Goal: Task Accomplishment & Management: Use online tool/utility

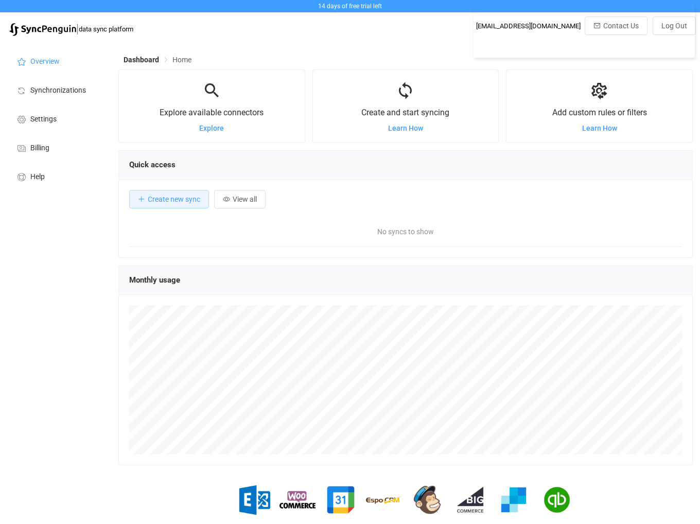
scroll to position [199, 574]
click at [409, 117] on span "Create and start syncing" at bounding box center [405, 113] width 88 height 10
click at [409, 130] on span "Learn How" at bounding box center [405, 128] width 35 height 8
click at [60, 91] on span "Synchronizations" at bounding box center [58, 90] width 56 height 8
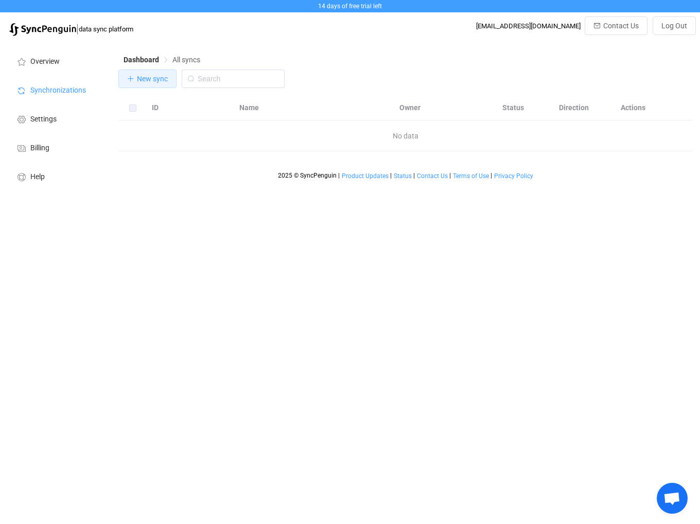
click at [155, 85] on button "New sync" at bounding box center [147, 78] width 58 height 19
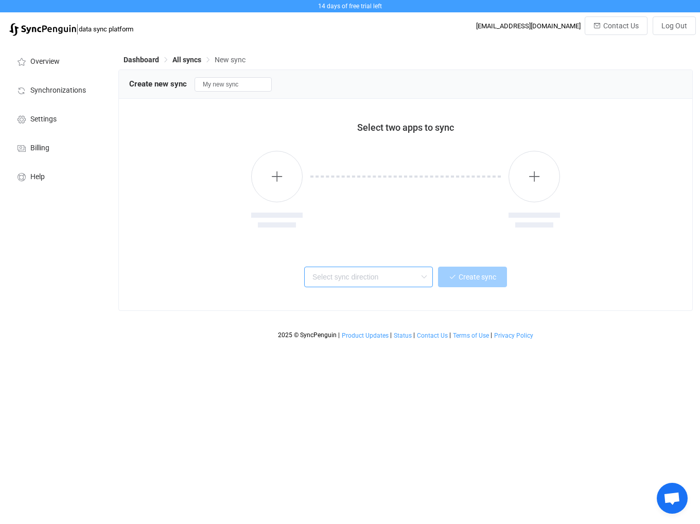
click at [387, 274] on input "text" at bounding box center [368, 276] width 129 height 21
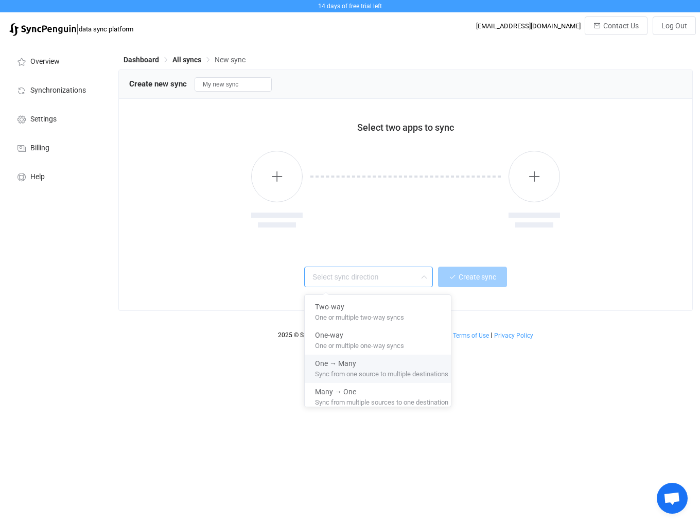
click at [422, 371] on span "Sync from one source to multiple destinations" at bounding box center [381, 371] width 133 height 11
type input "One → Many"
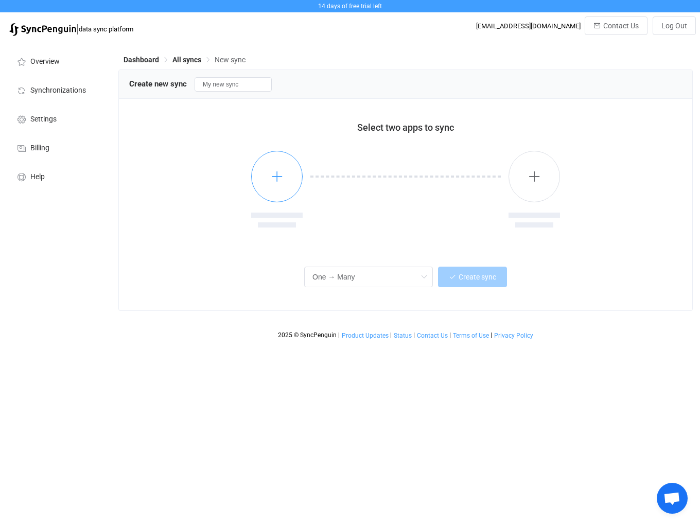
click at [272, 187] on button "button" at bounding box center [276, 176] width 51 height 51
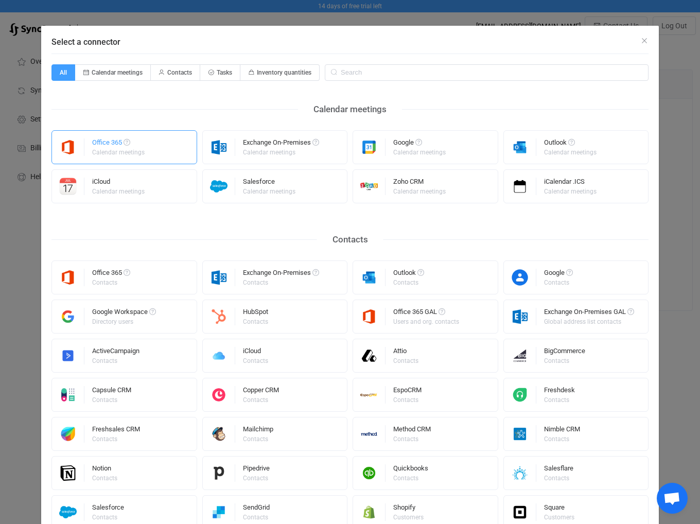
click at [161, 148] on div "Office 365 Calendar meetings" at bounding box center [124, 147] width 146 height 34
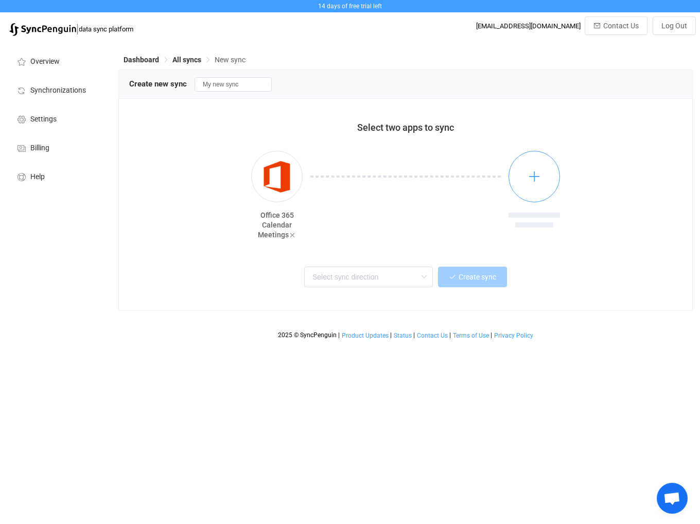
click at [544, 179] on button "button" at bounding box center [533, 176] width 51 height 51
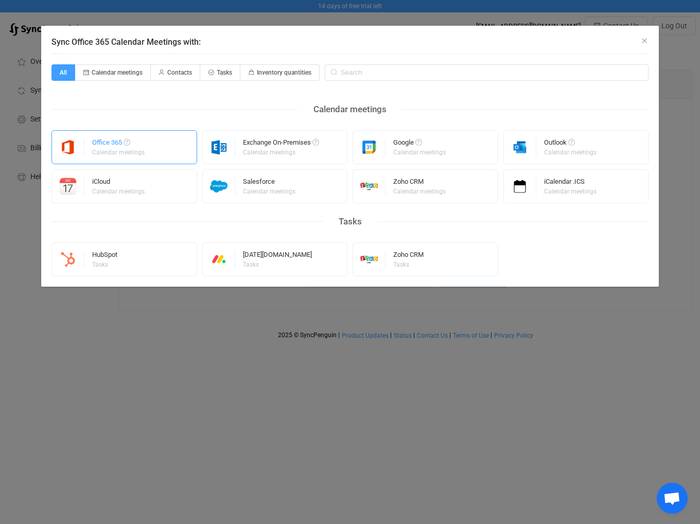
click at [175, 150] on div "Office 365 Calendar meetings" at bounding box center [124, 147] width 146 height 34
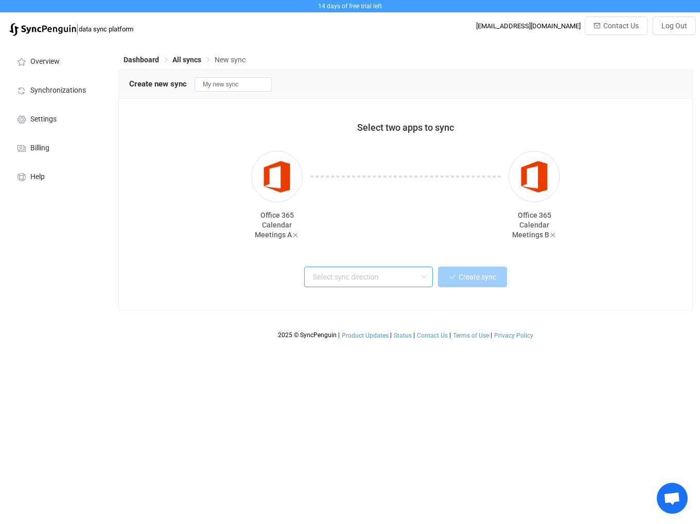
click at [376, 282] on input "text" at bounding box center [368, 276] width 129 height 21
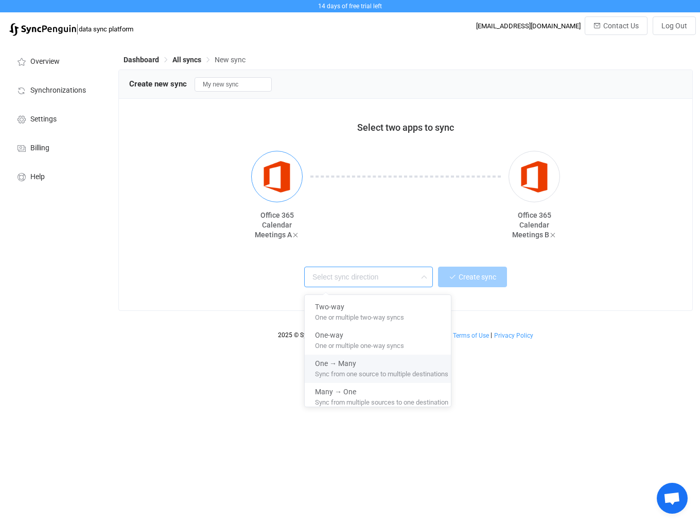
click at [272, 182] on img "button" at bounding box center [277, 176] width 39 height 39
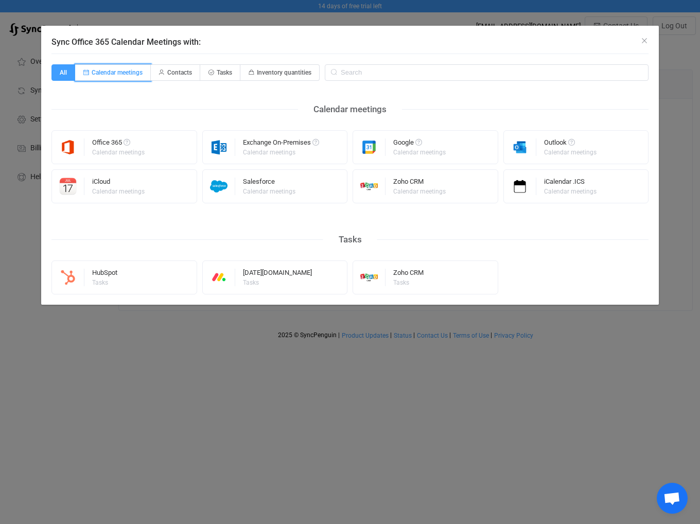
click at [105, 74] on span "Calendar meetings" at bounding box center [117, 72] width 51 height 7
click at [84, 73] on input "Calendar meetings" at bounding box center [81, 69] width 7 height 7
radio input "true"
radio input "false"
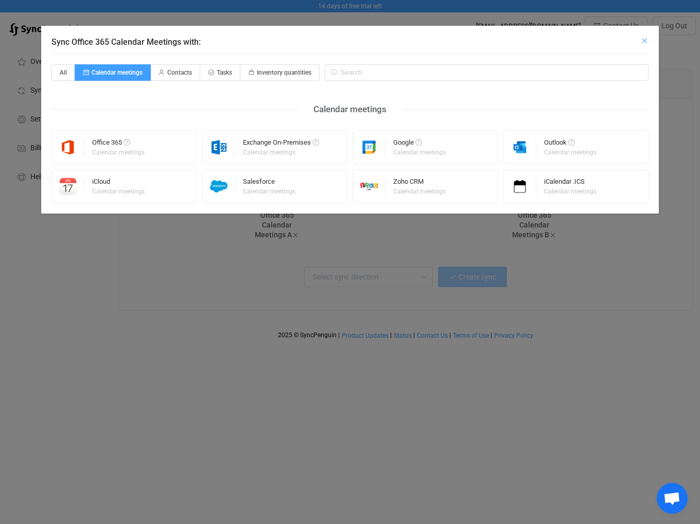
click at [643, 44] on icon "Close" at bounding box center [644, 41] width 8 height 8
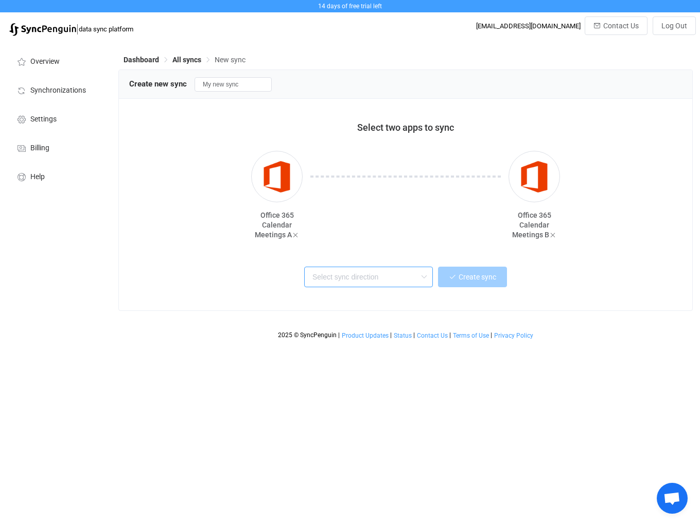
click at [383, 273] on input "text" at bounding box center [368, 276] width 129 height 21
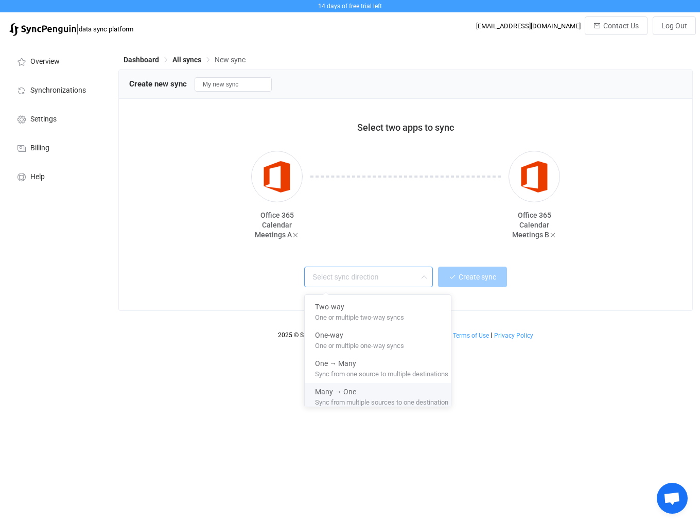
click at [388, 404] on span "Sync from multiple sources to one destination" at bounding box center [381, 400] width 133 height 11
type input "Many → One"
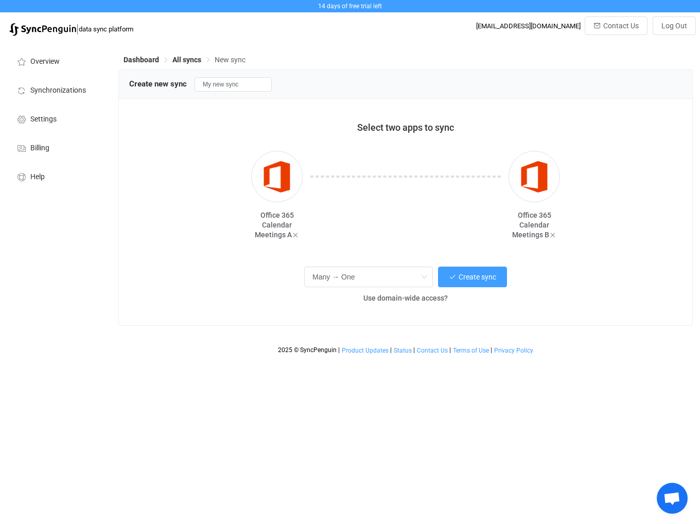
click at [164, 243] on div "Office 365 Calendar Meetings A Office 365 Calendar Meetings B" at bounding box center [405, 190] width 553 height 105
click at [247, 87] on input "My new sync" at bounding box center [232, 84] width 77 height 14
click at [478, 269] on button "Create sync" at bounding box center [472, 276] width 69 height 21
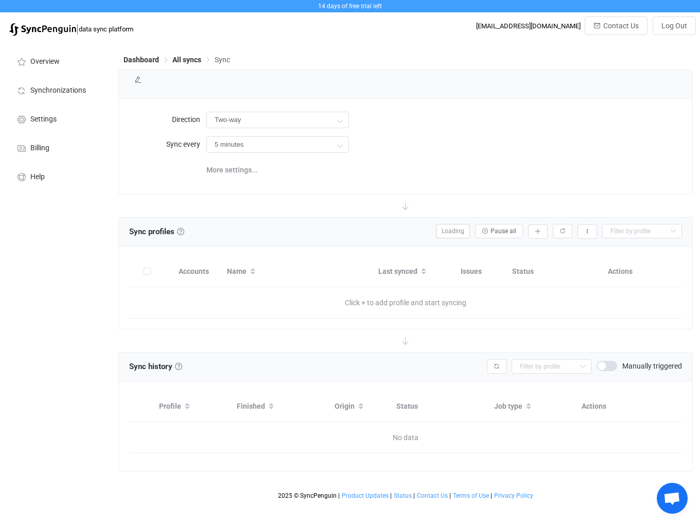
type input "A → B (many to one)"
type input "10 minutes"
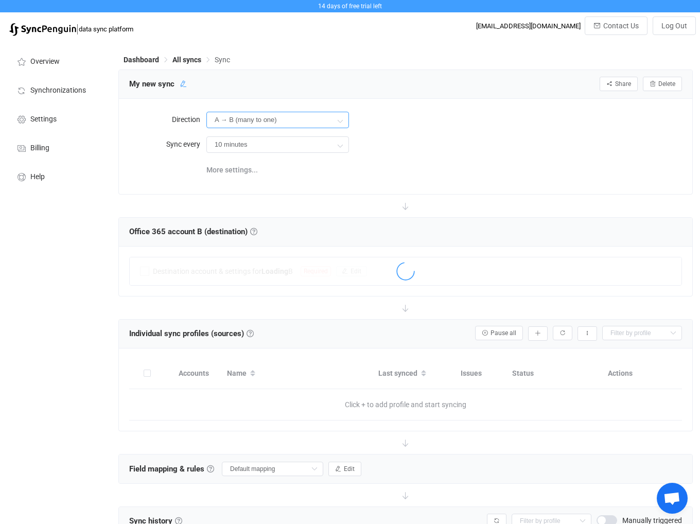
click at [333, 121] on input "A → B (many to one)" at bounding box center [277, 120] width 143 height 16
click at [343, 122] on icon at bounding box center [339, 120] width 13 height 21
click at [318, 120] on input "A → B (many to one)" at bounding box center [277, 120] width 143 height 16
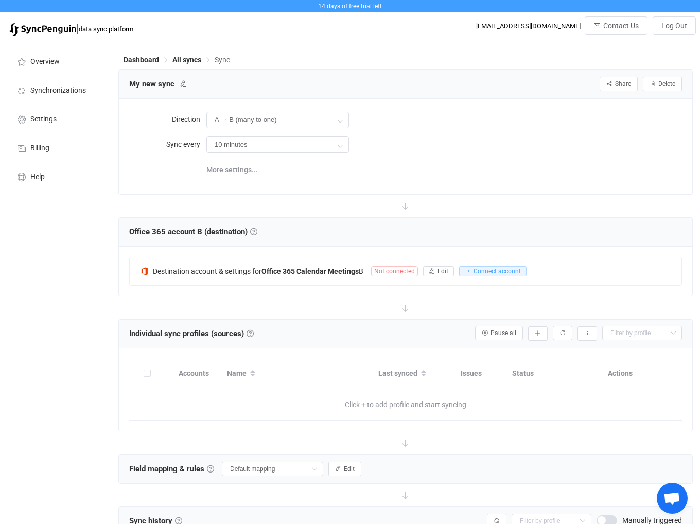
click at [177, 83] on span "My new sync" at bounding box center [158, 83] width 58 height 15
click at [180, 84] on icon at bounding box center [183, 83] width 7 height 7
click at [473, 107] on div "Direction A → B (many to one) Sync every 10 minutes 10 minutes 15 minutes 30 mi…" at bounding box center [405, 146] width 573 height 95
click at [460, 406] on span "Click + to add profile and start syncing" at bounding box center [406, 404] width 276 height 31
click at [251, 333] on link at bounding box center [249, 333] width 7 height 7
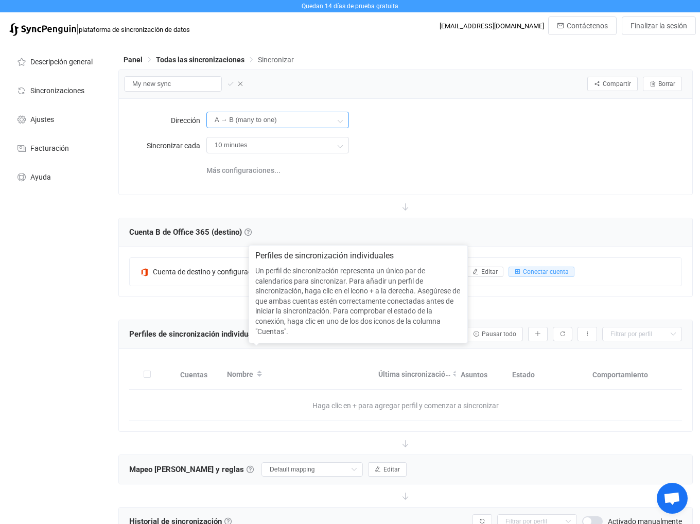
click at [274, 123] on input "A → B (many to one)" at bounding box center [277, 120] width 143 height 16
click at [252, 149] on font "Bidireccional" at bounding box center [237, 150] width 41 height 8
type input "Two-way (many with one)"
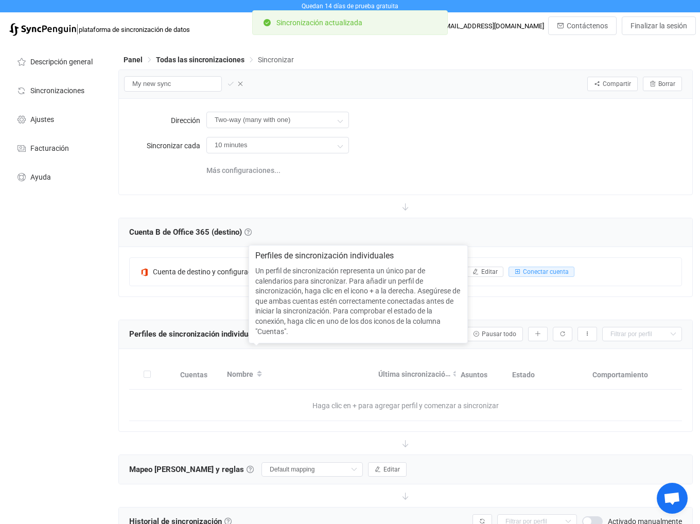
click at [483, 117] on div "Two-way (many with one)" at bounding box center [443, 120] width 475 height 22
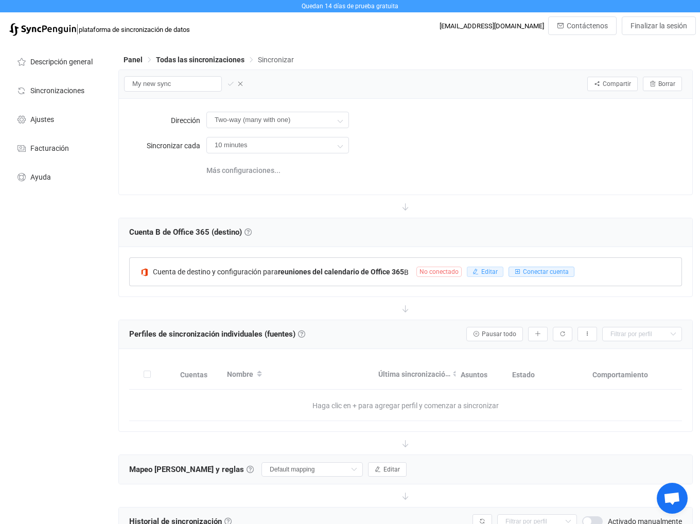
click at [479, 269] on button "Editar" at bounding box center [485, 271] width 37 height 10
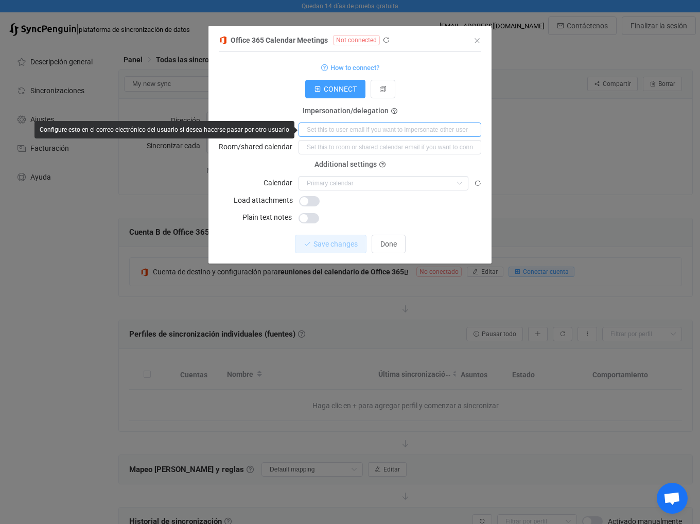
click at [418, 127] on input "diálogo" at bounding box center [389, 129] width 183 height 14
click at [396, 134] on input "diálogo" at bounding box center [389, 129] width 183 height 14
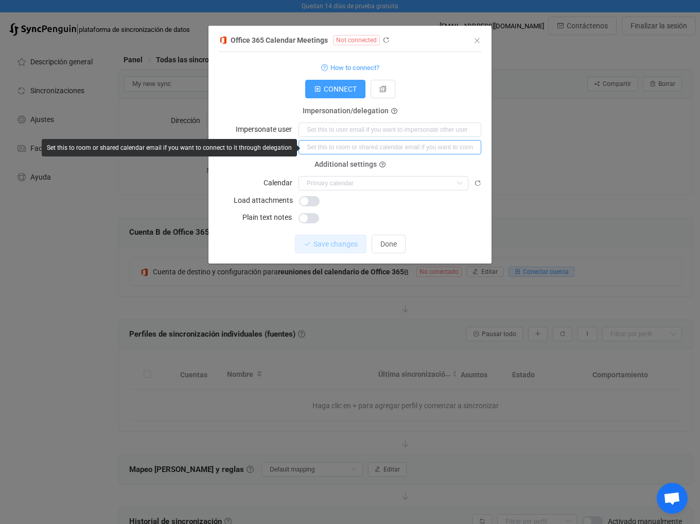
click at [405, 150] on input "diálogo" at bounding box center [389, 147] width 183 height 14
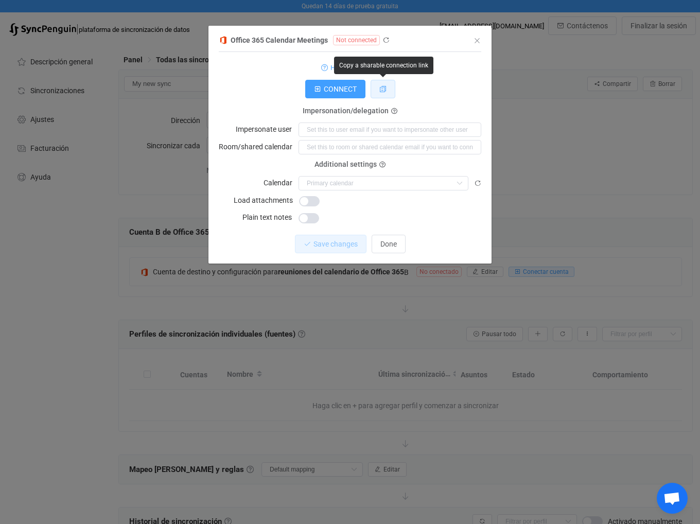
click at [382, 91] on icon "diálogo" at bounding box center [382, 88] width 7 height 7
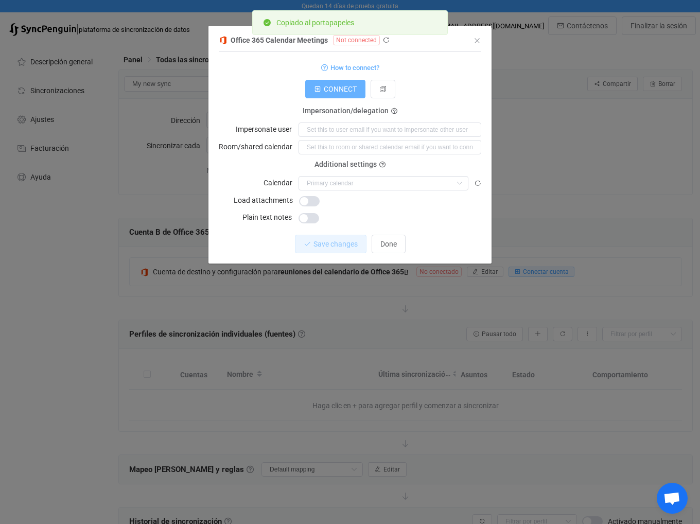
click at [342, 90] on span "CONNECT" at bounding box center [340, 89] width 33 height 8
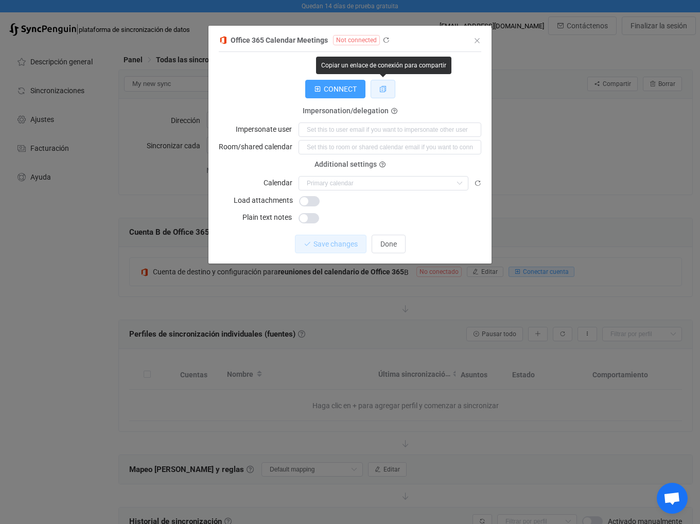
click at [378, 89] on button "diálogo" at bounding box center [382, 89] width 25 height 19
click at [384, 39] on icon "diálogo" at bounding box center [385, 40] width 7 height 7
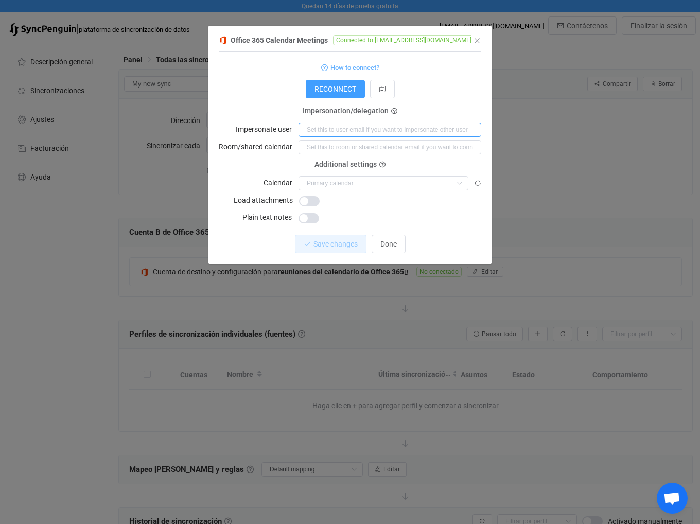
click at [379, 133] on input "diálogo" at bounding box center [389, 129] width 183 height 14
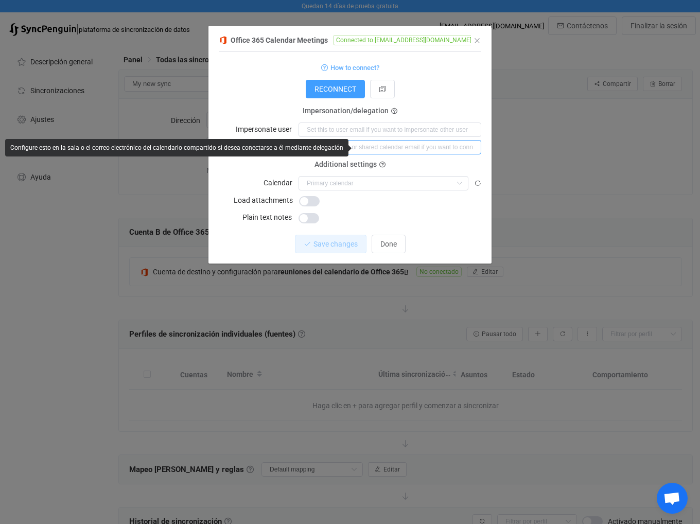
click at [375, 144] on input "diálogo" at bounding box center [389, 147] width 183 height 14
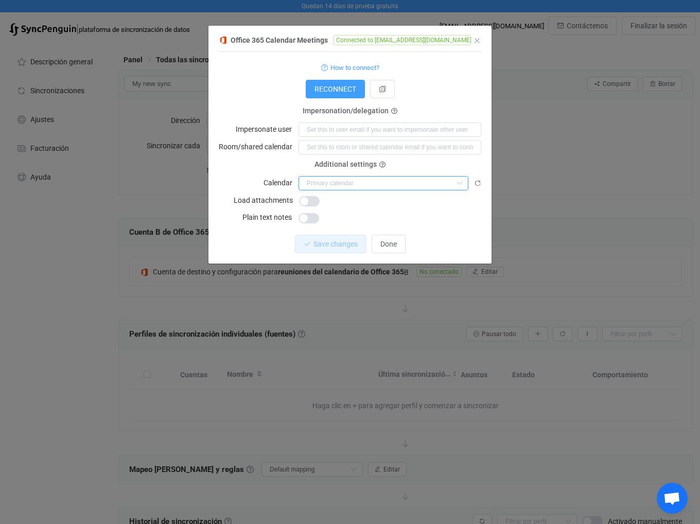
click at [353, 179] on input "diálogo" at bounding box center [383, 183] width 170 height 14
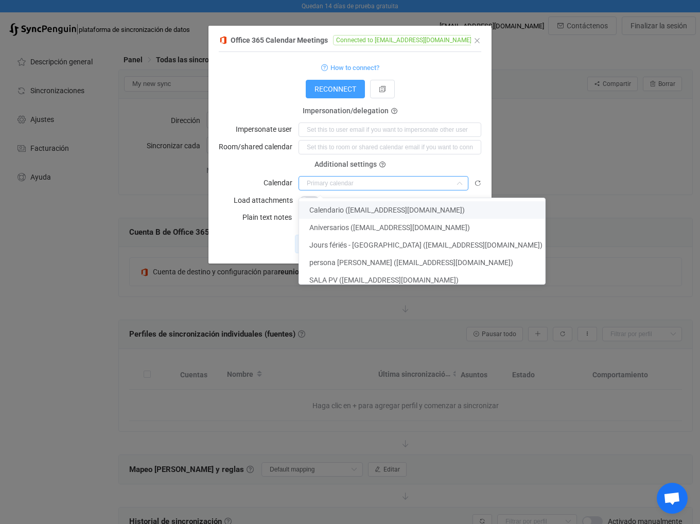
click at [348, 214] on li "Calendario (test@ficosil.fr)" at bounding box center [426, 209] width 254 height 17
type input "Calendrier (test@ficosil.fr)"
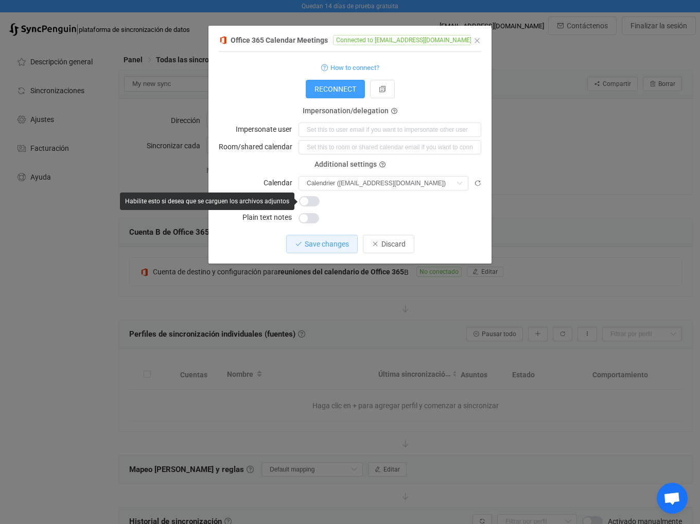
click at [313, 203] on span "diálogo" at bounding box center [309, 201] width 21 height 10
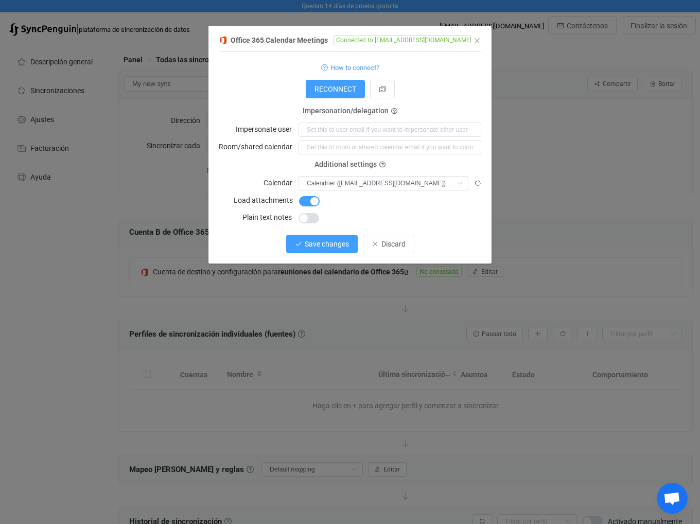
click at [330, 242] on span "Save changes" at bounding box center [327, 244] width 44 height 8
click at [385, 247] on span "Done" at bounding box center [388, 244] width 16 height 8
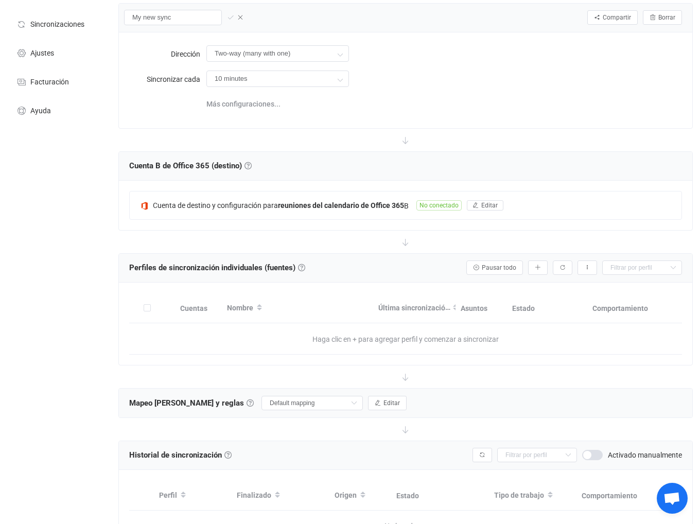
scroll to position [73, 0]
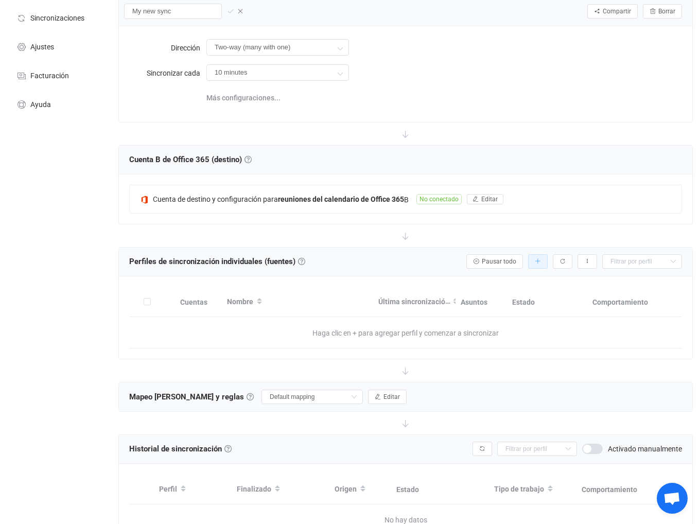
click at [541, 261] on button "button" at bounding box center [538, 261] width 20 height 14
click at [520, 287] on font "Agregar manualmente…" at bounding box center [499, 290] width 76 height 8
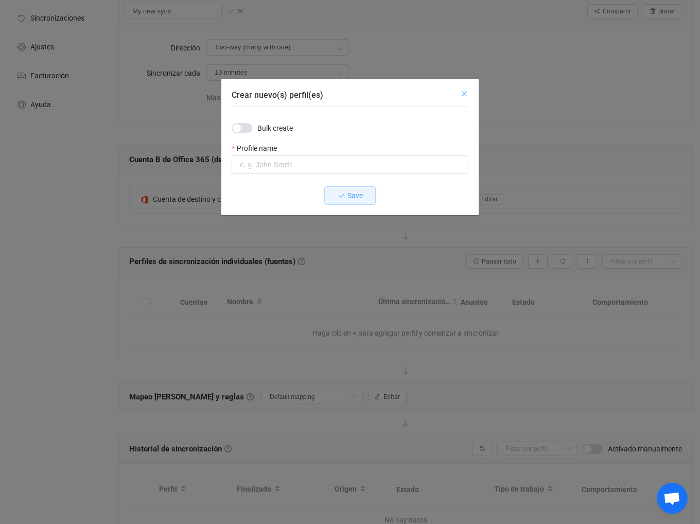
click at [466, 92] on icon "Cerca" at bounding box center [464, 94] width 8 height 8
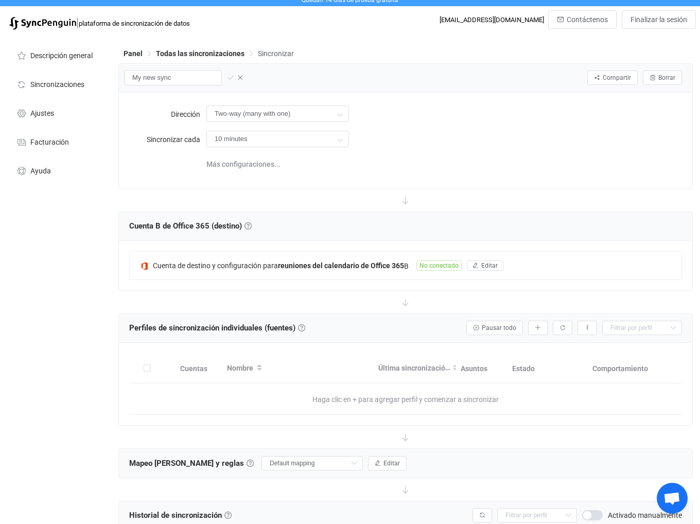
scroll to position [0, 0]
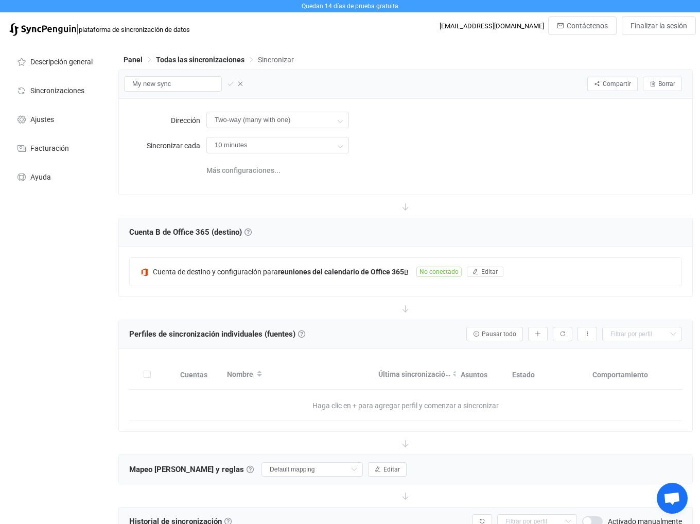
click at [284, 59] on font "Sincronizar" at bounding box center [276, 60] width 36 height 8
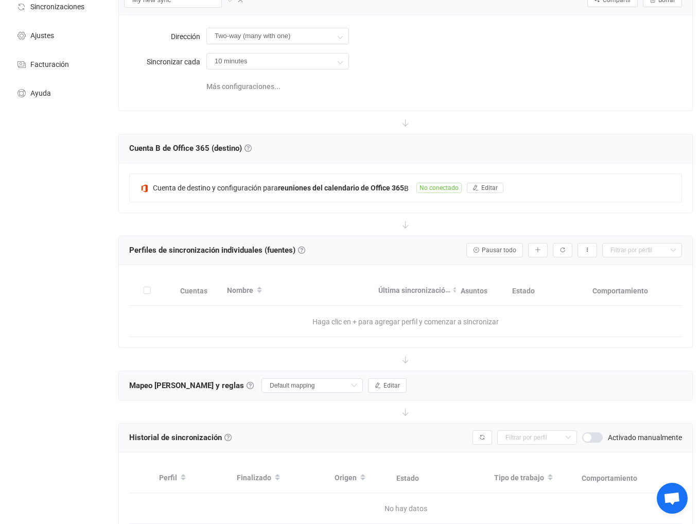
scroll to position [135, 0]
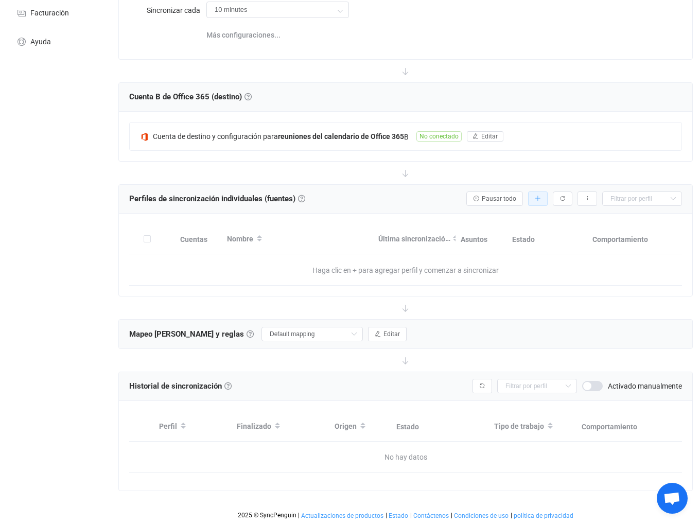
click at [543, 200] on button "button" at bounding box center [538, 198] width 20 height 14
click at [515, 223] on font "Agregar manualmente…" at bounding box center [499, 227] width 76 height 8
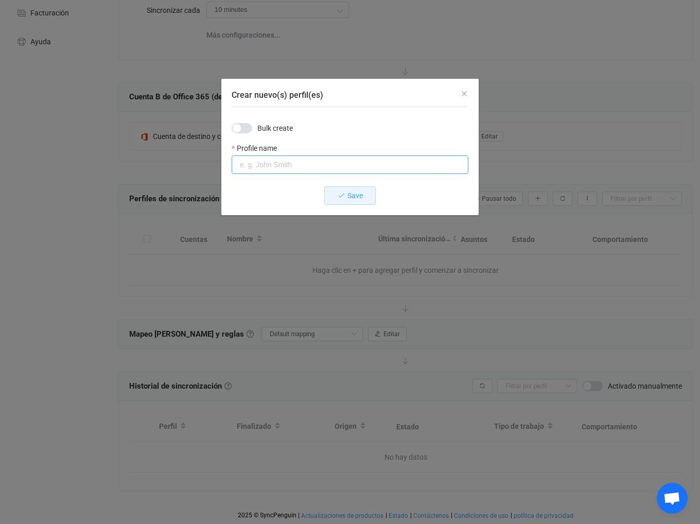
click at [261, 161] on input "Crear nuevo(s) perfil(es)" at bounding box center [350, 164] width 237 height 19
click at [265, 127] on span "Bulk create" at bounding box center [274, 127] width 35 height 7
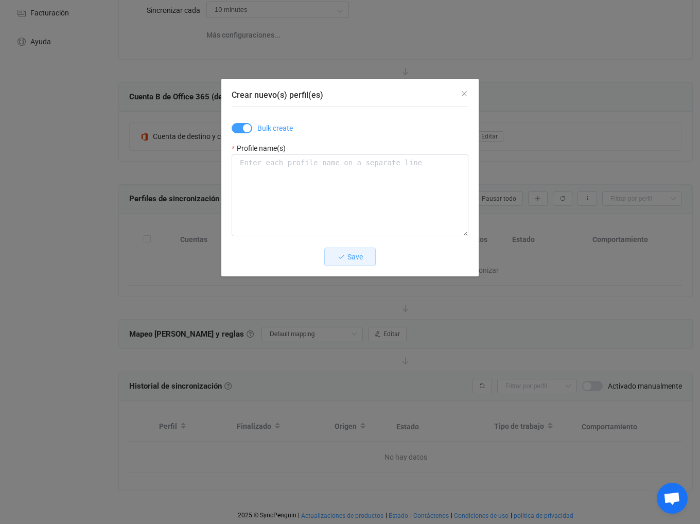
click at [244, 127] on span "Crear nuevo(s) perfil(es)" at bounding box center [242, 128] width 21 height 10
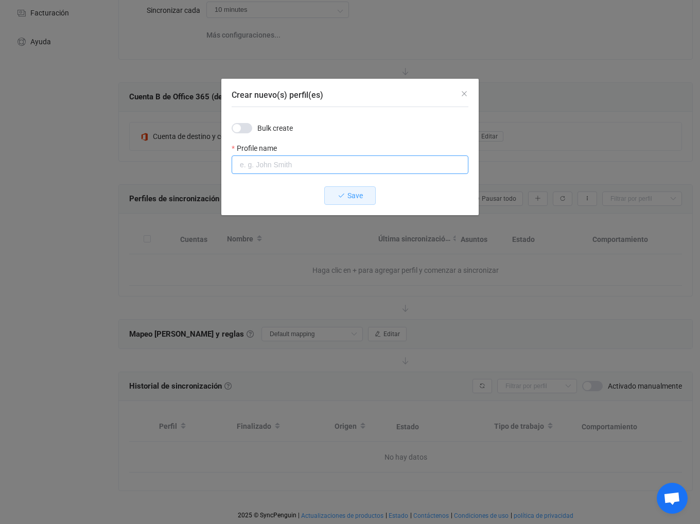
click at [276, 161] on input "Crear nuevo(s) perfil(es)" at bounding box center [350, 164] width 237 height 19
type input "mohamed"
click at [334, 191] on button "Save" at bounding box center [349, 195] width 51 height 19
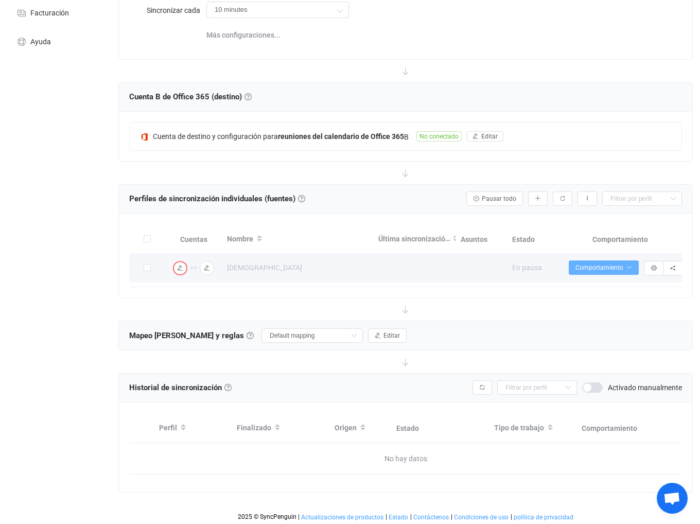
click at [613, 270] on font "Comportamiento" at bounding box center [599, 267] width 48 height 7
click at [307, 267] on icon at bounding box center [310, 267] width 7 height 7
click at [349, 270] on div "mohamed" at bounding box center [289, 267] width 124 height 15
click at [362, 269] on icon at bounding box center [364, 267] width 7 height 7
click at [609, 269] on font "Comportamiento" at bounding box center [599, 267] width 48 height 7
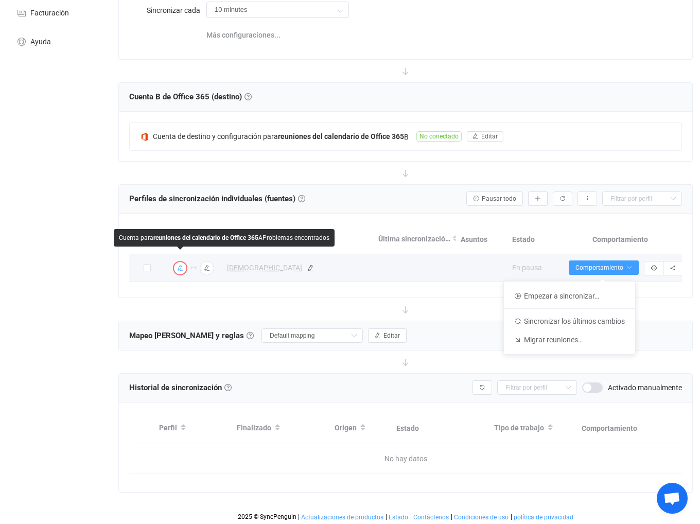
click at [184, 269] on img "button" at bounding box center [179, 267] width 9 height 9
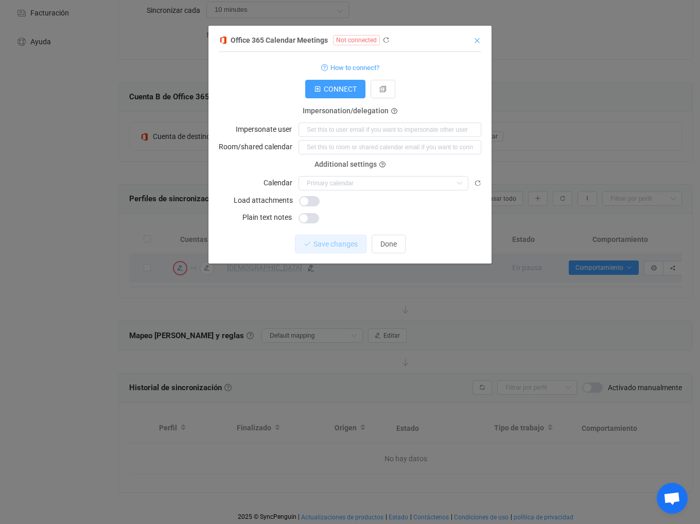
click at [479, 42] on icon "Cerca" at bounding box center [477, 41] width 8 height 8
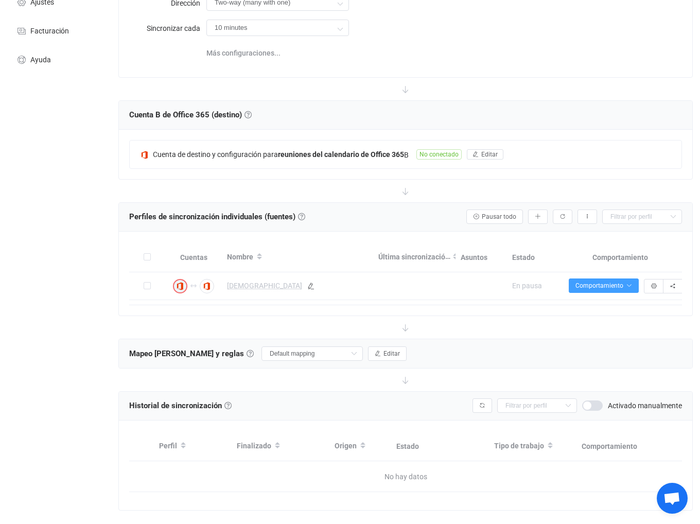
scroll to position [137, 0]
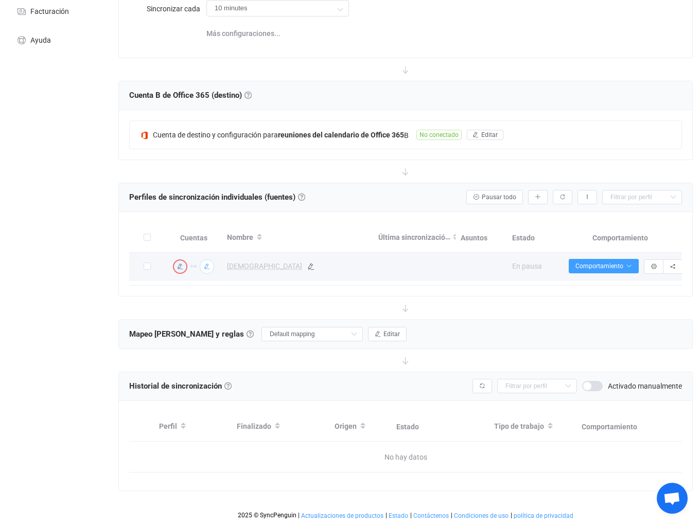
click at [205, 266] on icon "button" at bounding box center [207, 266] width 6 height 6
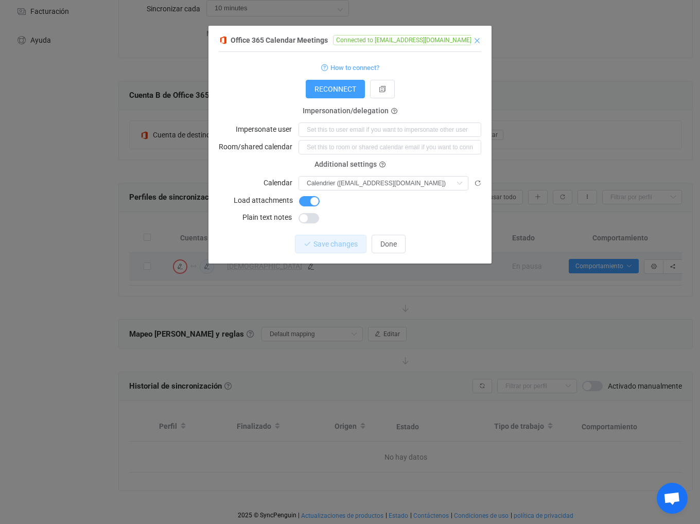
click at [475, 37] on icon "Cerca" at bounding box center [477, 41] width 8 height 8
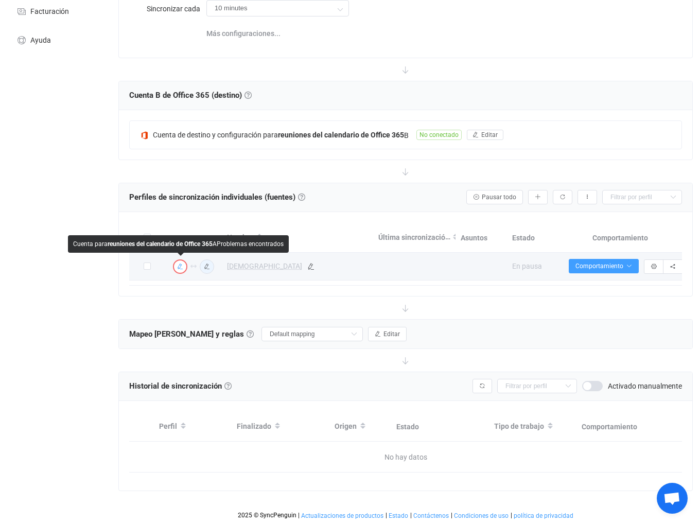
click at [180, 270] on img "button" at bounding box center [179, 266] width 9 height 9
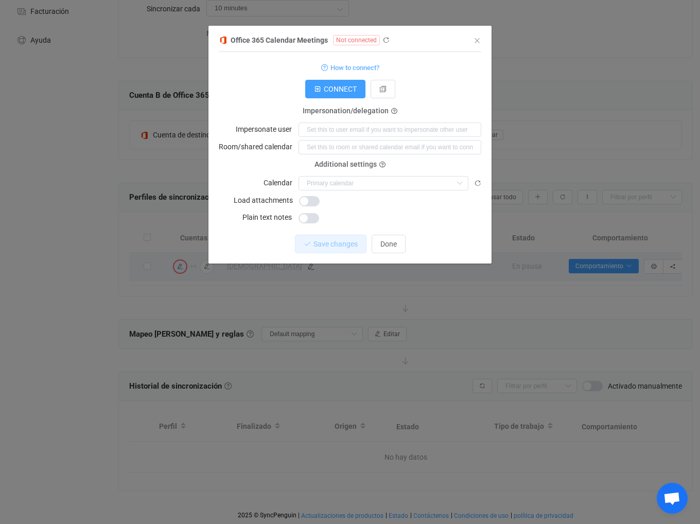
click at [367, 42] on span "Not connected" at bounding box center [356, 40] width 47 height 10
click at [379, 89] on icon "diálogo" at bounding box center [382, 88] width 7 height 7
click at [387, 186] on input "diálogo" at bounding box center [383, 183] width 170 height 14
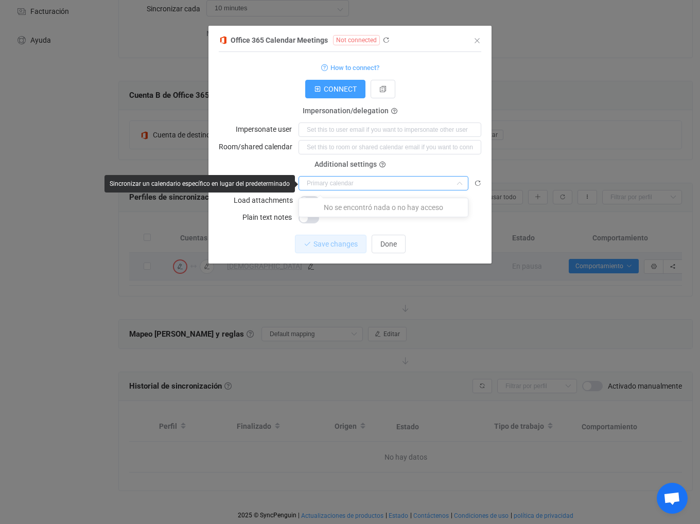
click at [387, 186] on input "diálogo" at bounding box center [383, 183] width 170 height 14
click at [382, 40] on icon "diálogo" at bounding box center [385, 40] width 7 height 7
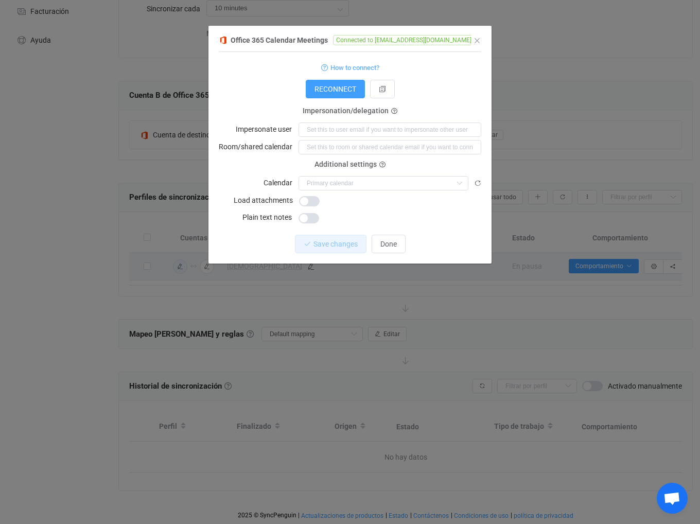
click at [307, 203] on span "diálogo" at bounding box center [309, 201] width 21 height 10
click at [356, 187] on input "diálogo" at bounding box center [383, 183] width 170 height 14
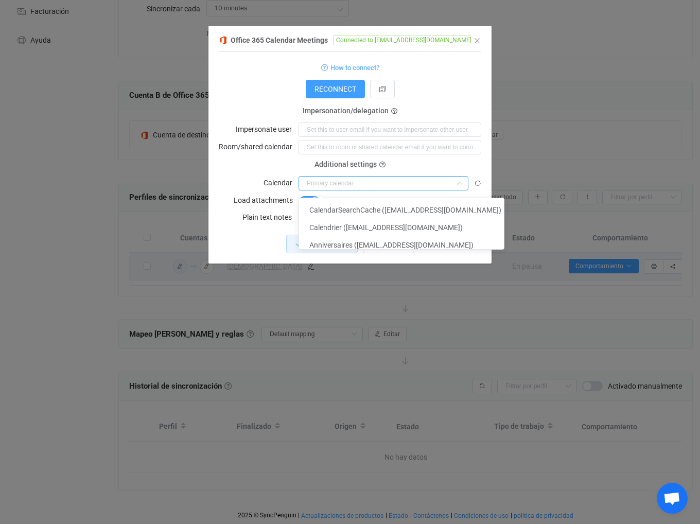
scroll to position [136, 0]
click at [244, 183] on div "Calendar" at bounding box center [350, 182] width 262 height 15
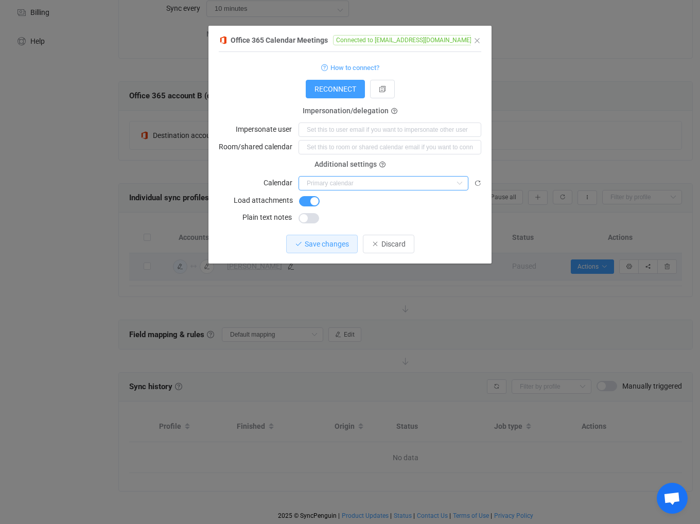
click at [356, 183] on input "dialog" at bounding box center [383, 183] width 170 height 14
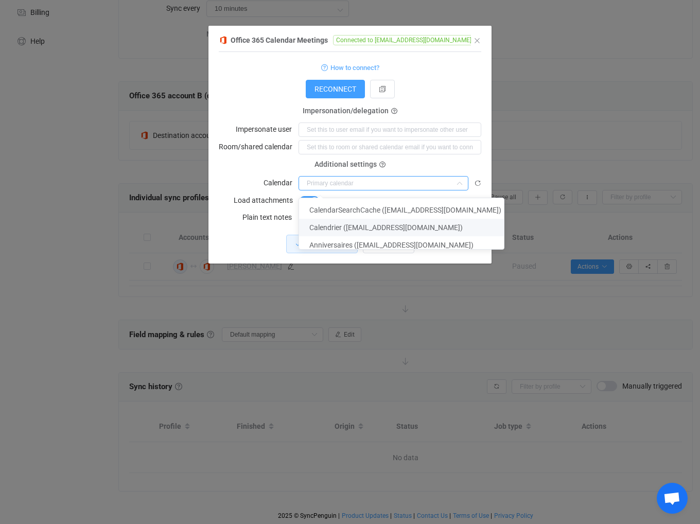
click at [350, 224] on span "Calendrier (msaidi@sisteo.fr)" at bounding box center [385, 227] width 153 height 8
type input "Calendrier (msaidi@sisteo.fr)"
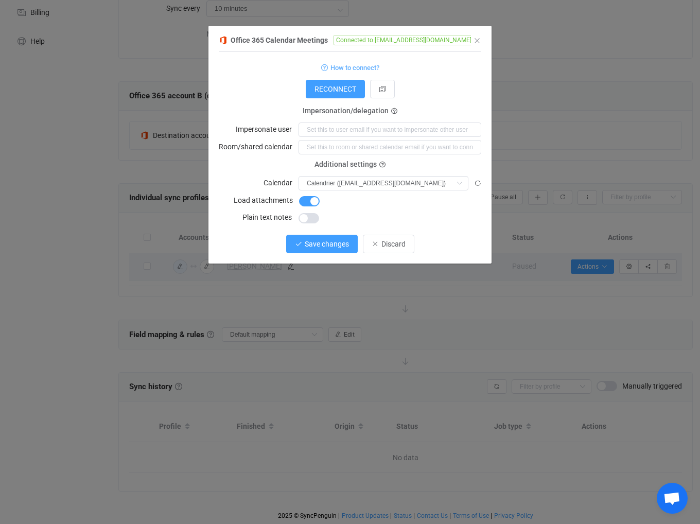
drag, startPoint x: 330, startPoint y: 243, endPoint x: 313, endPoint y: 241, distance: 17.6
click at [316, 244] on span "Save changes" at bounding box center [327, 244] width 44 height 8
click at [474, 40] on icon "Close" at bounding box center [477, 41] width 8 height 8
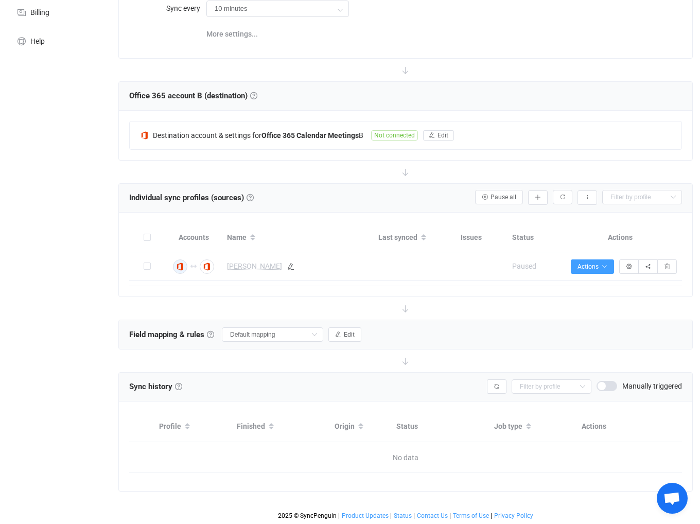
click at [548, 195] on div "Pause all Export sync profiles to CSV mohamed" at bounding box center [573, 197] width 217 height 14
click at [543, 195] on button "button" at bounding box center [538, 197] width 20 height 14
click at [489, 226] on li "Add manually…" at bounding box center [500, 225] width 87 height 19
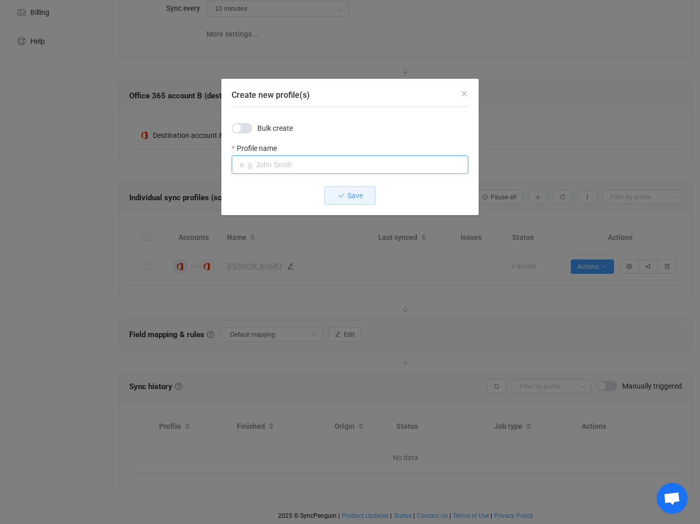
click at [296, 163] on input "Create new profile(s)" at bounding box center [350, 164] width 237 height 19
type input "lo"
click at [344, 198] on button "Save" at bounding box center [349, 195] width 51 height 19
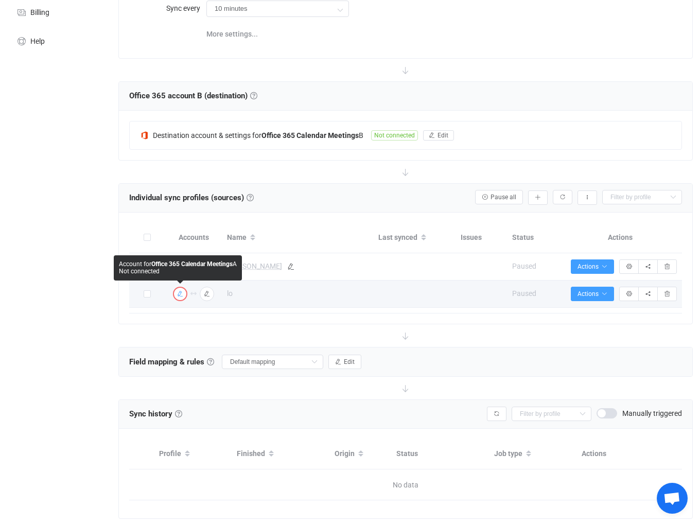
click at [179, 289] on img "button" at bounding box center [179, 293] width 9 height 9
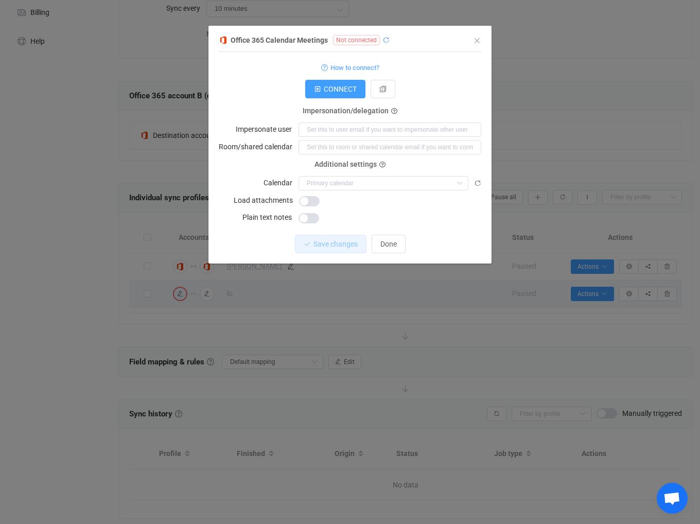
click at [383, 42] on icon "dialog" at bounding box center [385, 40] width 7 height 7
click at [476, 38] on icon "Close" at bounding box center [477, 41] width 8 height 8
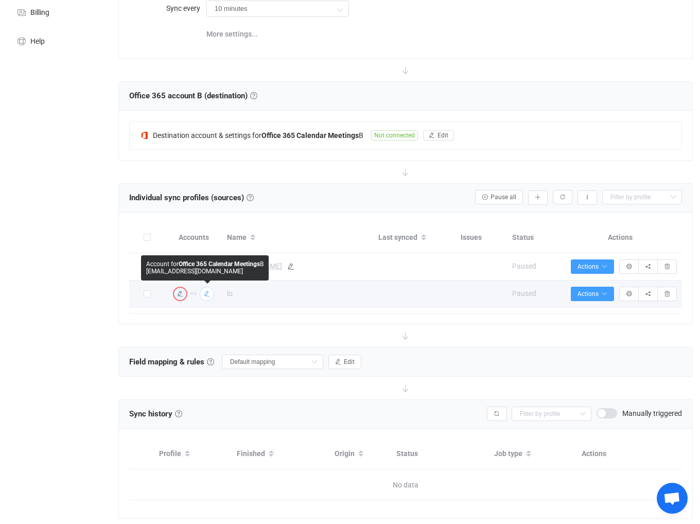
click at [209, 296] on icon "button" at bounding box center [207, 294] width 6 height 6
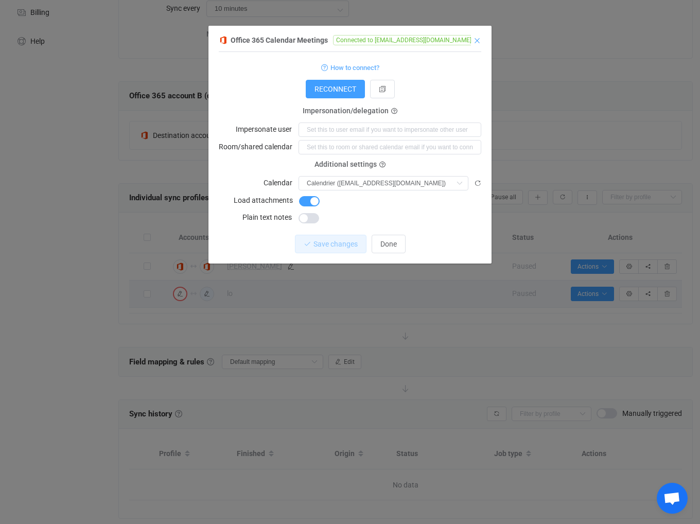
click at [477, 38] on icon "Close" at bounding box center [477, 41] width 8 height 8
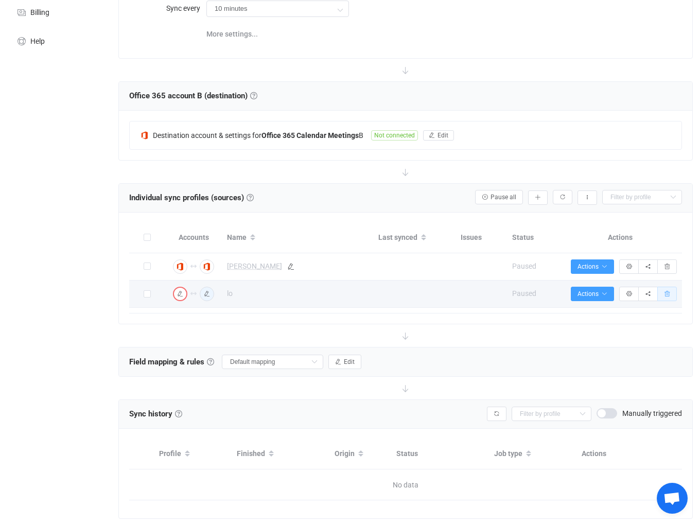
click at [664, 291] on icon "button" at bounding box center [667, 294] width 6 height 6
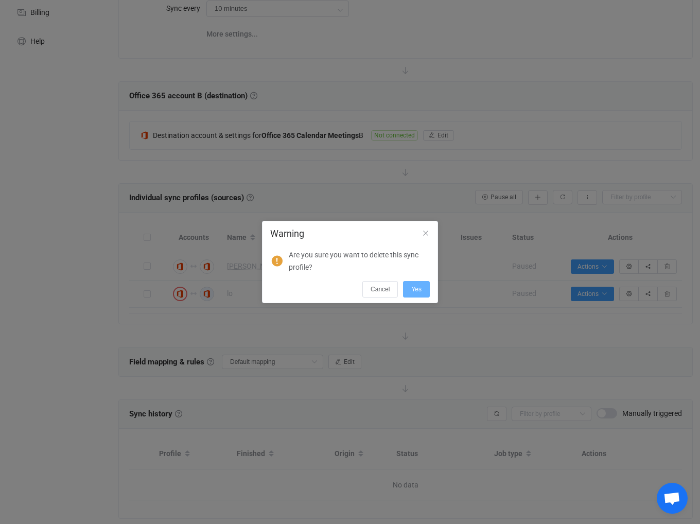
click at [415, 290] on span "Yes" at bounding box center [416, 289] width 10 height 7
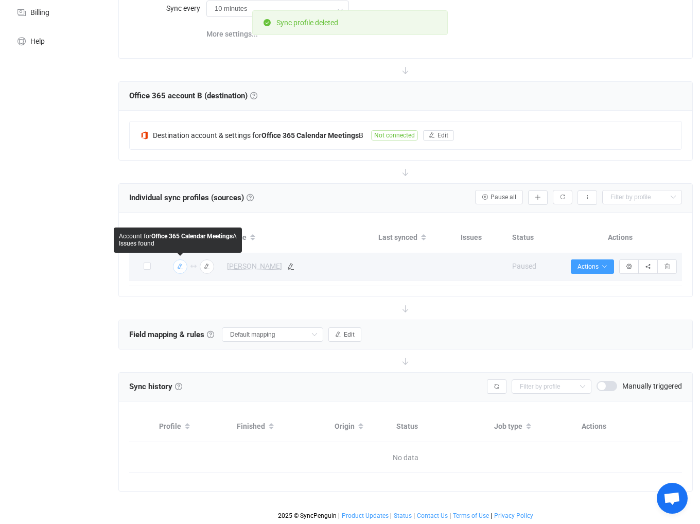
click at [180, 266] on icon "button" at bounding box center [180, 266] width 6 height 6
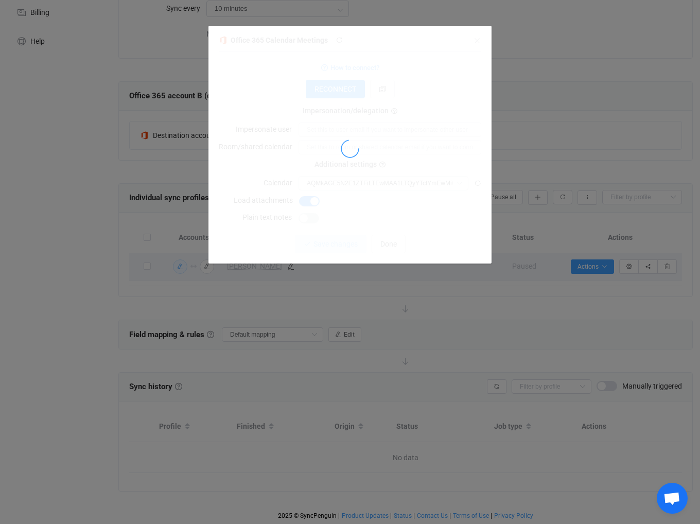
type input "Calendrier (msaidi@sisteo.fr)"
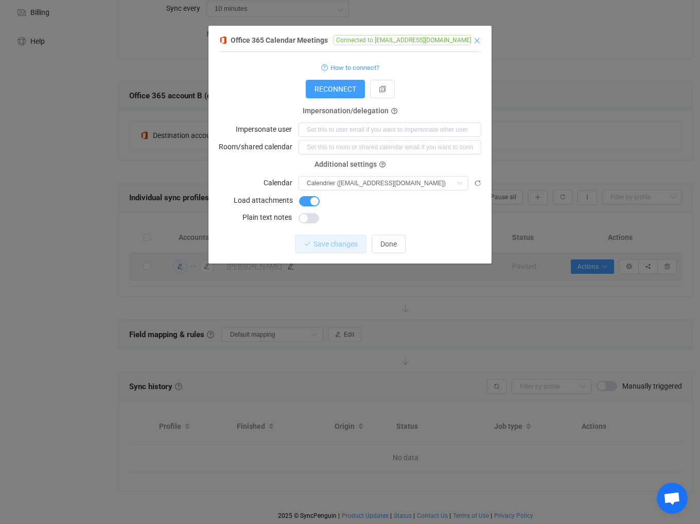
click at [479, 44] on icon "Close" at bounding box center [477, 41] width 8 height 8
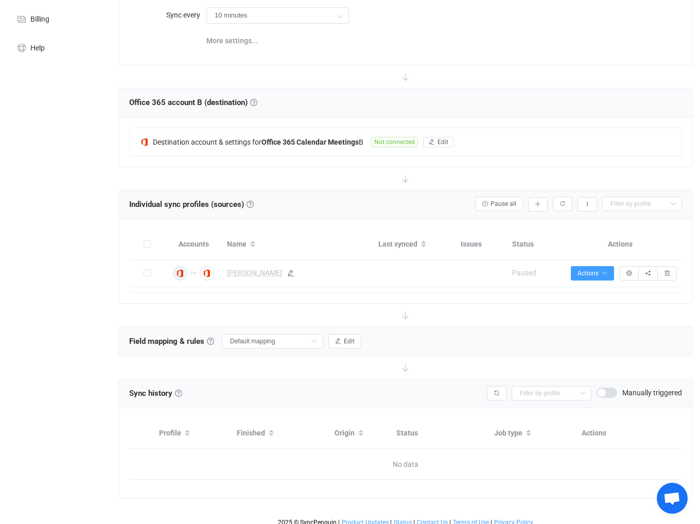
scroll to position [131, 0]
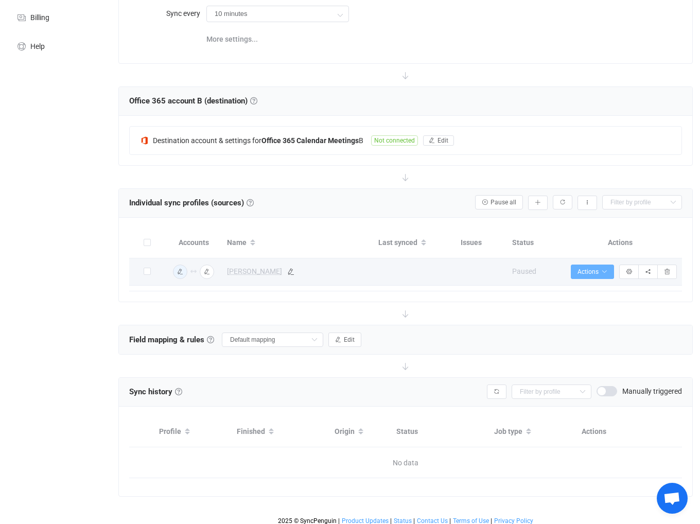
click at [598, 270] on span "Actions" at bounding box center [592, 271] width 30 height 7
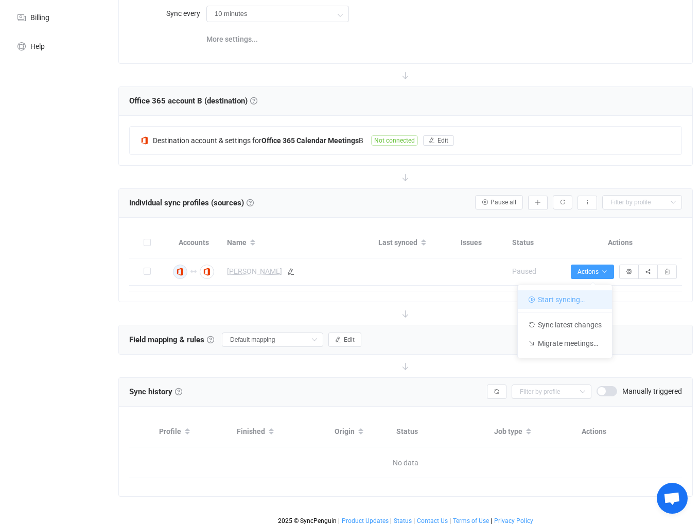
click at [574, 297] on li "Start syncing…" at bounding box center [565, 299] width 94 height 19
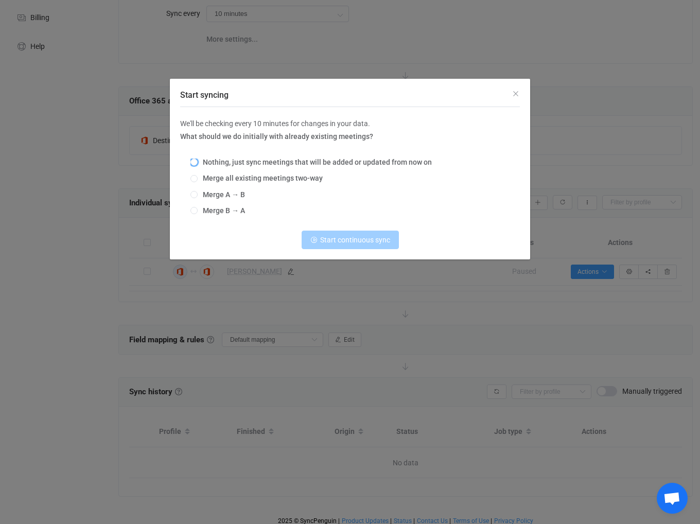
click at [382, 165] on span "Nothing, just sync meetings that will be added or updated from now on" at bounding box center [315, 162] width 234 height 8
click at [198, 165] on input "Nothing, just sync meetings that will be added or updated from now on" at bounding box center [193, 162] width 7 height 8
radio input "true"
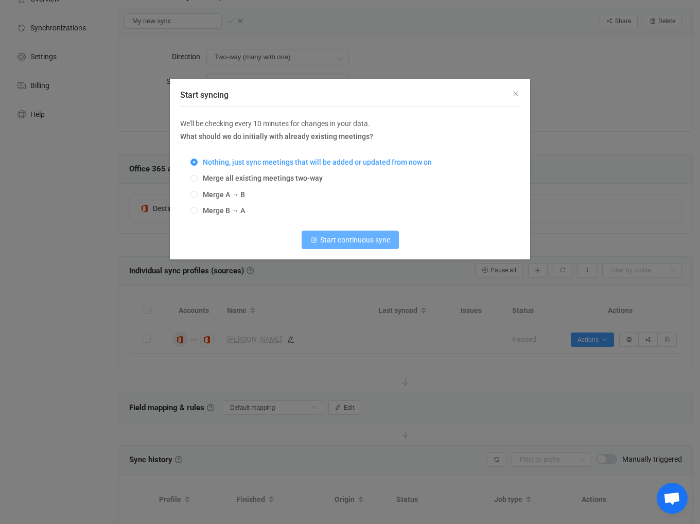
scroll to position [79, 0]
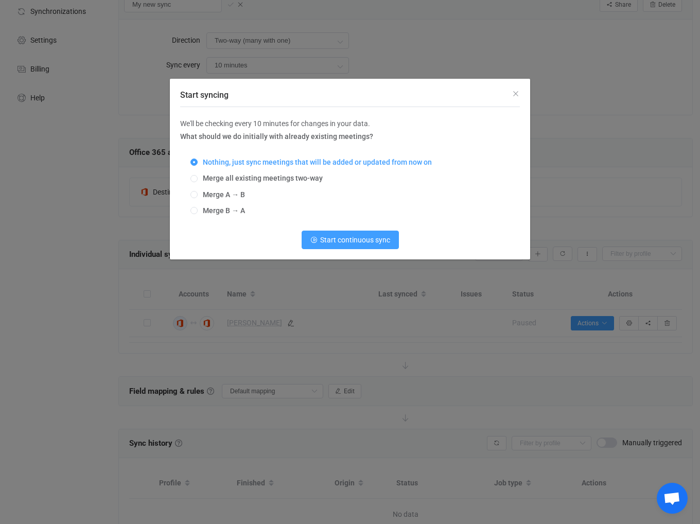
click at [510, 95] on div "Start syncing" at bounding box center [350, 93] width 360 height 28
click at [515, 97] on icon "Close" at bounding box center [515, 94] width 8 height 8
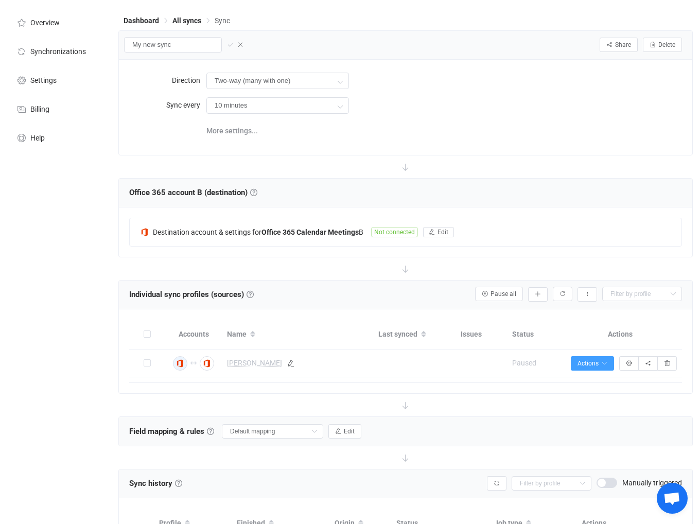
scroll to position [28, 0]
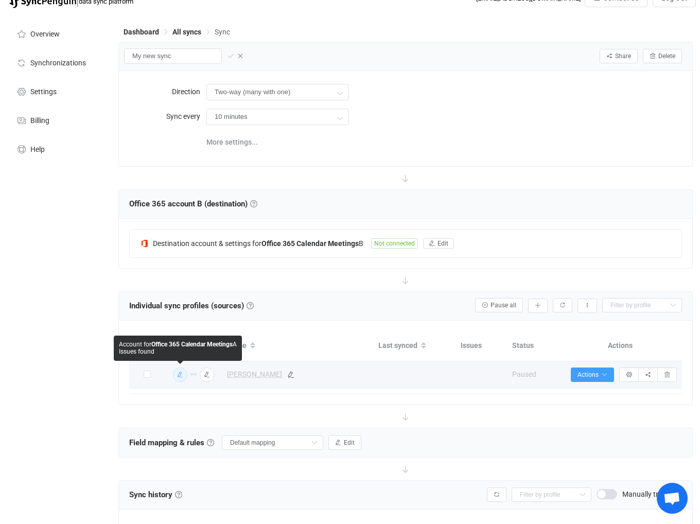
click at [177, 375] on icon "button" at bounding box center [180, 374] width 6 height 6
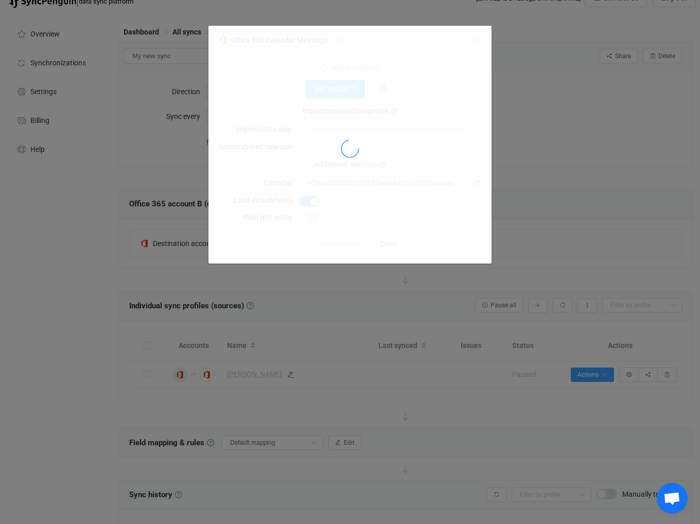
type input "Calendrier (msaidi@sisteo.fr)"
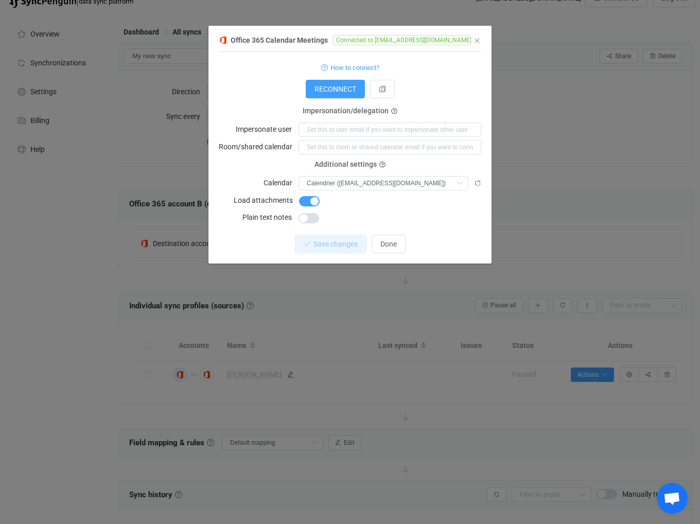
scroll to position [79, 0]
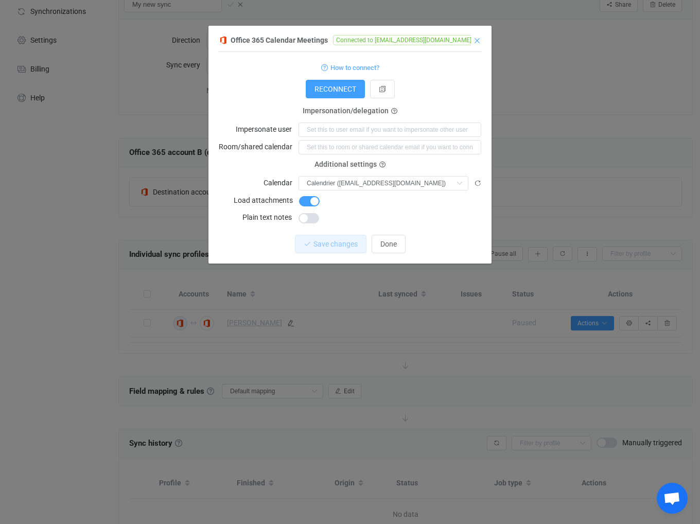
click at [474, 43] on icon "Close" at bounding box center [477, 41] width 8 height 8
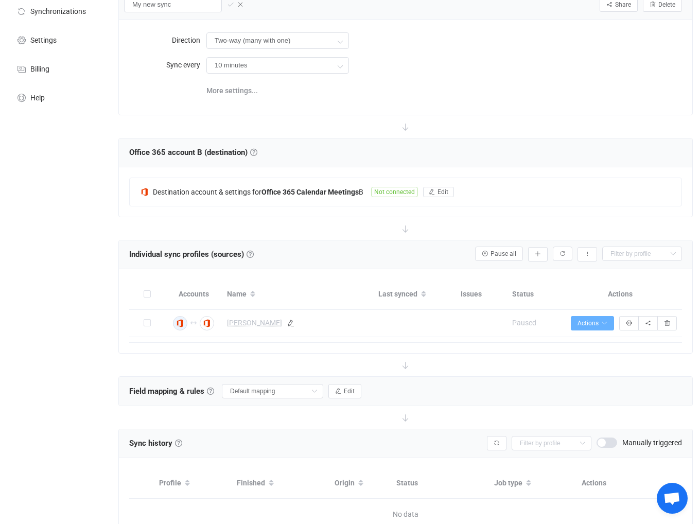
click at [599, 325] on span "Actions" at bounding box center [592, 322] width 30 height 7
click at [568, 353] on li "Start syncing…" at bounding box center [565, 351] width 94 height 19
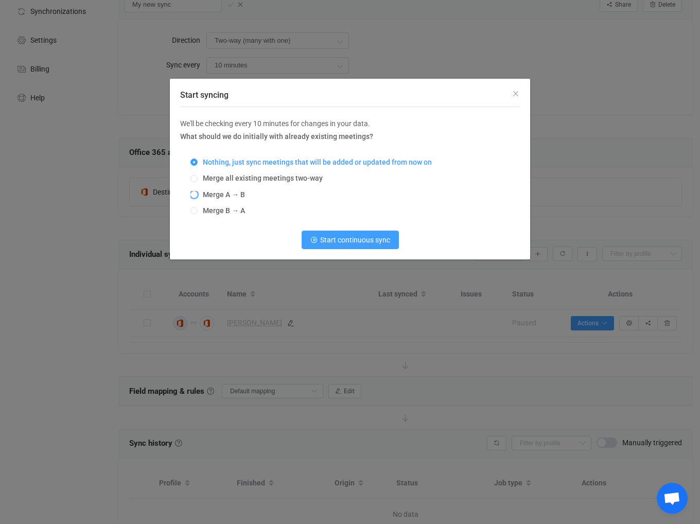
click at [207, 194] on span "Merge A → B" at bounding box center [221, 194] width 47 height 8
click at [198, 194] on input "Merge A → B" at bounding box center [193, 195] width 7 height 8
radio input "true"
radio input "false"
radio input "true"
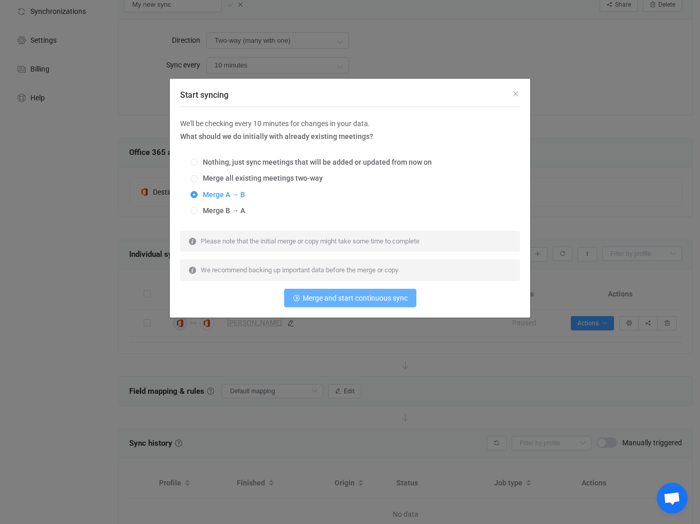
click at [319, 298] on span "Merge and start continuous sync" at bounding box center [354, 298] width 105 height 8
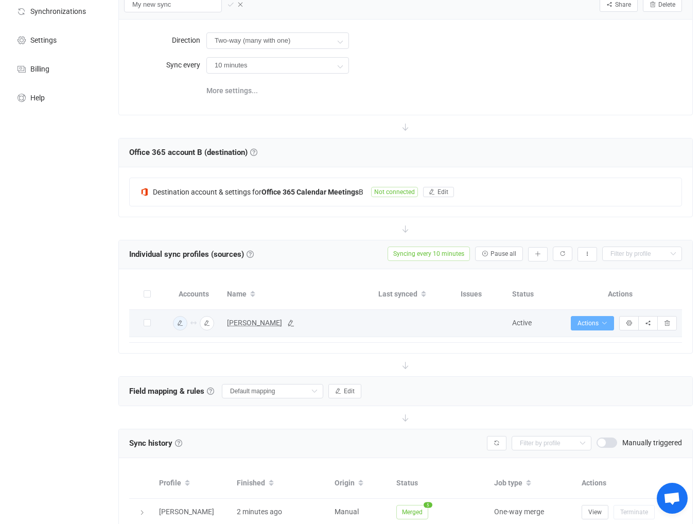
click at [608, 324] on button "Actions" at bounding box center [592, 323] width 43 height 14
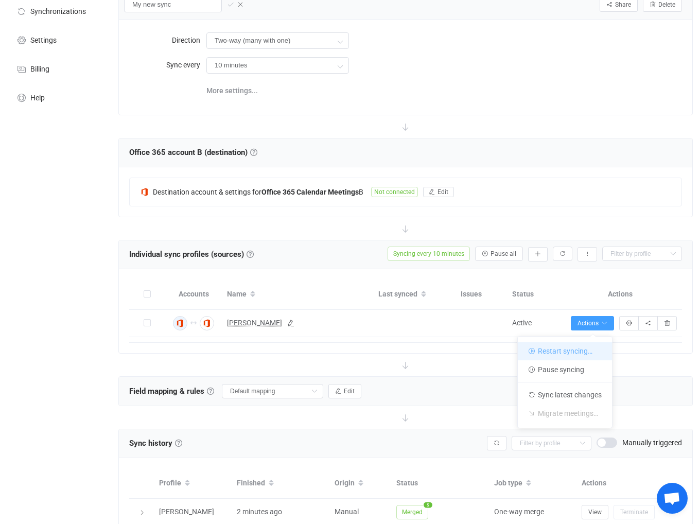
click at [589, 352] on li "Restart syncing…" at bounding box center [565, 351] width 94 height 19
radio input "true"
radio input "false"
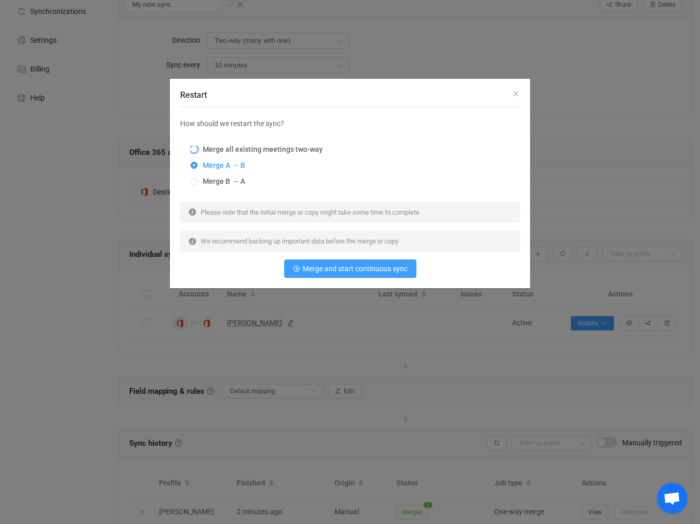
click at [220, 148] on span "Merge all existing meetings two-way" at bounding box center [260, 149] width 125 height 8
click at [198, 148] on input "Merge all existing meetings two-way" at bounding box center [193, 150] width 7 height 8
radio input "true"
radio input "false"
click at [364, 264] on span "Merge and start continuous sync" at bounding box center [354, 268] width 105 height 8
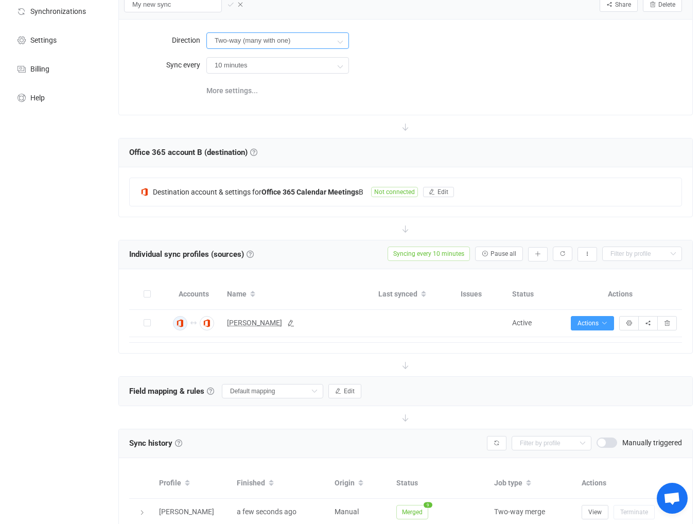
click at [275, 46] on input "Two-way (many with one)" at bounding box center [277, 40] width 143 height 16
click at [283, 66] on input "10 minutes" at bounding box center [277, 65] width 143 height 16
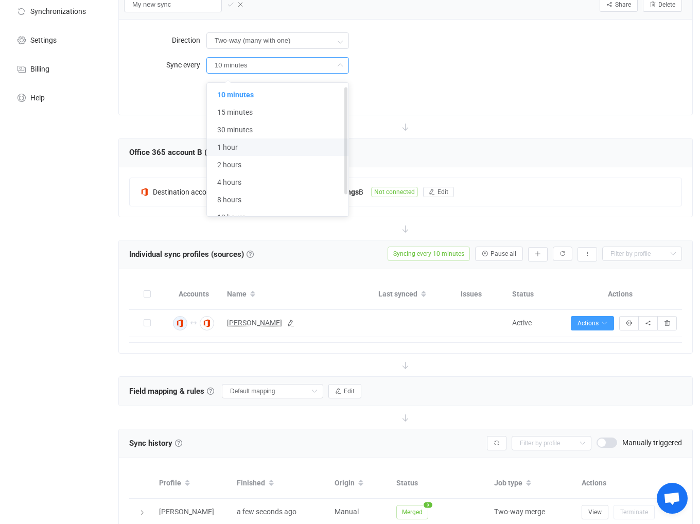
scroll to position [30, 0]
drag, startPoint x: 348, startPoint y: 132, endPoint x: 346, endPoint y: 110, distance: 22.7
click at [346, 110] on div "10 minutes 15 minutes 30 minutes 1 hour 2 hours 4 hours 8 hours 12 hours 24 hou…" at bounding box center [277, 149] width 141 height 133
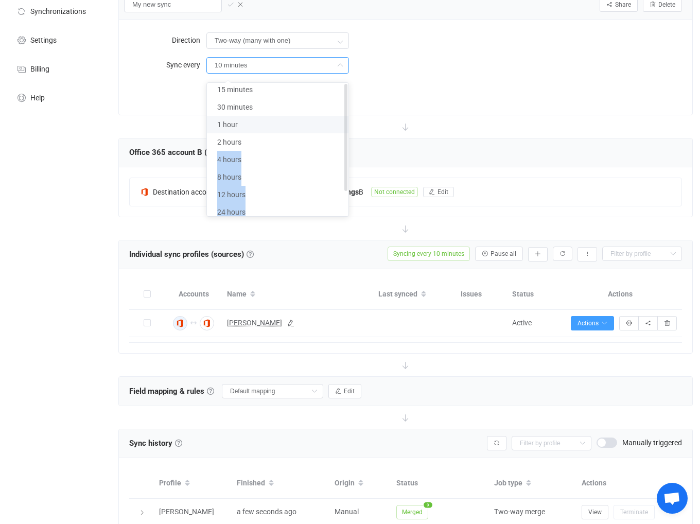
scroll to position [0, 0]
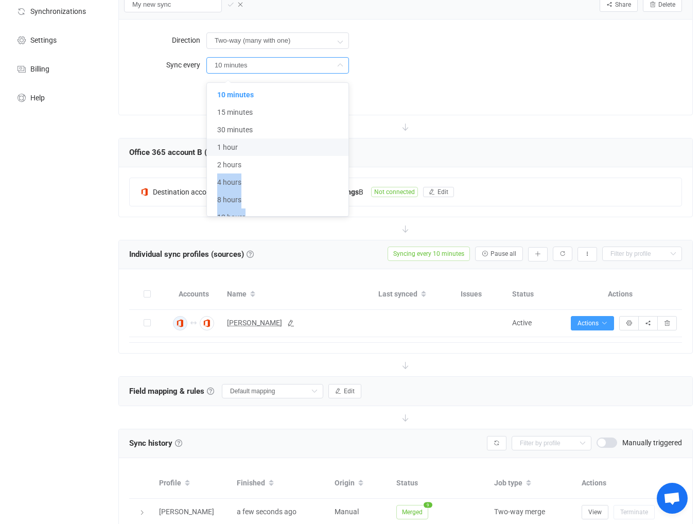
click at [447, 65] on div "10 minutes" at bounding box center [443, 65] width 475 height 21
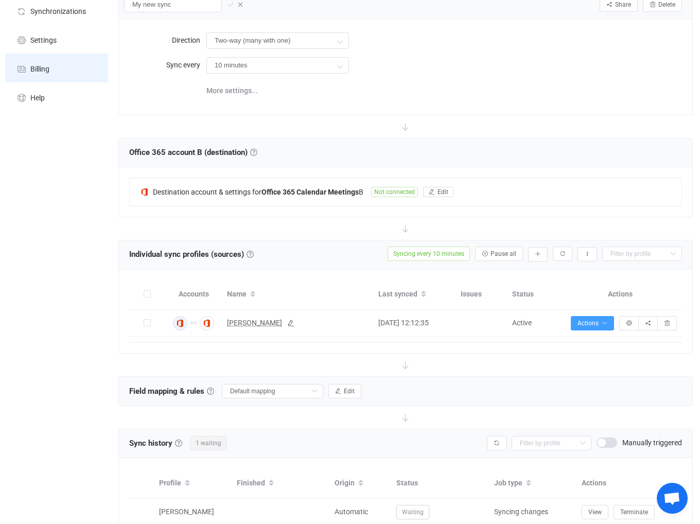
click at [47, 67] on span "Billing" at bounding box center [39, 69] width 19 height 8
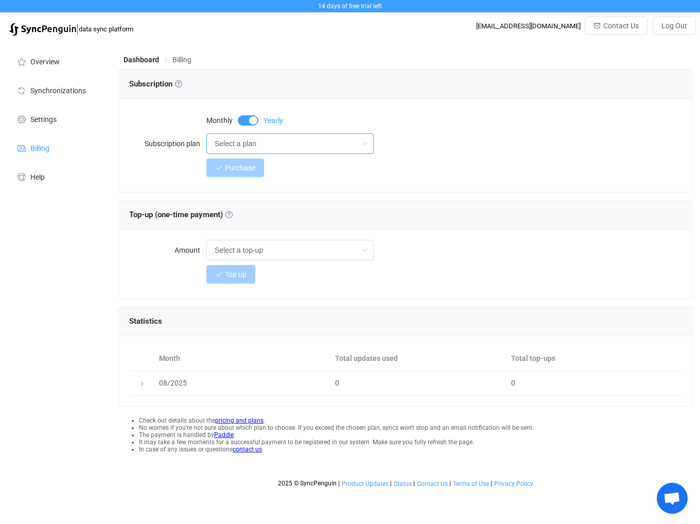
click at [229, 145] on input "Select a plan" at bounding box center [289, 143] width 167 height 21
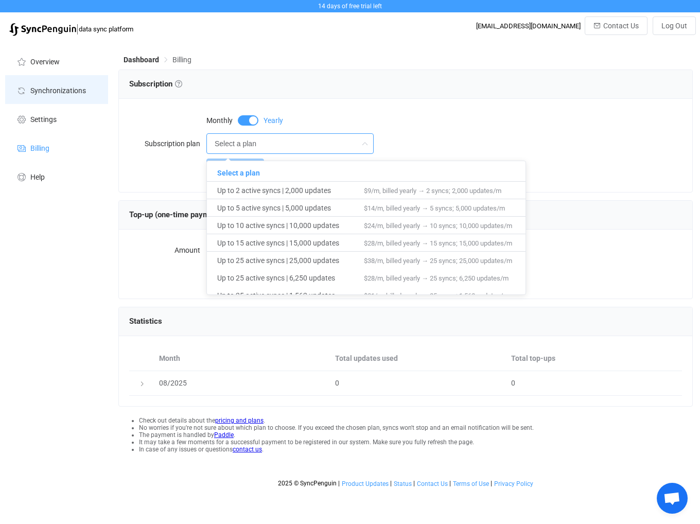
click at [66, 97] on li "Synchronizations" at bounding box center [56, 89] width 103 height 29
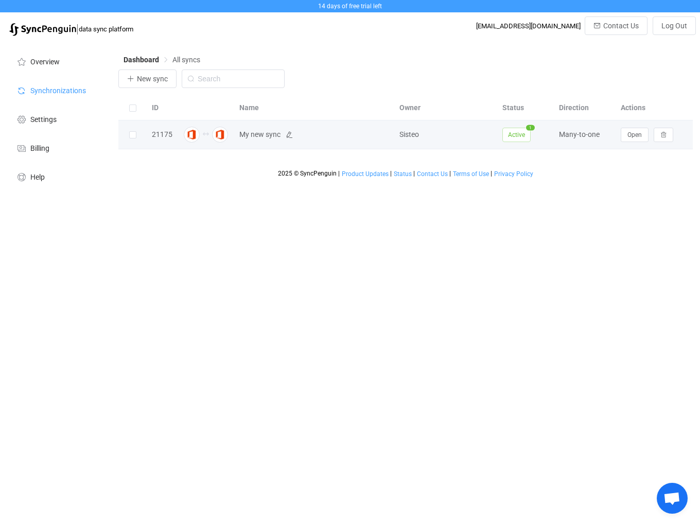
click at [284, 134] on span "My new sync" at bounding box center [314, 135] width 150 height 12
click at [288, 136] on icon at bounding box center [289, 134] width 7 height 7
click at [167, 135] on div "21175" at bounding box center [162, 135] width 31 height 12
click at [475, 128] on td "Sisteo" at bounding box center [445, 134] width 103 height 29
click at [636, 133] on span "Open" at bounding box center [634, 134] width 14 height 7
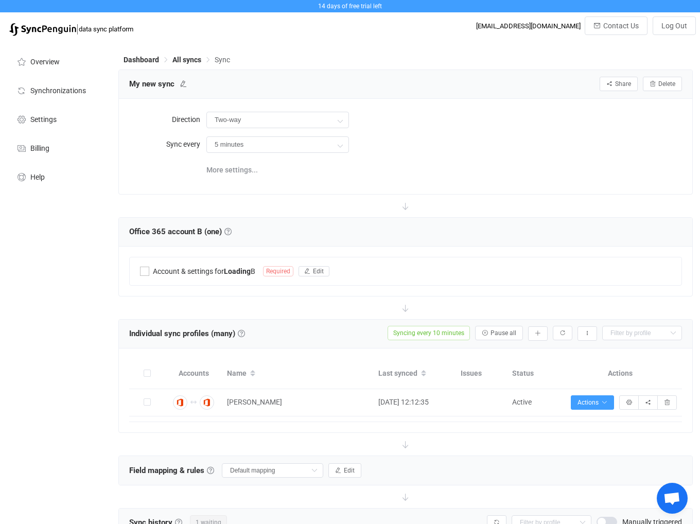
type input "Two-way (many with one)"
type input "10 minutes"
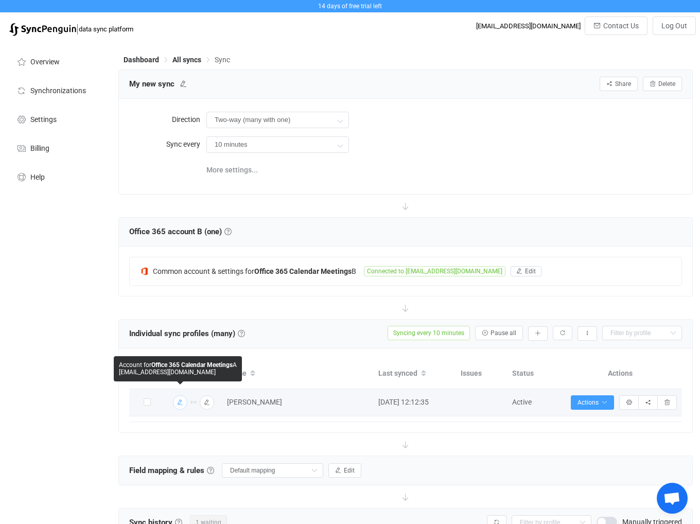
click at [180, 405] on div "button" at bounding box center [180, 402] width 6 height 6
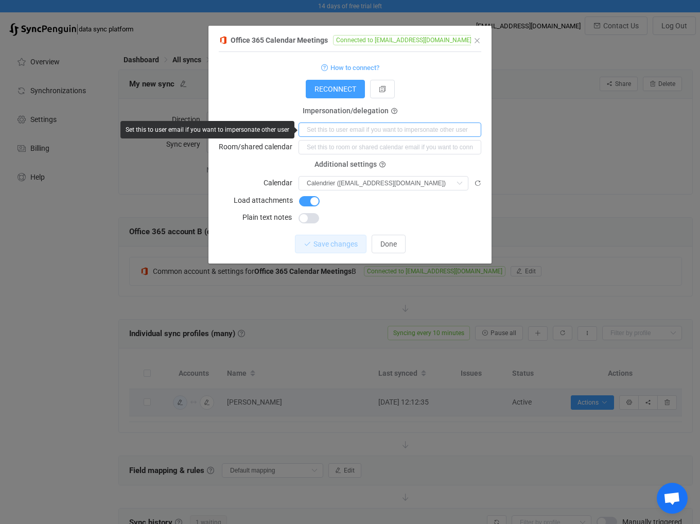
click at [335, 130] on input "dialog" at bounding box center [389, 129] width 183 height 14
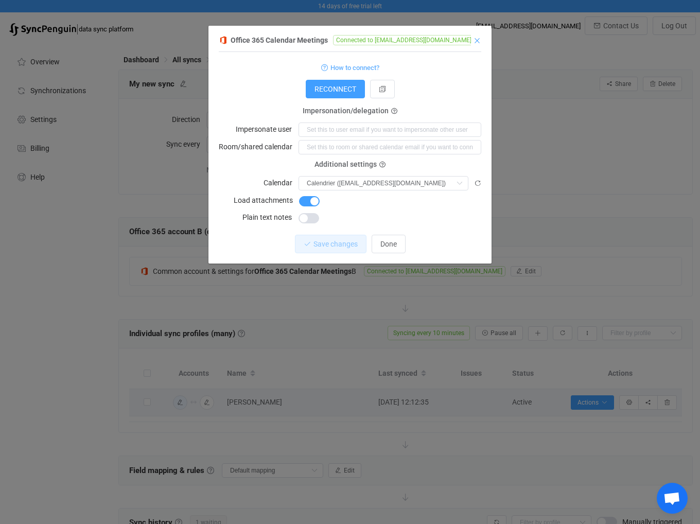
click at [479, 39] on icon "Close" at bounding box center [477, 41] width 8 height 8
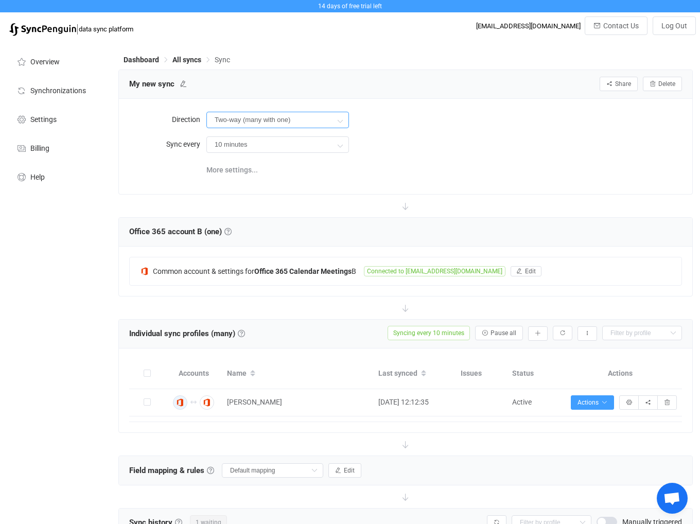
click at [292, 120] on input "Two-way (many with one)" at bounding box center [277, 120] width 143 height 16
click at [358, 97] on div "My new sync Share Sync sharing Delete" at bounding box center [405, 84] width 573 height 29
click at [240, 166] on span "More settings..." at bounding box center [231, 169] width 51 height 21
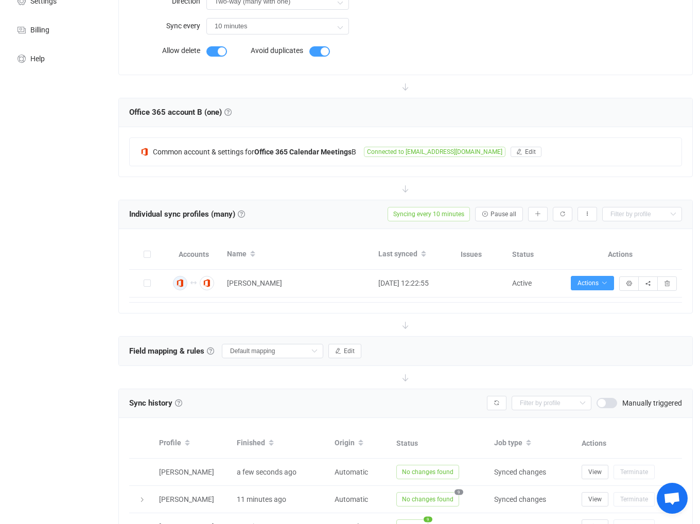
scroll to position [135, 0]
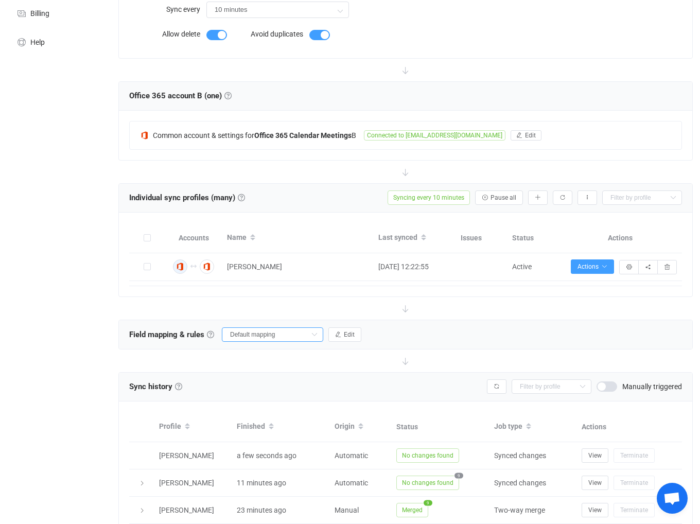
click at [289, 331] on input "Default mapping" at bounding box center [272, 334] width 101 height 14
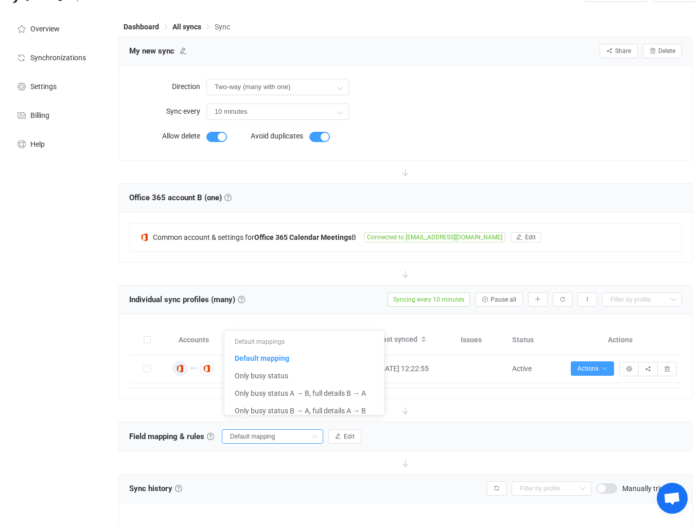
scroll to position [51, 0]
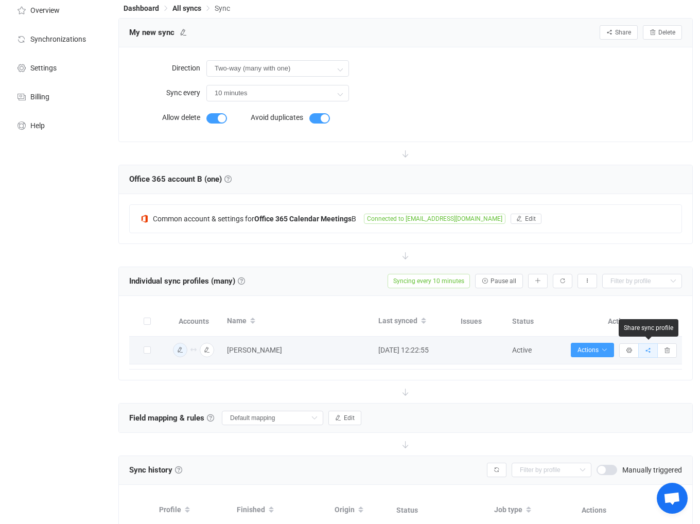
click at [648, 352] on icon "button" at bounding box center [648, 350] width 6 height 6
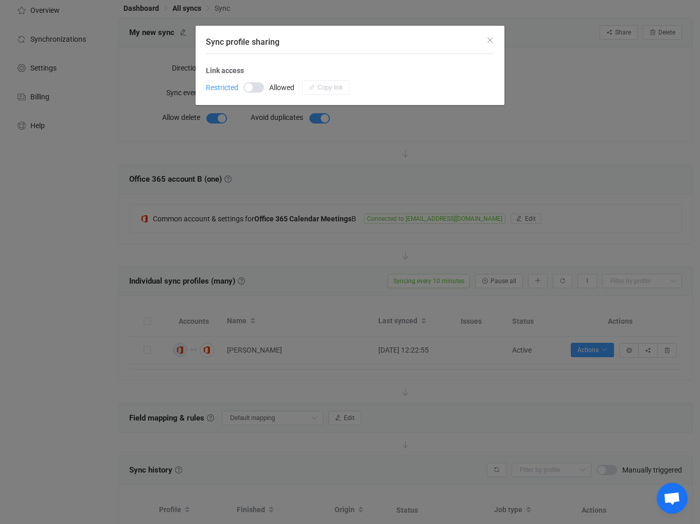
click at [226, 73] on span "Link access" at bounding box center [350, 70] width 288 height 13
click at [255, 86] on span "Sync profile sharing" at bounding box center [253, 87] width 21 height 10
click at [308, 91] on button "Copy link" at bounding box center [325, 87] width 47 height 14
click at [489, 42] on icon "Close" at bounding box center [490, 40] width 8 height 8
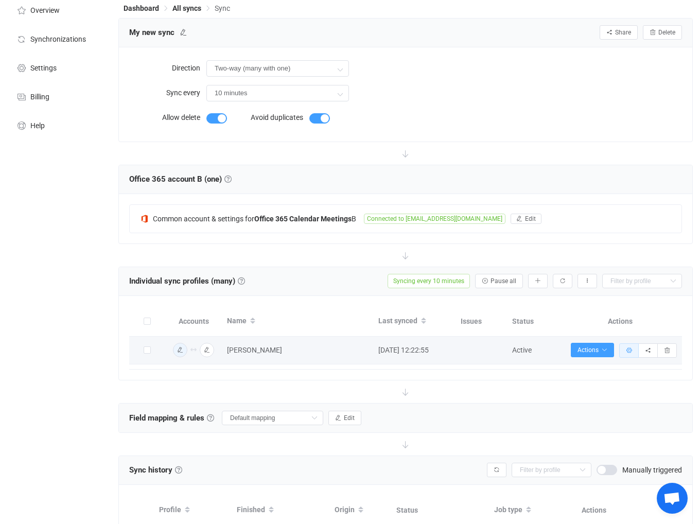
click at [631, 348] on icon "button" at bounding box center [629, 350] width 6 height 6
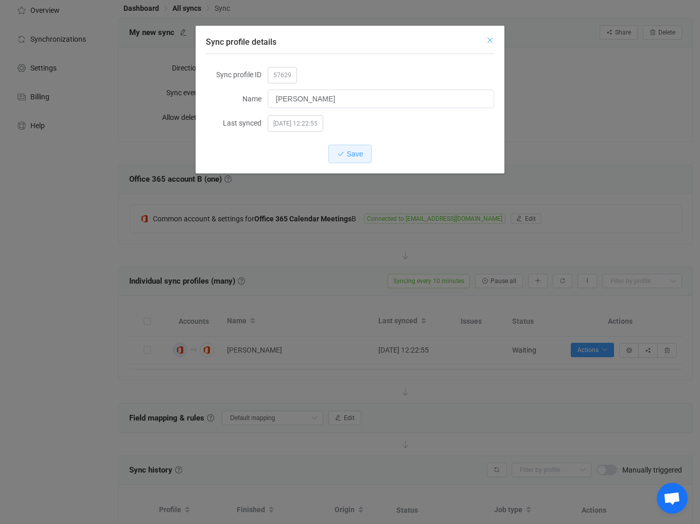
click at [493, 41] on icon "Close" at bounding box center [490, 40] width 8 height 8
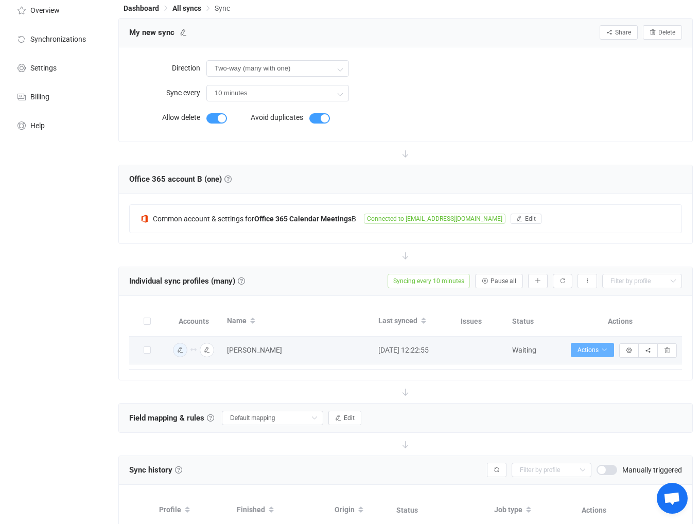
click at [587, 345] on button "Actions" at bounding box center [592, 350] width 43 height 14
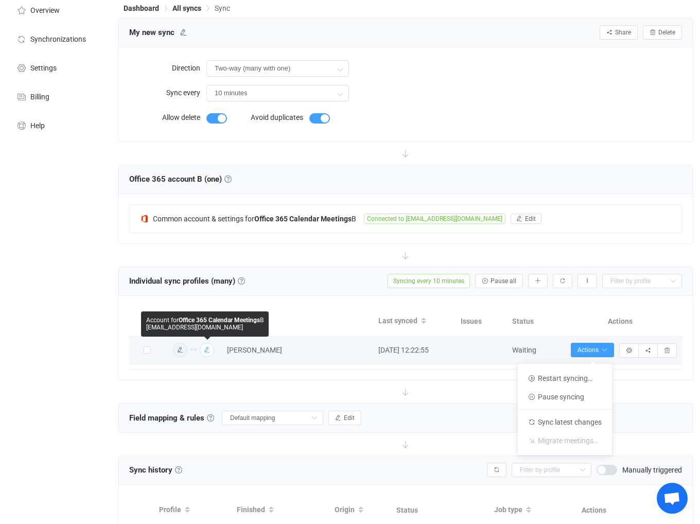
click at [209, 351] on icon "button" at bounding box center [207, 350] width 6 height 6
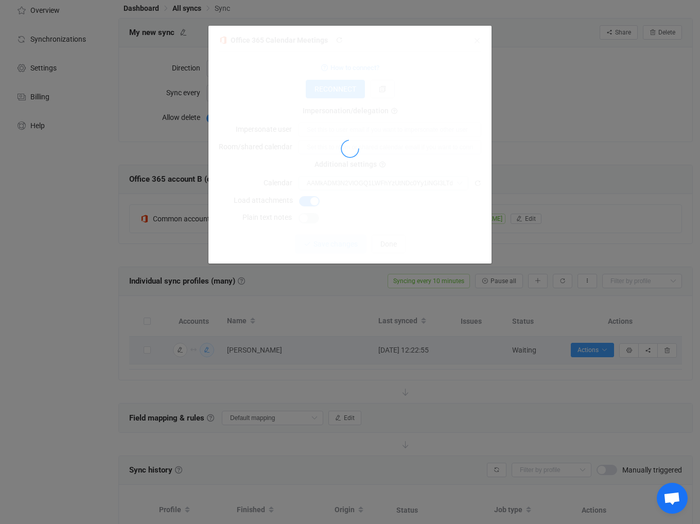
type input "Calendrier (test@ficosil.fr)"
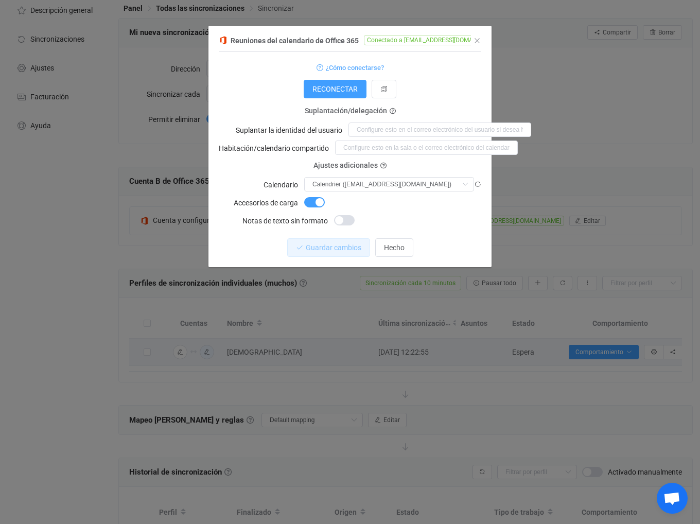
click at [230, 165] on form "¿Cómo conectarse? Tipo de conexión Tipo de conexión As an application Uso de un…" at bounding box center [350, 144] width 262 height 167
click at [479, 40] on icon "Cerca" at bounding box center [477, 41] width 8 height 8
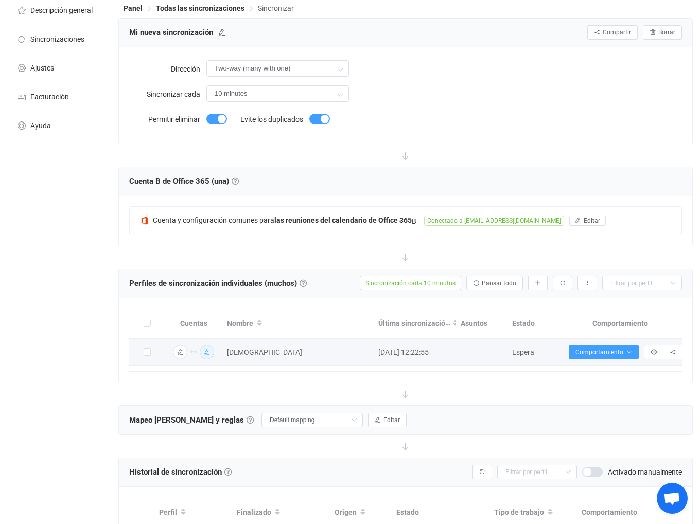
click at [206, 354] on icon "button" at bounding box center [207, 352] width 6 height 6
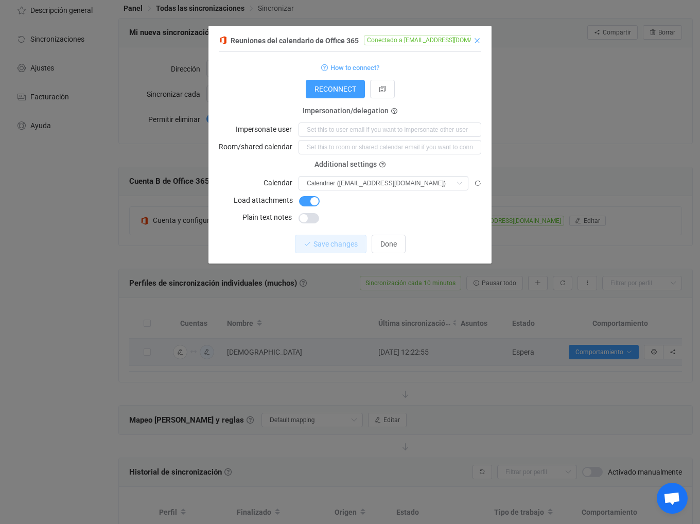
click at [475, 42] on icon "Cerca" at bounding box center [477, 41] width 8 height 8
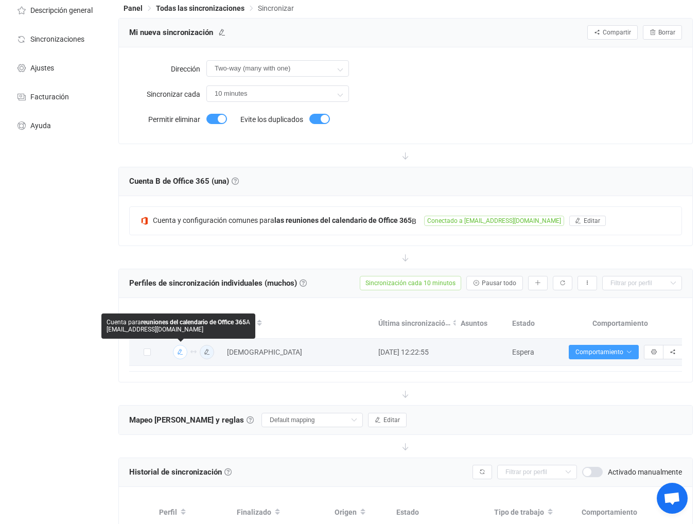
click at [176, 354] on img "button" at bounding box center [179, 351] width 9 height 9
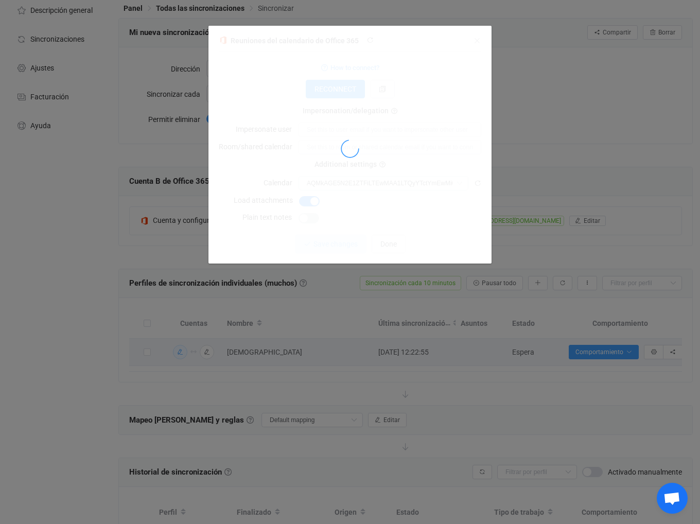
type input "Calendrier (msaidi@sisteo.fr)"
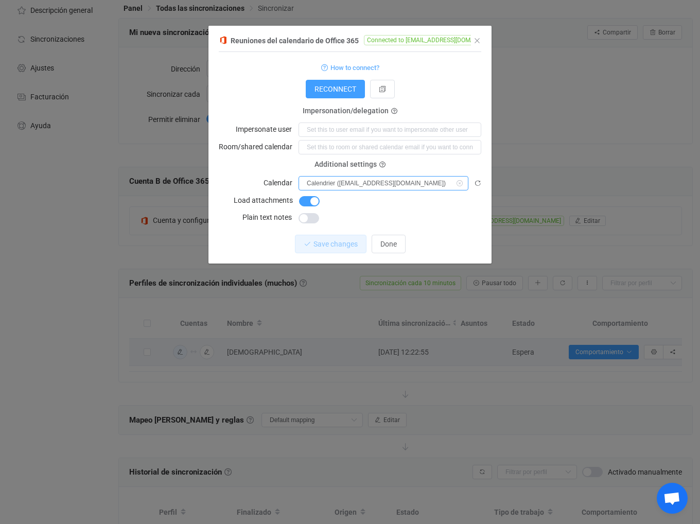
click at [382, 186] on input "Calendrier (msaidi@sisteo.fr)" at bounding box center [383, 183] width 170 height 14
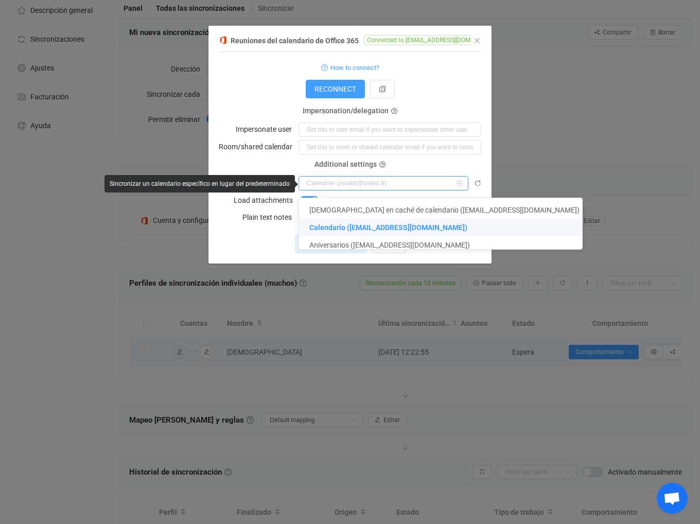
click at [382, 186] on input "diálogo" at bounding box center [383, 183] width 170 height 14
type input "Calendrier (msaidi@sisteo.fr)"
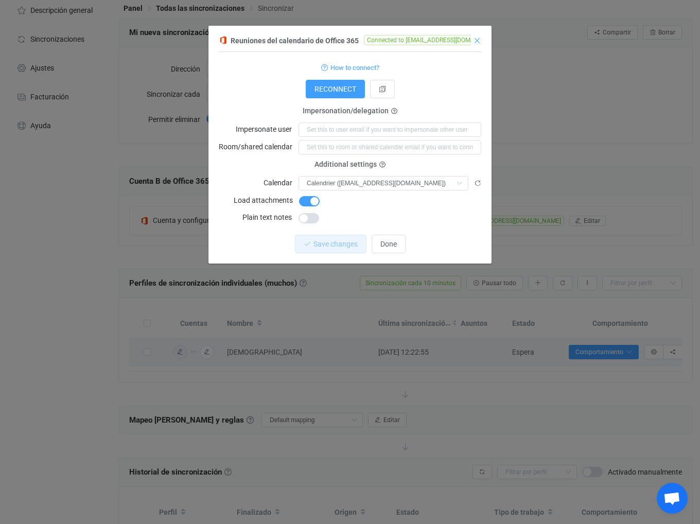
click at [480, 41] on icon "Cerca" at bounding box center [477, 41] width 8 height 8
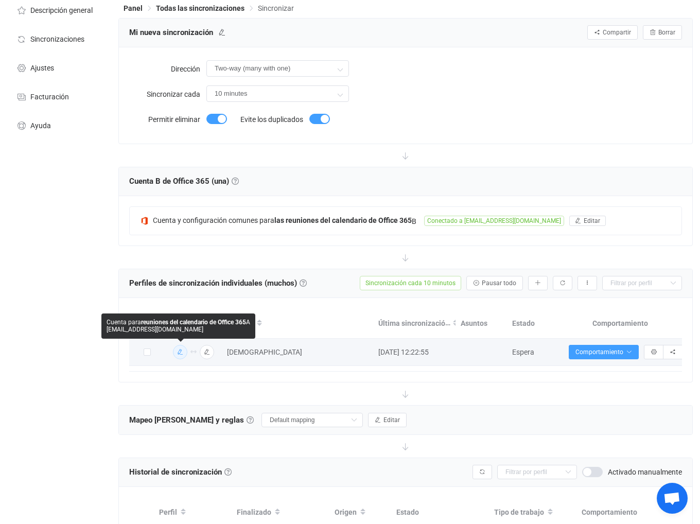
click at [183, 356] on img "button" at bounding box center [179, 351] width 9 height 9
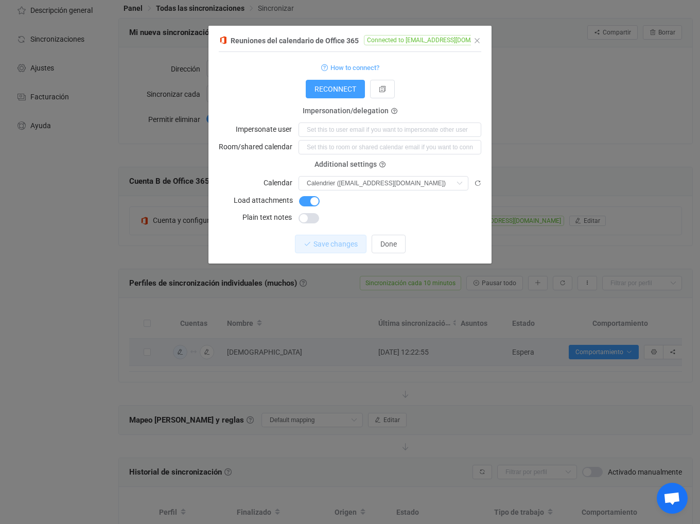
click at [338, 168] on span "Additional settings" at bounding box center [345, 165] width 62 height 8
drag, startPoint x: 367, startPoint y: 166, endPoint x: 380, endPoint y: 166, distance: 12.9
click at [368, 166] on span "Additional settings" at bounding box center [345, 165] width 62 height 8
click at [383, 164] on icon "diálogo" at bounding box center [382, 165] width 6 height 6
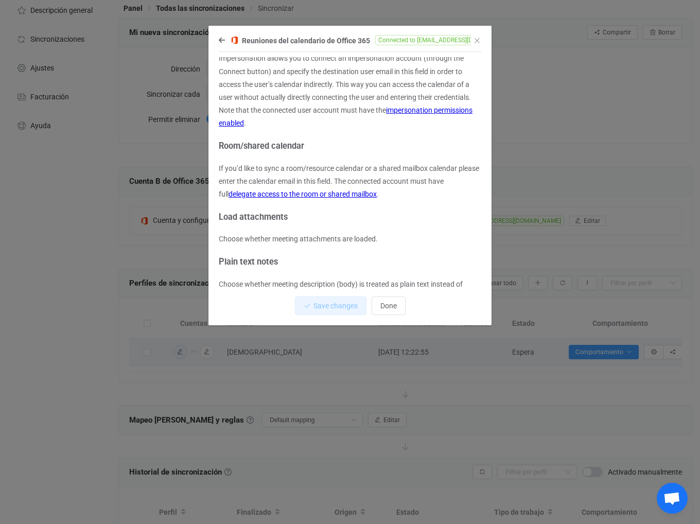
scroll to position [146, 0]
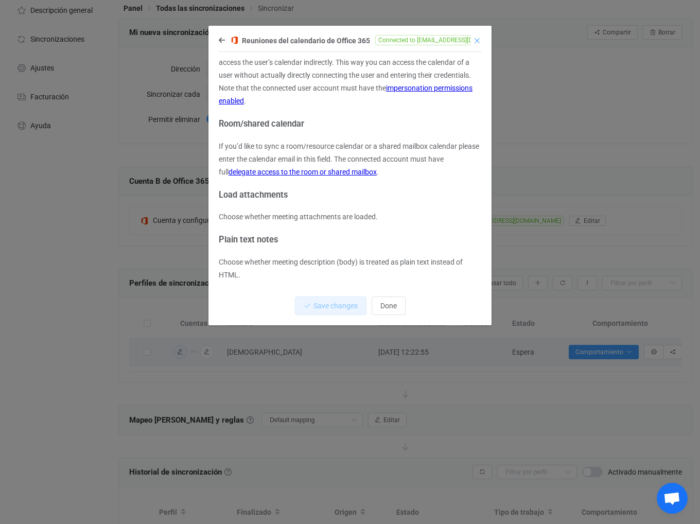
click at [475, 43] on icon "Cerca" at bounding box center [477, 41] width 8 height 8
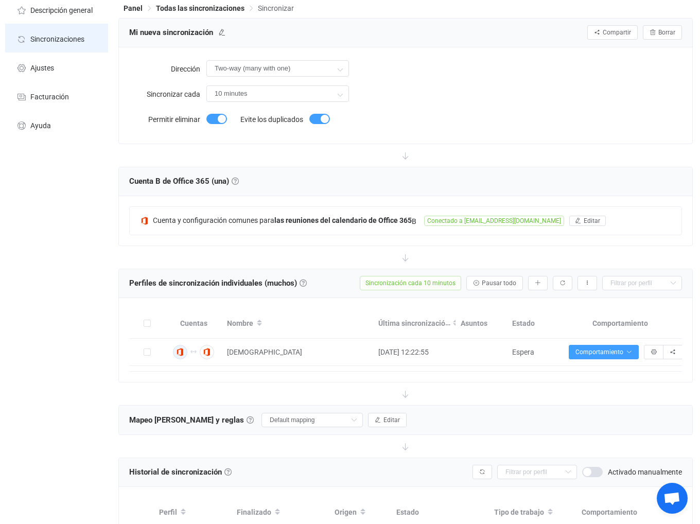
click at [49, 39] on font "Sincronizaciones" at bounding box center [57, 39] width 54 height 8
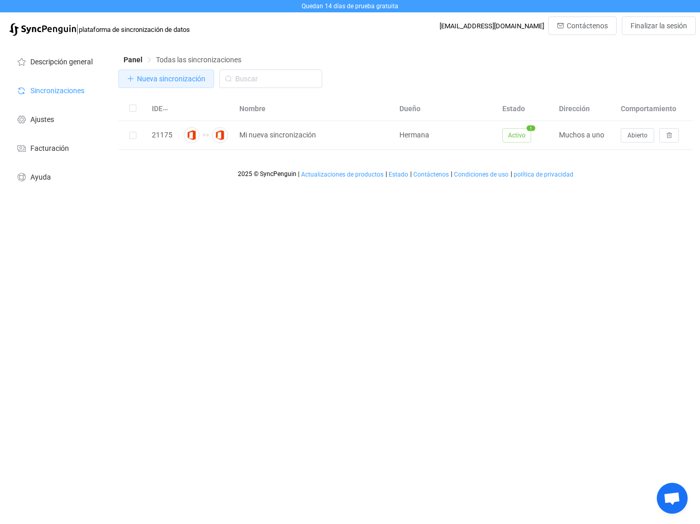
click at [189, 79] on font "Nueva sincronización" at bounding box center [171, 79] width 68 height 8
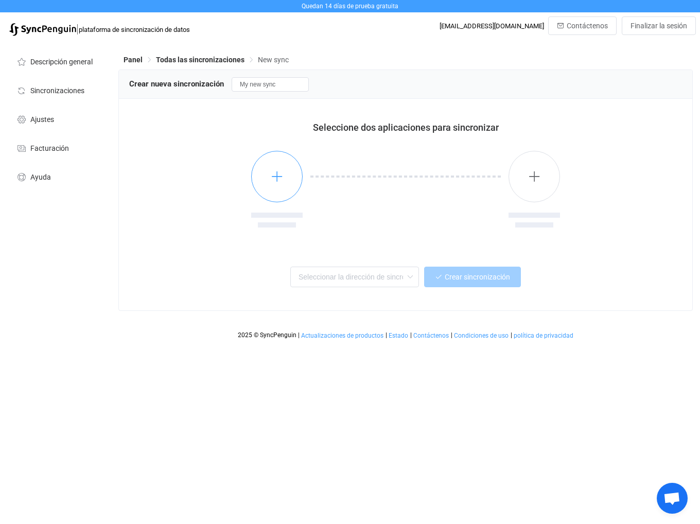
click at [260, 185] on button "button" at bounding box center [276, 176] width 51 height 51
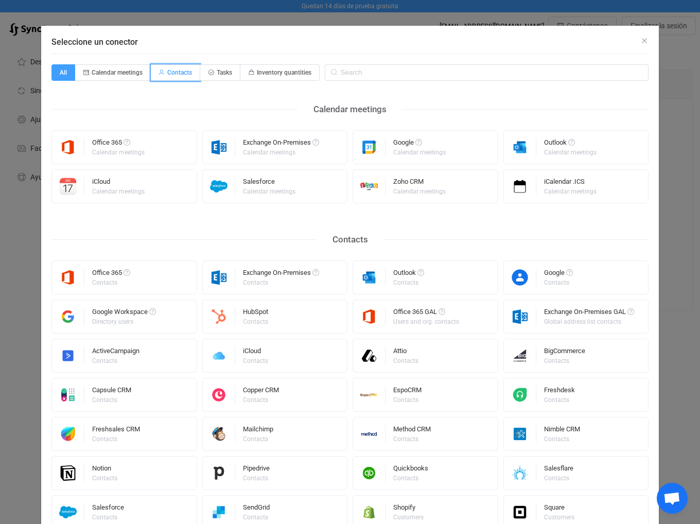
click at [171, 69] on span "Contacts" at bounding box center [179, 72] width 25 height 7
click at [160, 68] on input "Contacts" at bounding box center [156, 69] width 7 height 7
radio input "true"
radio input "false"
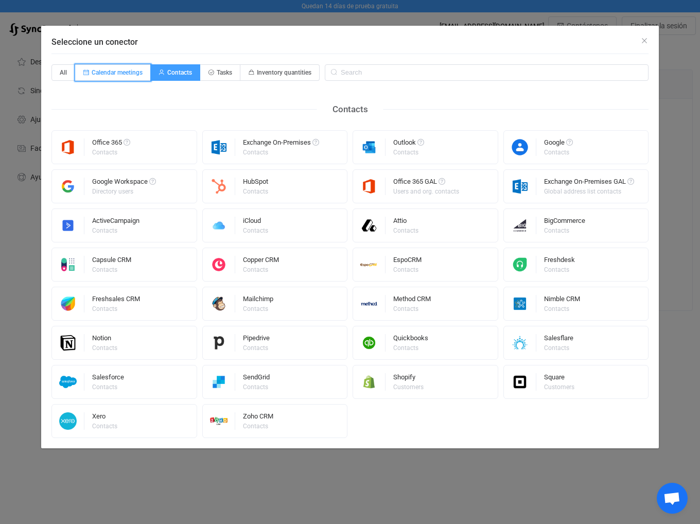
click at [135, 70] on span "Calendar meetings" at bounding box center [117, 72] width 51 height 7
click at [84, 70] on input "Calendar meetings" at bounding box center [81, 69] width 7 height 7
radio input "true"
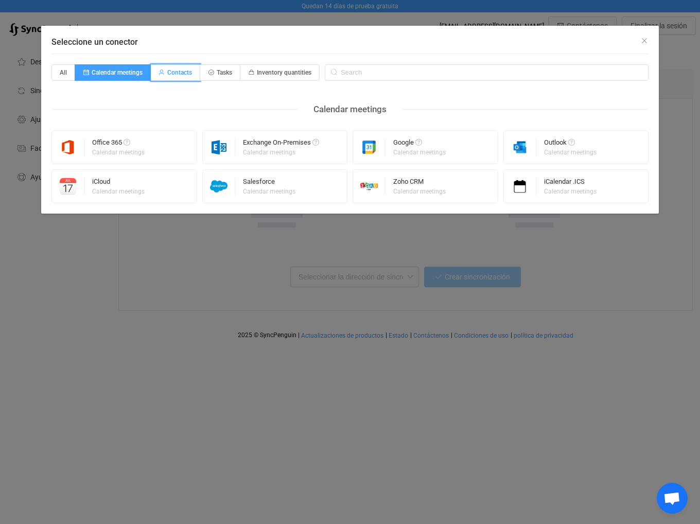
click at [166, 72] on span "Contacts" at bounding box center [175, 72] width 49 height 16
click at [160, 72] on input "Contacts" at bounding box center [156, 69] width 7 height 7
radio input "true"
radio input "false"
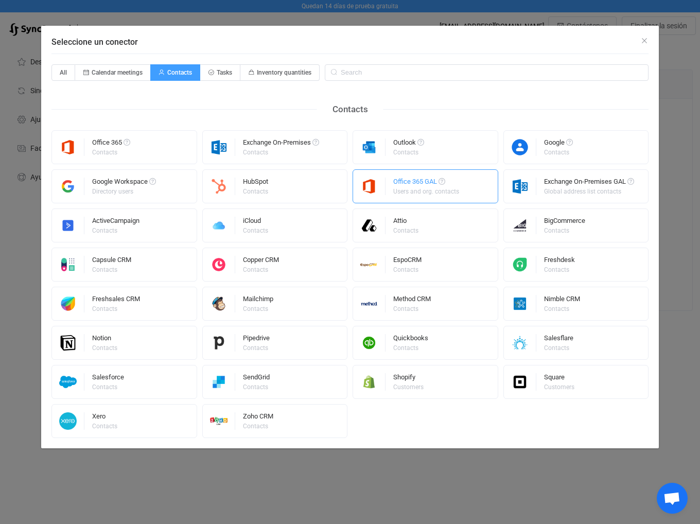
click at [421, 190] on div "Users and org. contacts" at bounding box center [426, 191] width 66 height 6
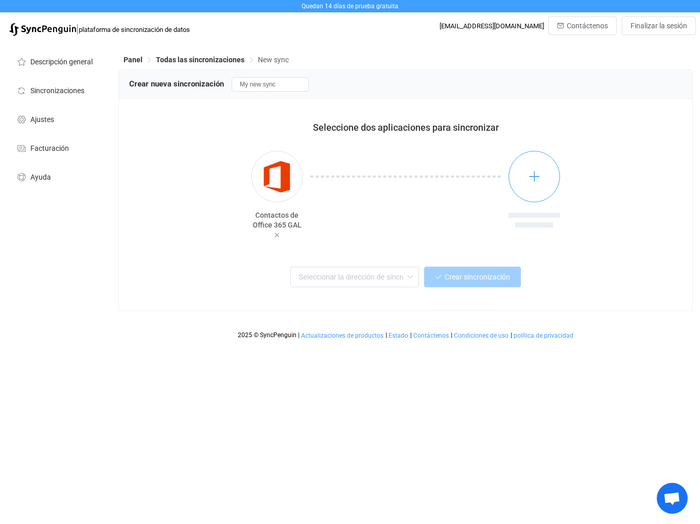
click at [532, 181] on icon "button" at bounding box center [534, 176] width 13 height 13
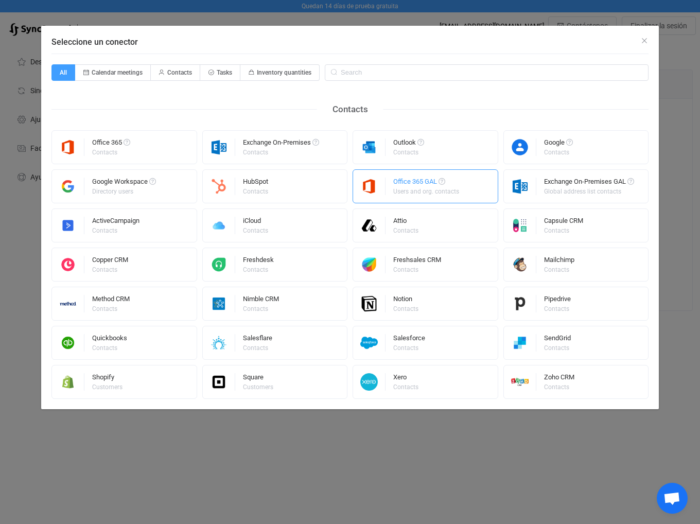
click at [470, 194] on div "Office 365 GAL Users and org. contacts" at bounding box center [425, 186] width 146 height 34
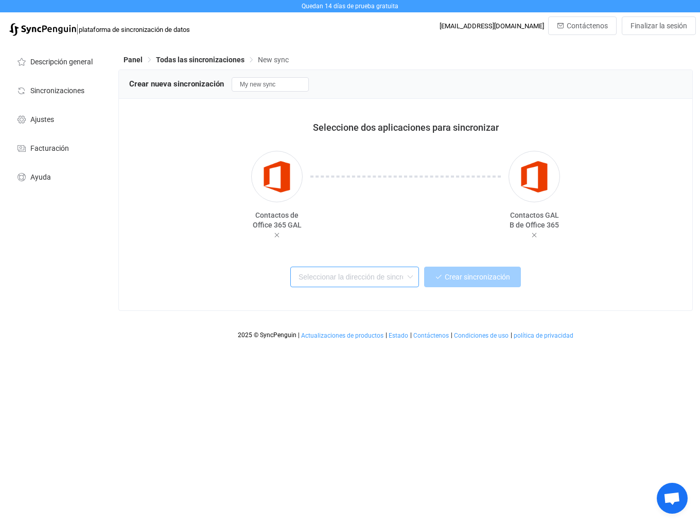
click at [371, 283] on input "text" at bounding box center [354, 276] width 129 height 21
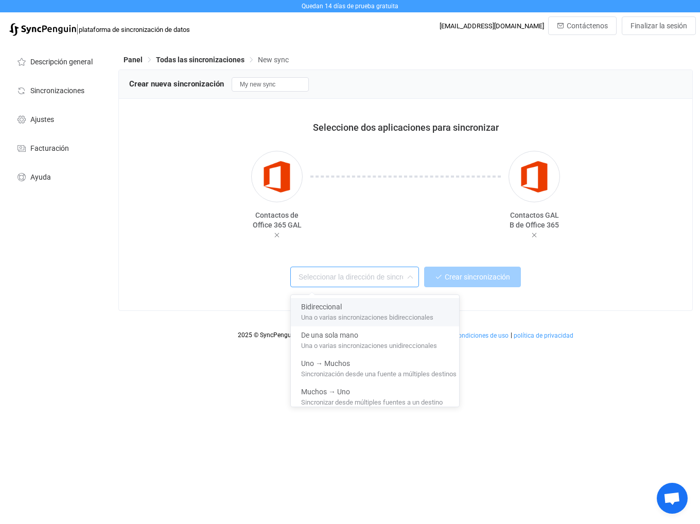
click at [365, 315] on font "Una o varias sincronizaciones bidireccionales" at bounding box center [367, 315] width 132 height 11
type input "Two-way"
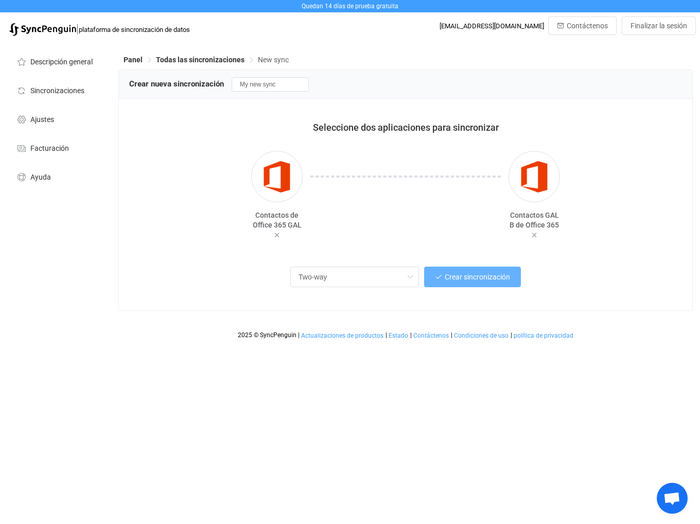
click at [465, 282] on button "Crear sincronización" at bounding box center [472, 276] width 97 height 21
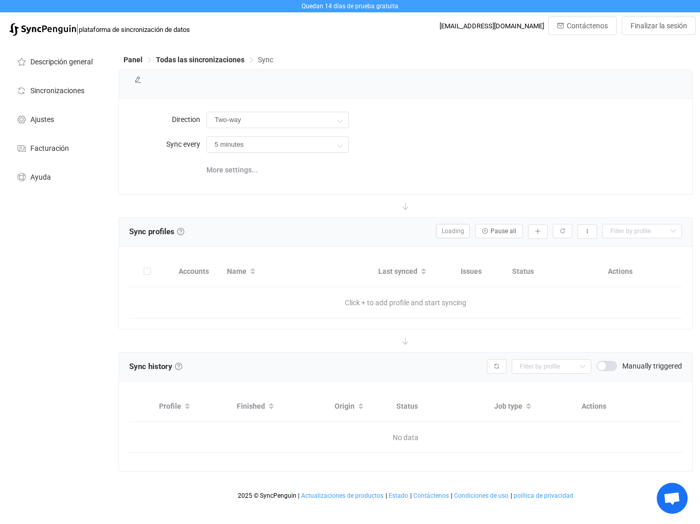
type input "30 minutes"
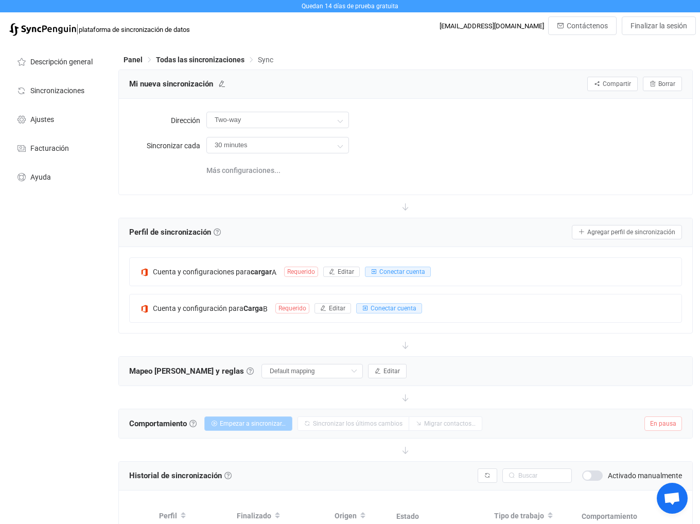
click at [237, 156] on div "Dirección Two-way Bidireccional A B B A Sincronizar cada 30 minutes 30 minutos …" at bounding box center [405, 146] width 553 height 75
click at [237, 148] on input "30 minutes" at bounding box center [277, 145] width 143 height 16
click at [142, 197] on div at bounding box center [405, 206] width 574 height 23
click at [350, 273] on font "Editar" at bounding box center [345, 271] width 16 height 7
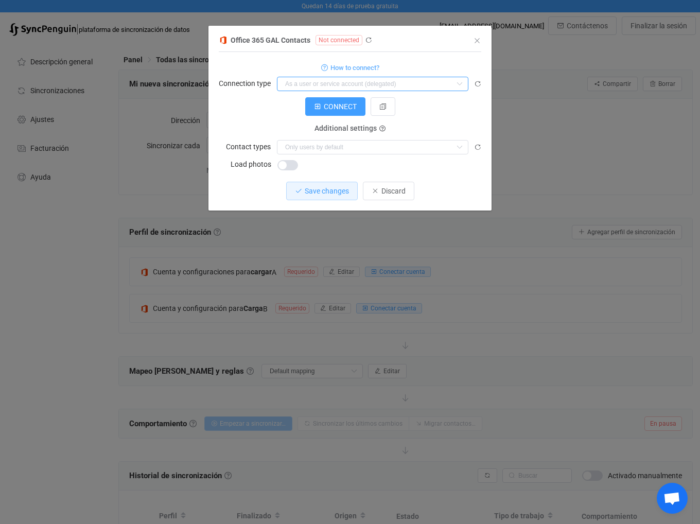
click at [348, 84] on input "diálogo" at bounding box center [372, 84] width 191 height 14
click at [337, 128] on font "Como aplicación" at bounding box center [314, 127] width 53 height 8
type input "As an application"
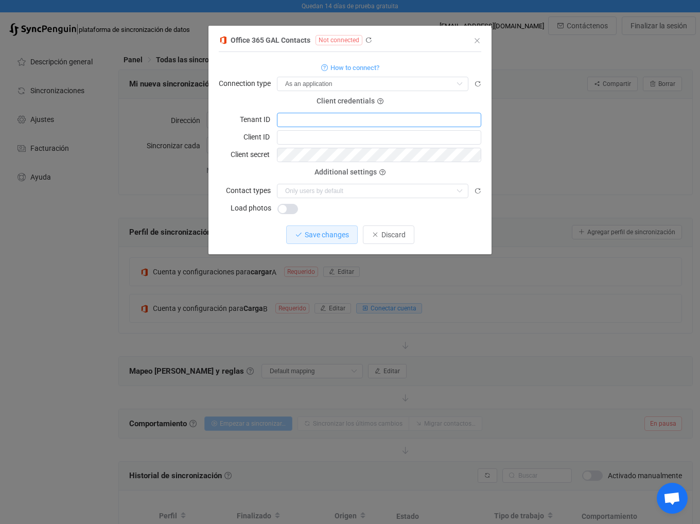
click at [335, 119] on input "diálogo" at bounding box center [379, 120] width 204 height 14
click at [333, 192] on input "diálogo" at bounding box center [367, 190] width 167 height 7
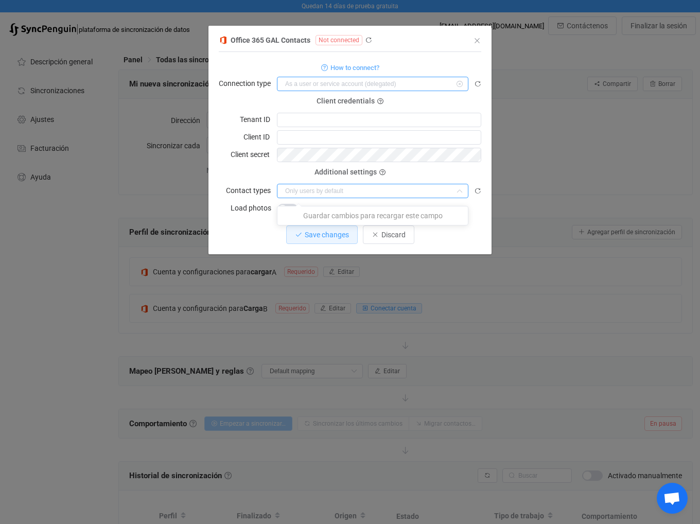
click at [369, 81] on input "diálogo" at bounding box center [372, 84] width 191 height 14
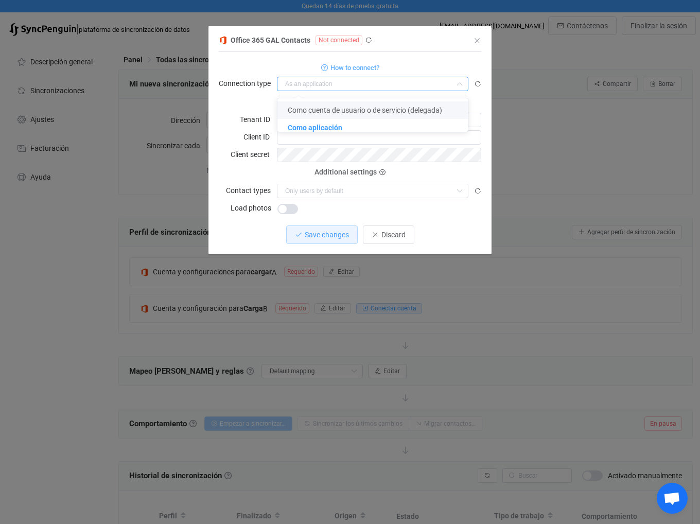
click at [368, 108] on font "Como cuenta de usuario o de servicio (delegada)" at bounding box center [365, 110] width 154 height 8
type input "As a user or service account (delegated)"
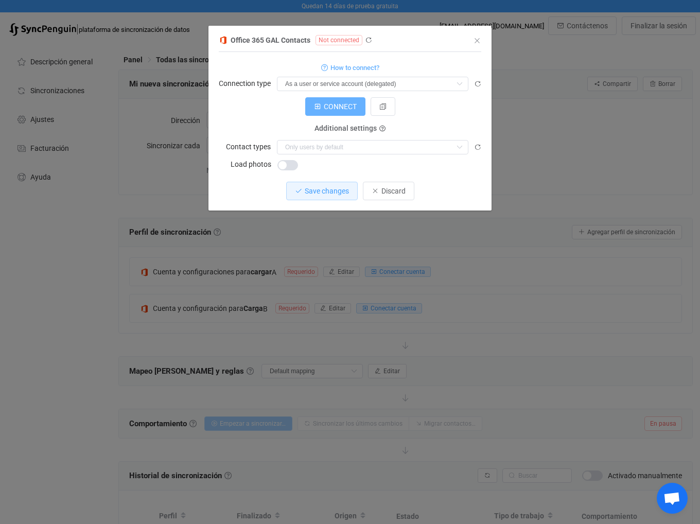
click at [348, 108] on span "CONNECT" at bounding box center [340, 106] width 33 height 8
click at [364, 40] on icon "diálogo" at bounding box center [365, 40] width 7 height 7
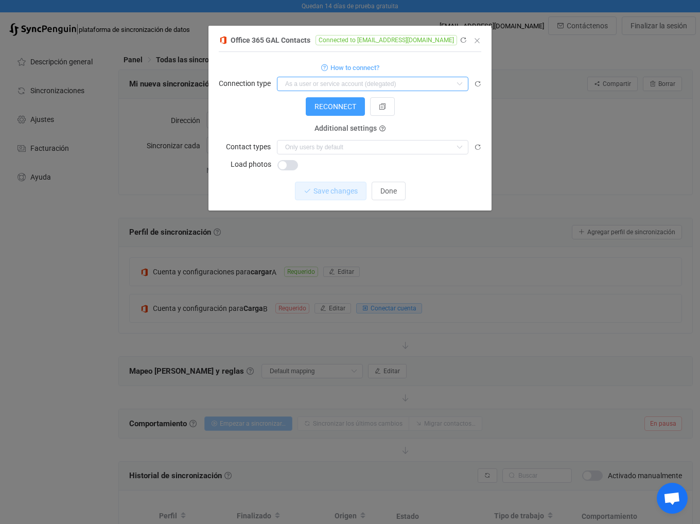
click at [319, 84] on input "diálogo" at bounding box center [372, 84] width 191 height 14
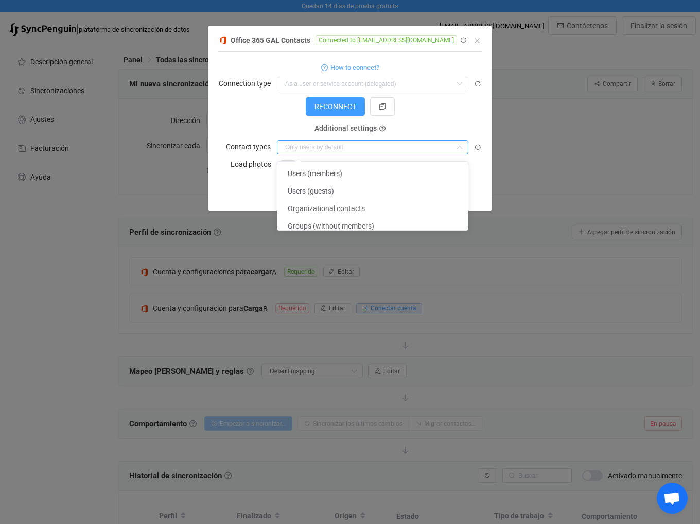
click at [327, 149] on input "diálogo" at bounding box center [367, 147] width 167 height 7
click at [331, 181] on li "Usuarios (miembros)" at bounding box center [376, 173] width 198 height 17
click at [332, 187] on font "Usuarios (invitados)" at bounding box center [320, 191] width 64 height 8
click at [342, 205] on font "Contactos organizacionales" at bounding box center [333, 208] width 90 height 8
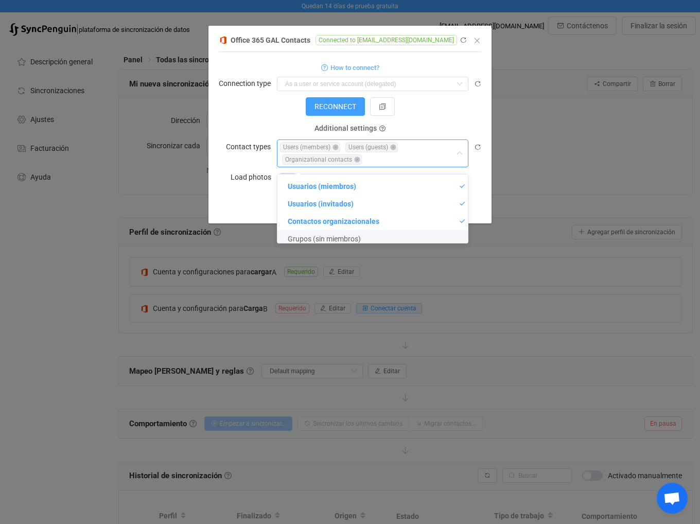
click at [319, 236] on font "Grupos (sin miembros)" at bounding box center [324, 239] width 73 height 8
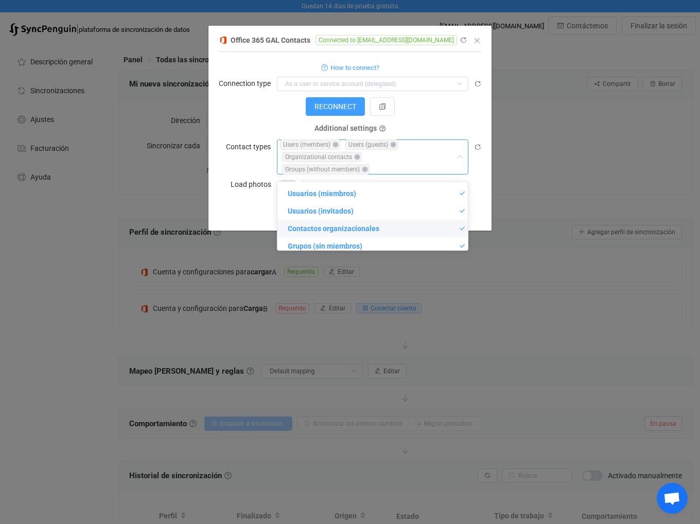
click at [228, 207] on div "Save changes Discard" at bounding box center [350, 211] width 262 height 19
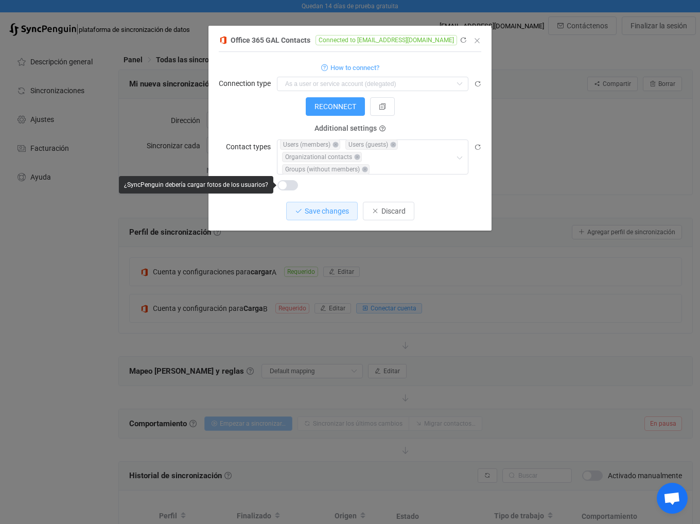
click at [286, 184] on span "diálogo" at bounding box center [287, 185] width 21 height 10
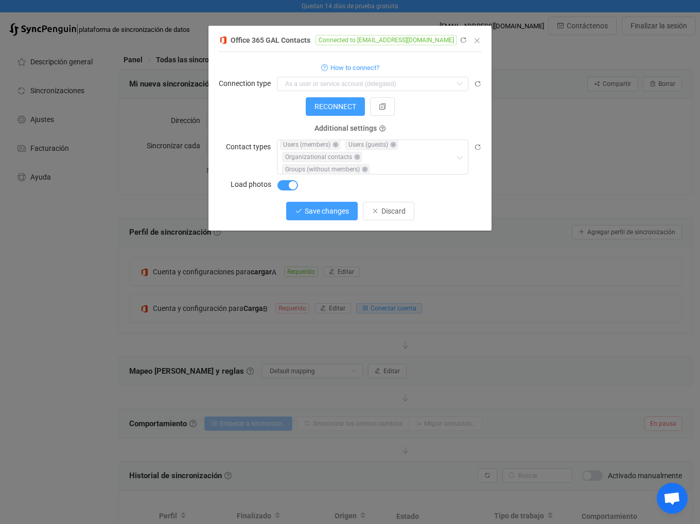
click at [323, 212] on span "Save changes" at bounding box center [327, 211] width 44 height 8
click at [477, 42] on icon "Cerca" at bounding box center [477, 41] width 8 height 8
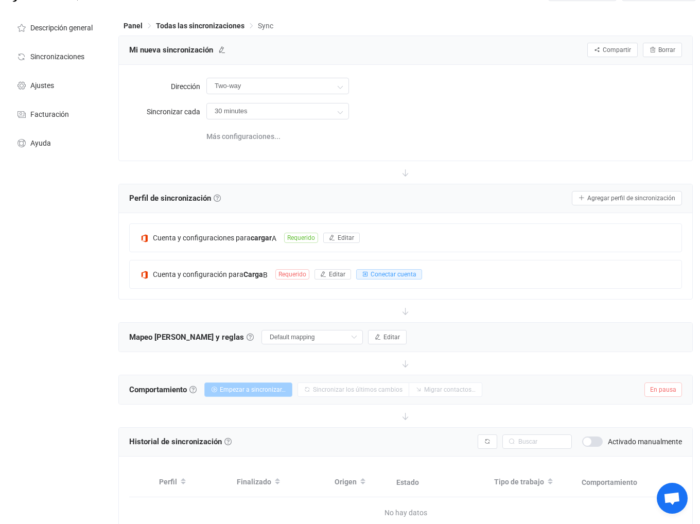
scroll to position [51, 0]
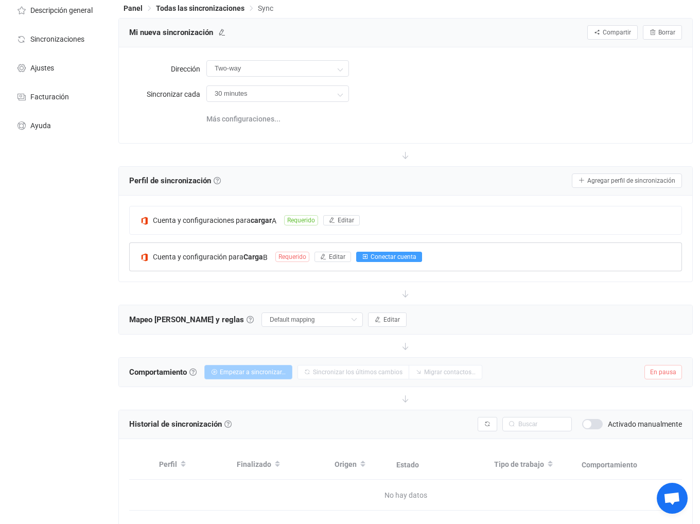
click at [412, 257] on font "Conectar cuenta" at bounding box center [393, 256] width 46 height 7
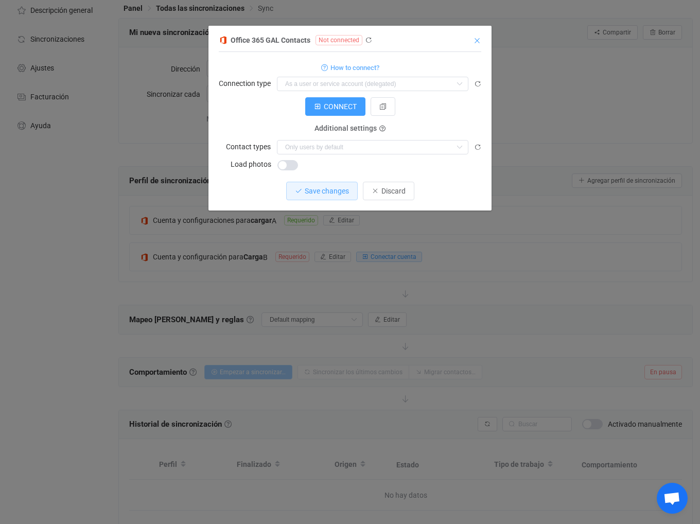
click at [477, 41] on icon "Cerca" at bounding box center [477, 41] width 8 height 8
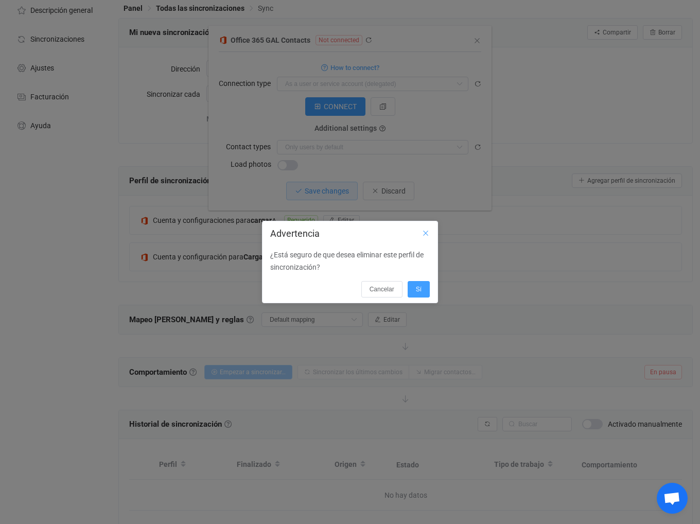
click at [428, 232] on icon "Cerca" at bounding box center [425, 233] width 8 height 8
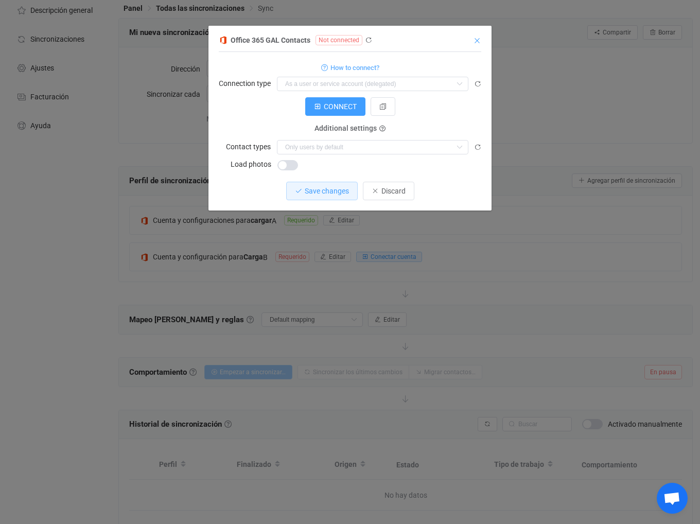
click at [478, 38] on icon "Cerca" at bounding box center [477, 41] width 8 height 8
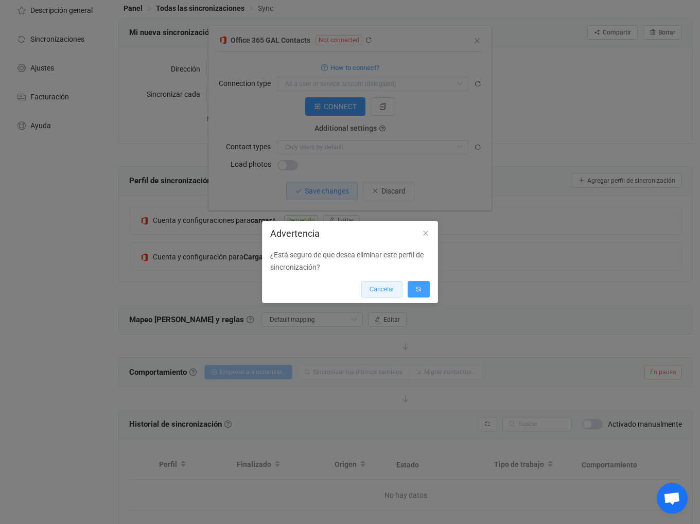
click at [398, 287] on button "Cancelar" at bounding box center [381, 289] width 41 height 16
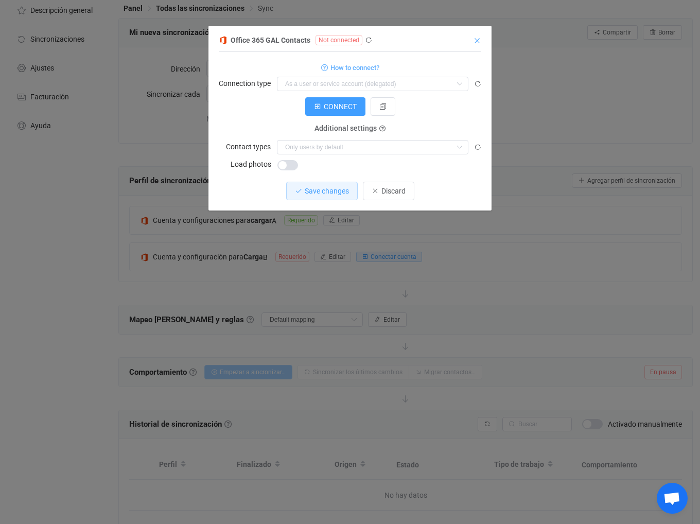
click at [480, 43] on icon "Cerca" at bounding box center [477, 41] width 8 height 8
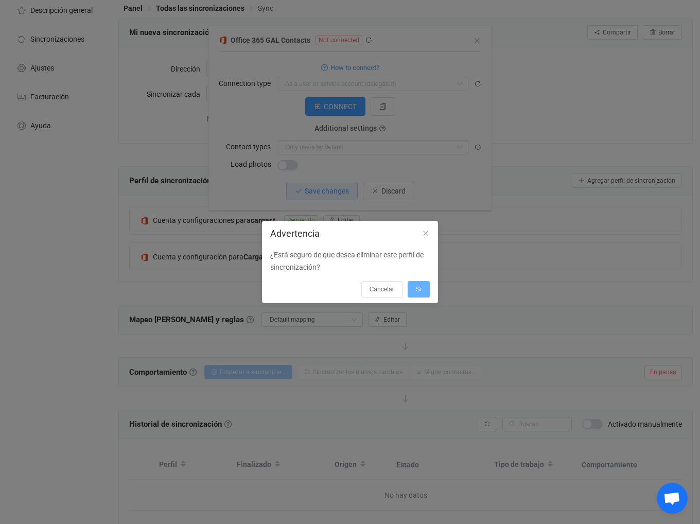
click at [413, 287] on button "Sí" at bounding box center [418, 289] width 22 height 16
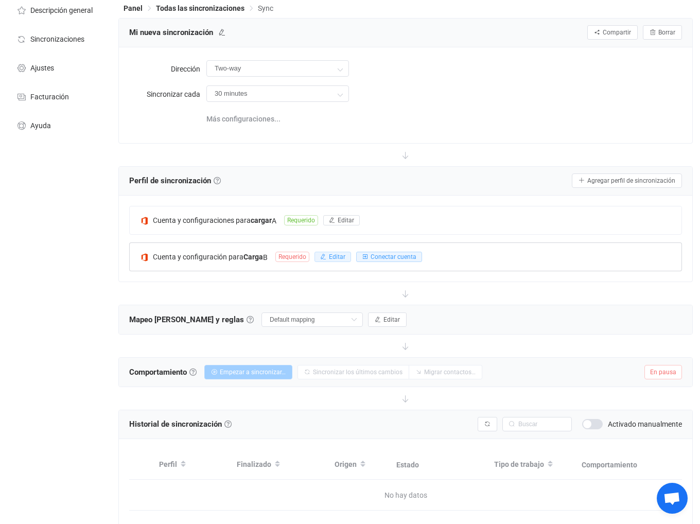
click at [343, 257] on font "Editar" at bounding box center [337, 256] width 16 height 7
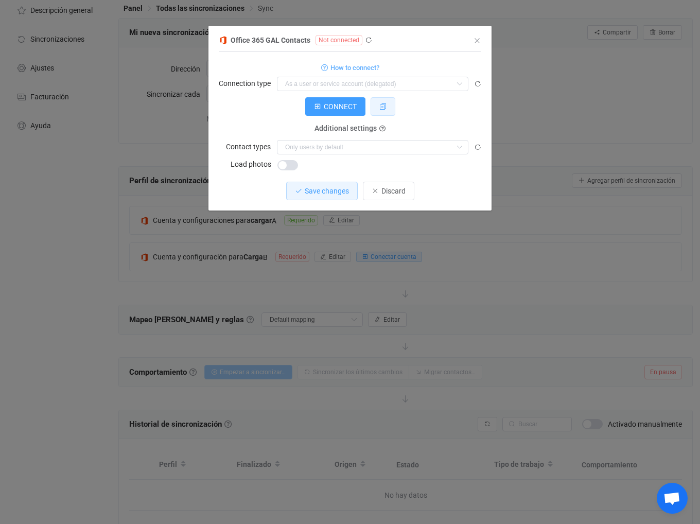
click at [385, 112] on button "diálogo" at bounding box center [382, 106] width 25 height 19
click at [366, 40] on icon "diálogo" at bounding box center [368, 40] width 7 height 7
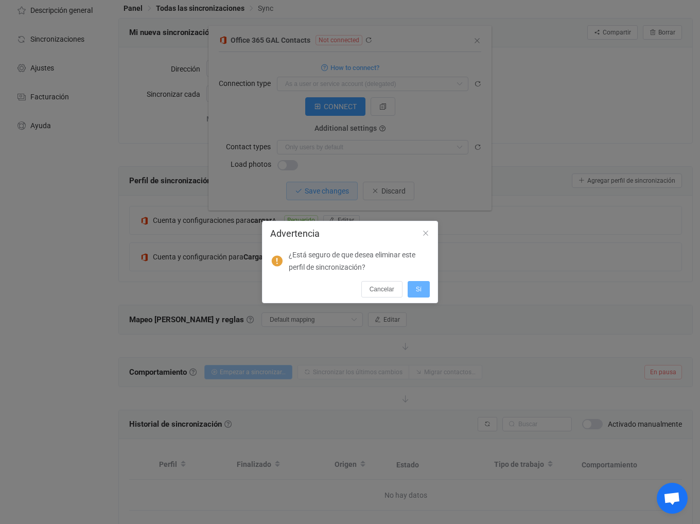
click at [420, 293] on button "Sí" at bounding box center [418, 289] width 22 height 16
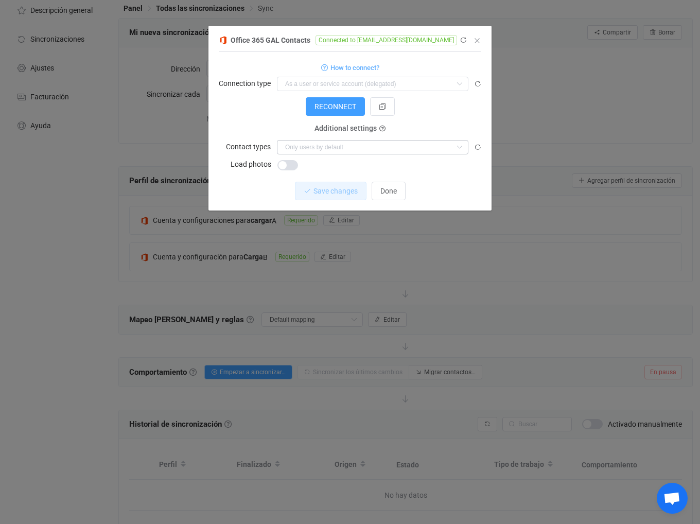
click at [354, 147] on input "diálogo" at bounding box center [367, 147] width 167 height 7
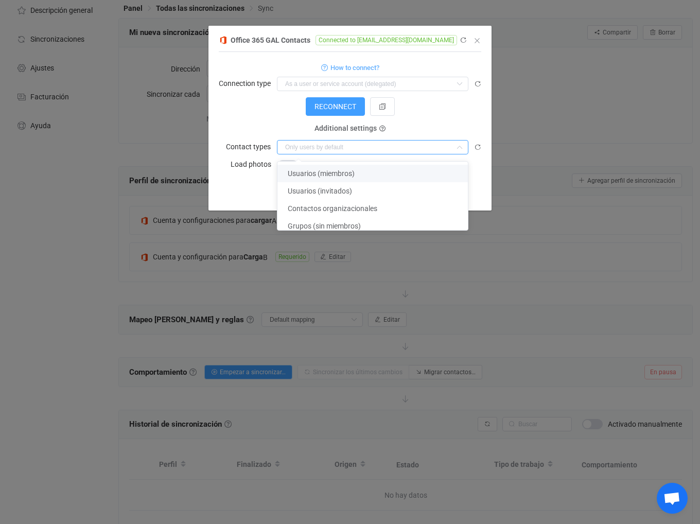
click at [350, 171] on font "Usuarios (miembros)" at bounding box center [321, 173] width 67 height 8
click at [350, 188] on font "Usuarios (invitados)" at bounding box center [320, 191] width 64 height 8
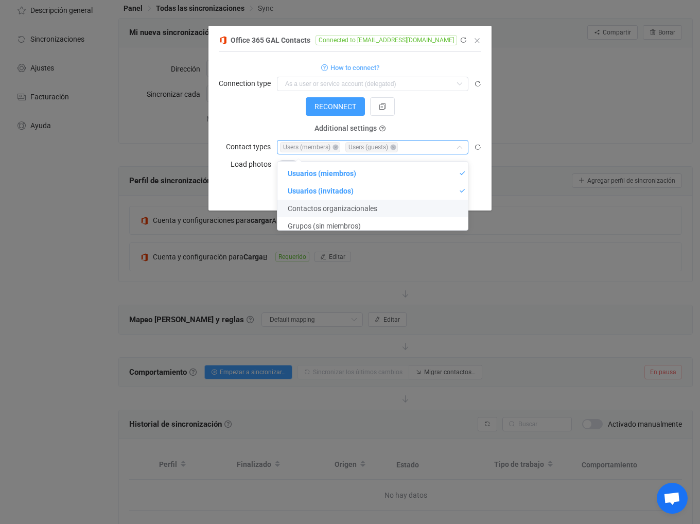
click at [348, 209] on font "Contactos organizacionales" at bounding box center [333, 208] width 90 height 8
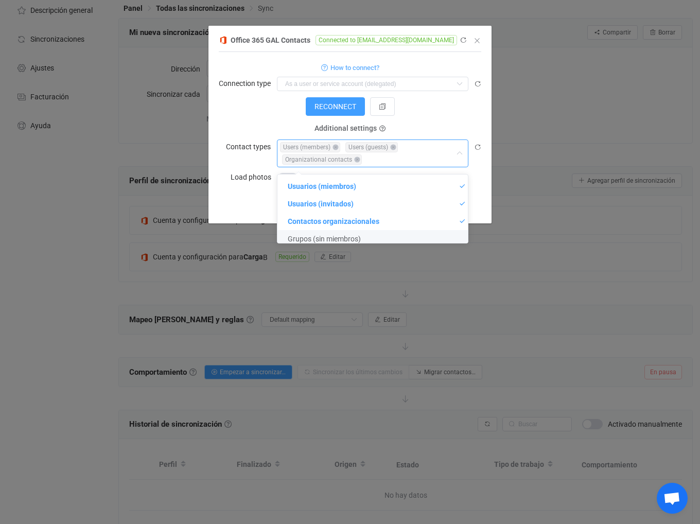
click at [346, 236] on font "Grupos (sin miembros)" at bounding box center [324, 239] width 73 height 8
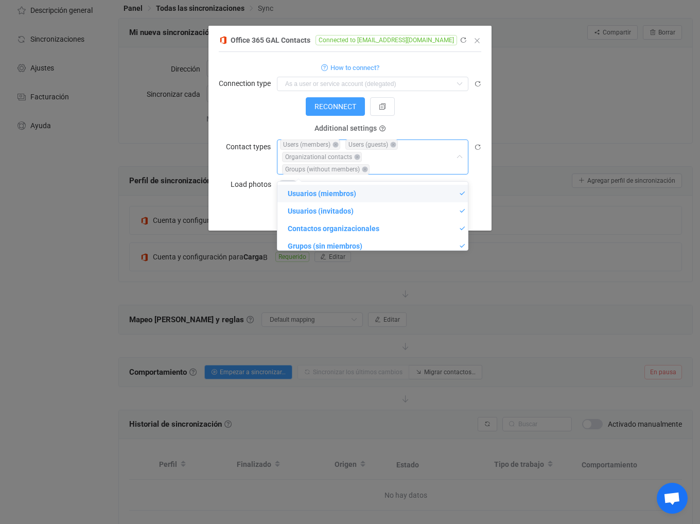
click at [270, 108] on div "RECONNECT" at bounding box center [350, 106] width 262 height 19
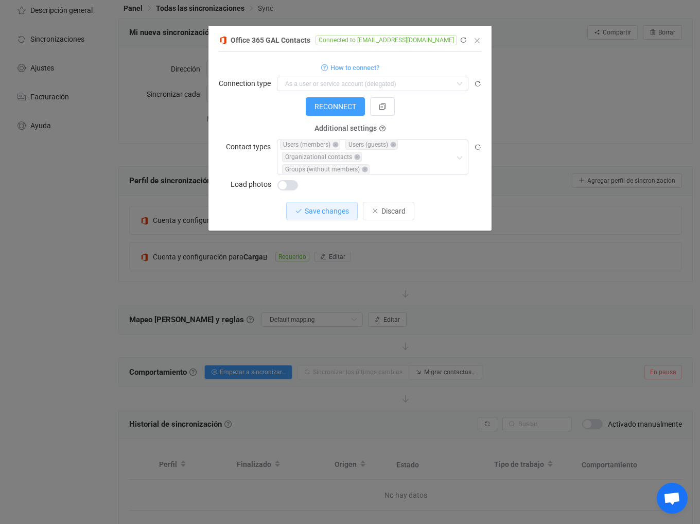
click at [293, 185] on span "diálogo" at bounding box center [287, 185] width 21 height 10
click at [323, 213] on span "Save changes" at bounding box center [327, 211] width 44 height 8
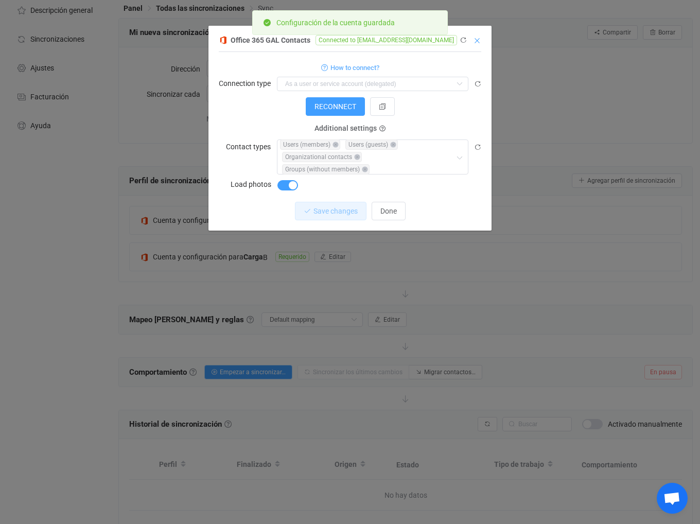
click at [477, 44] on icon "Cerca" at bounding box center [477, 41] width 8 height 8
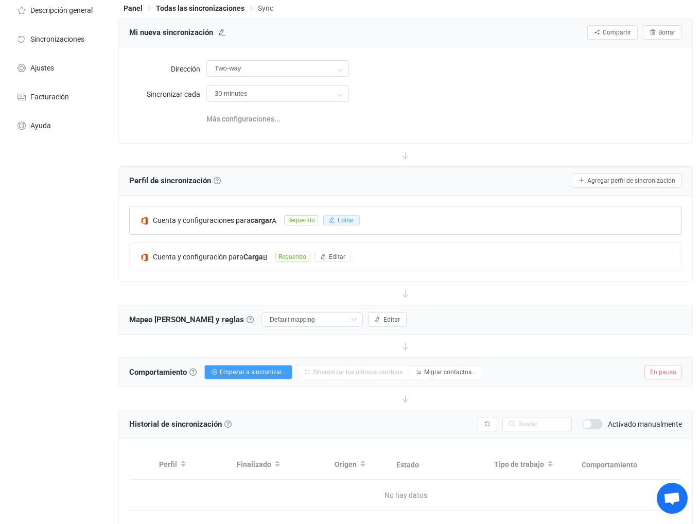
click at [337, 219] on button "Editar" at bounding box center [341, 220] width 37 height 10
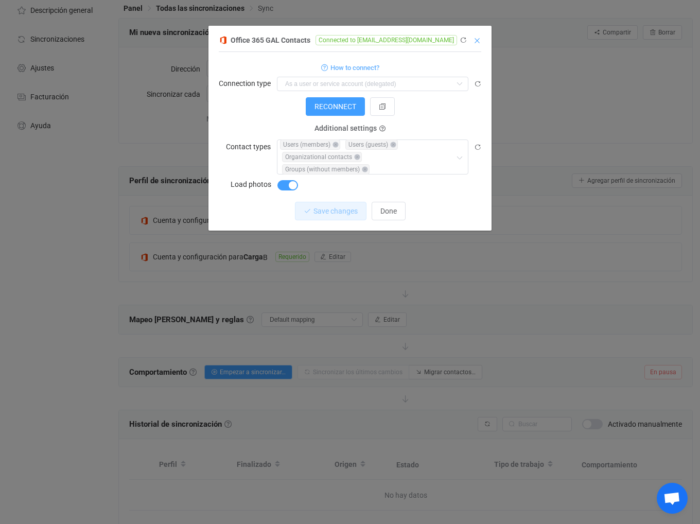
click at [479, 39] on icon "Cerca" at bounding box center [477, 41] width 8 height 8
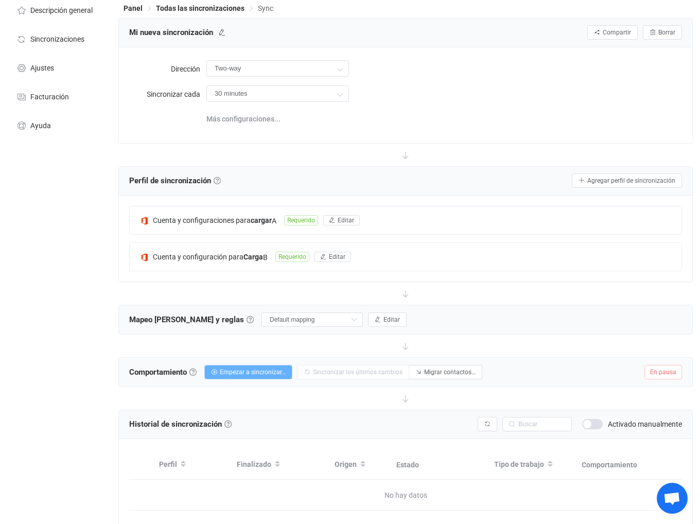
click at [257, 374] on font "Empezar a sincronizar…" at bounding box center [253, 371] width 66 height 7
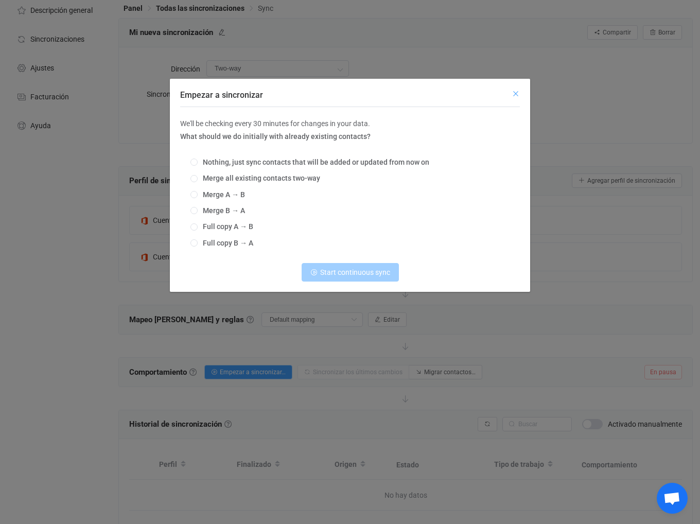
click at [512, 96] on icon "Cerca" at bounding box center [515, 94] width 8 height 8
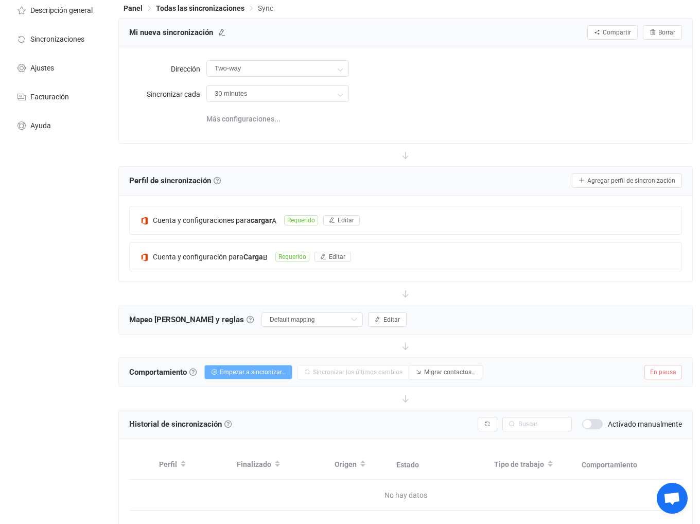
click at [256, 369] on font "Empezar a sincronizar…" at bounding box center [253, 371] width 66 height 7
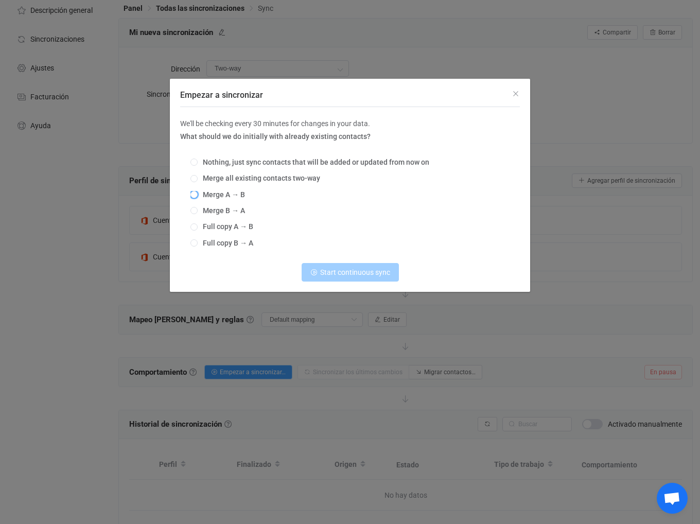
click at [223, 195] on span "Merge A → B" at bounding box center [221, 194] width 47 height 8
click at [198, 195] on input "Merge A → B" at bounding box center [193, 195] width 7 height 8
radio input "true"
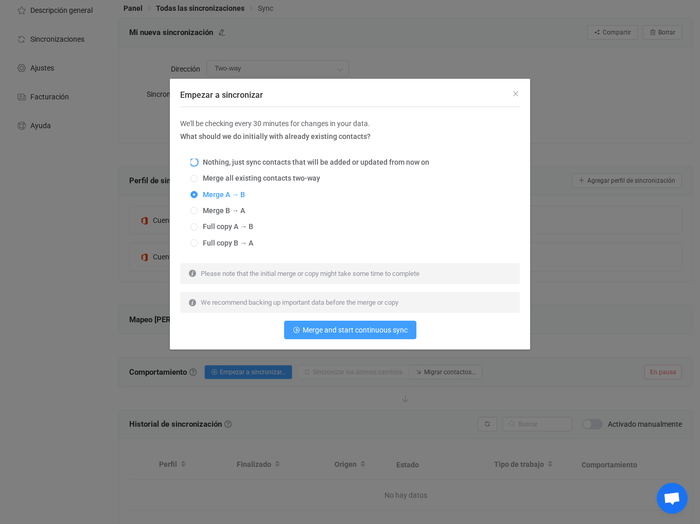
click at [268, 164] on span "Nothing, just sync contacts that will be added or updated from now on" at bounding box center [314, 162] width 232 height 8
click at [198, 164] on input "Nothing, just sync contacts that will be added or updated from now on" at bounding box center [193, 162] width 7 height 8
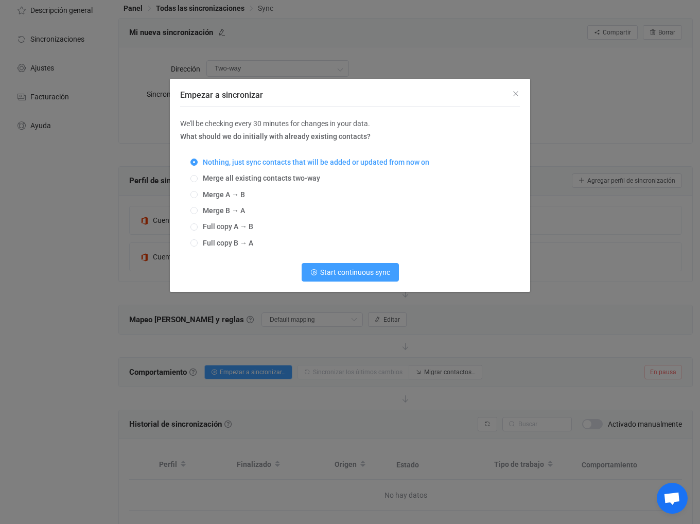
radio input "true"
radio input "false"
click at [342, 270] on span "Start continuous sync" at bounding box center [355, 272] width 70 height 8
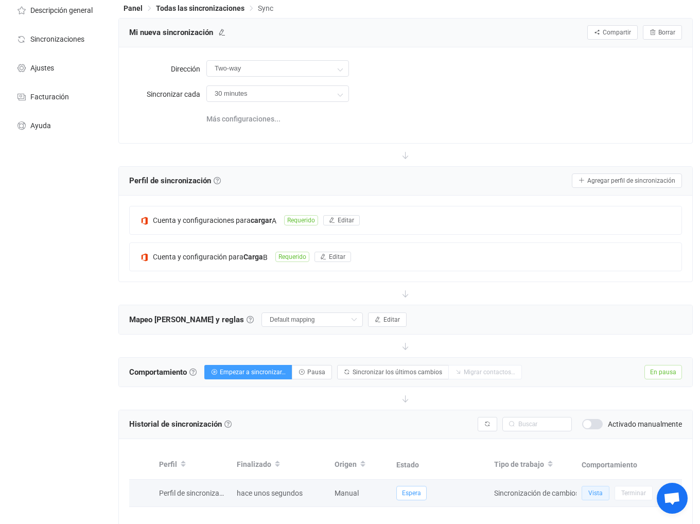
click at [595, 493] on font "Vista" at bounding box center [595, 492] width 14 height 7
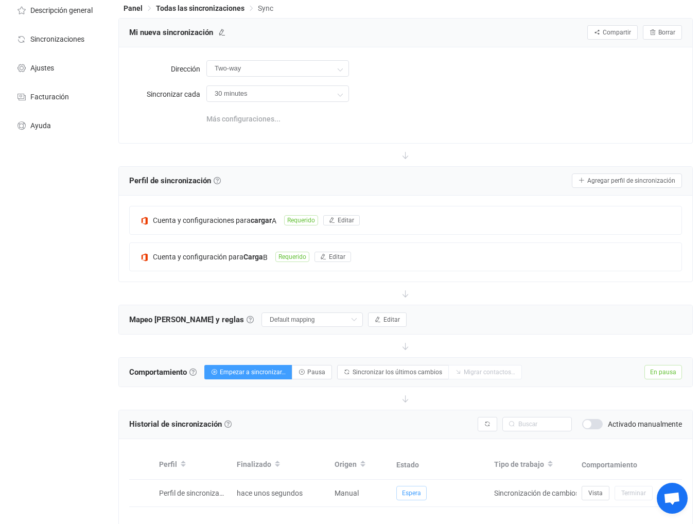
click at [253, 117] on font "Más configuraciones..." at bounding box center [243, 119] width 74 height 8
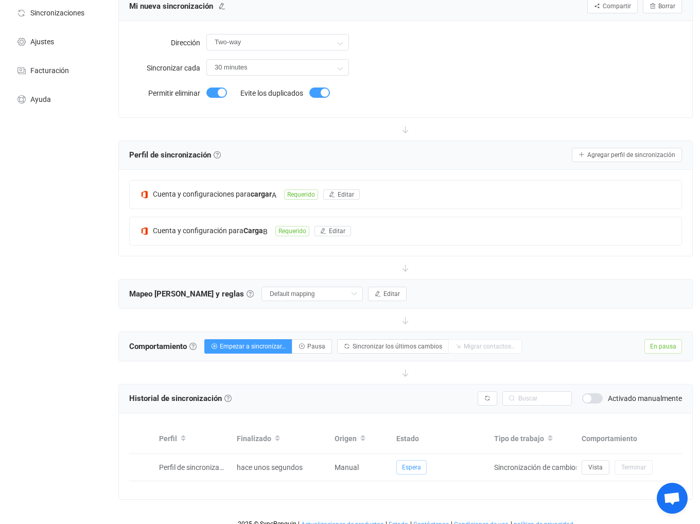
scroll to position [86, 0]
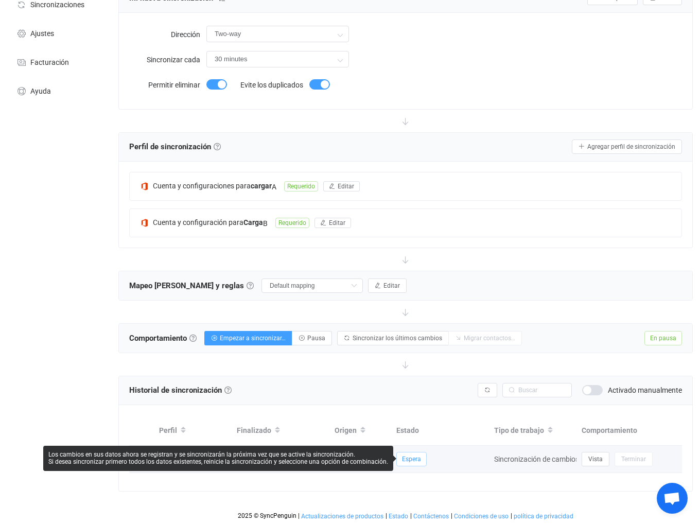
click at [409, 460] on font "Espera" at bounding box center [411, 458] width 19 height 7
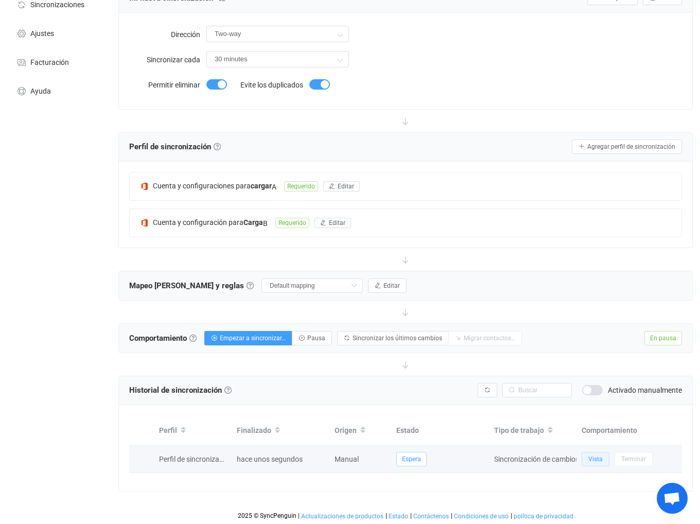
click at [604, 459] on button "Vista" at bounding box center [595, 459] width 28 height 14
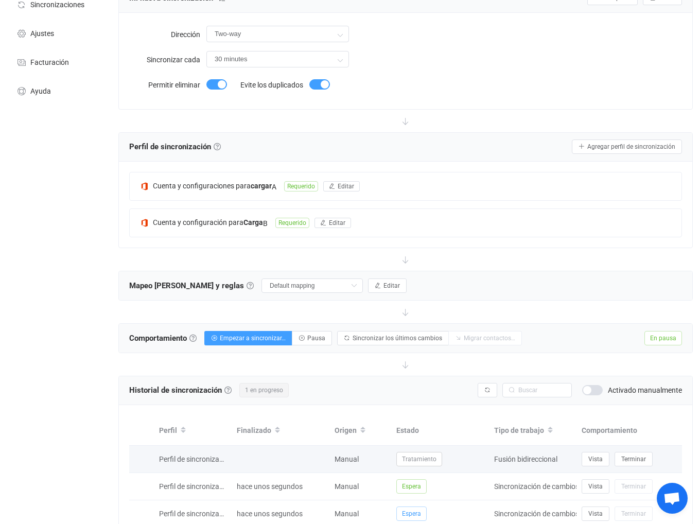
click at [424, 457] on font "Tratamiento" at bounding box center [419, 458] width 34 height 7
click at [601, 457] on font "Vista" at bounding box center [595, 458] width 14 height 7
click at [598, 458] on font "Vista" at bounding box center [595, 458] width 14 height 7
click at [590, 459] on font "Vista" at bounding box center [595, 458] width 14 height 7
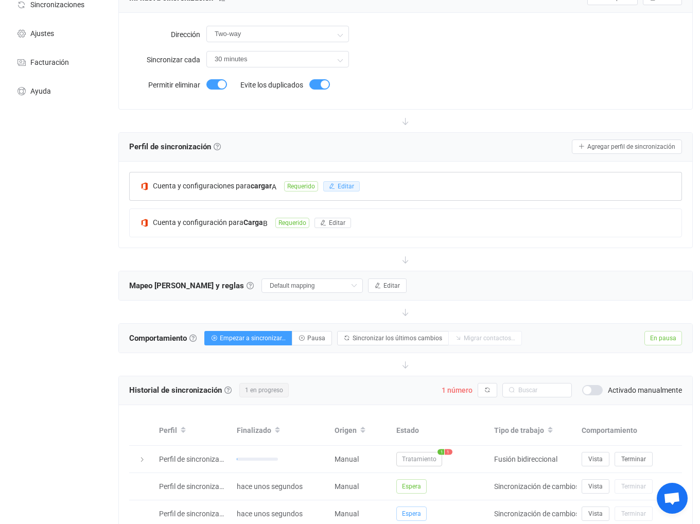
click at [337, 184] on button "Editar" at bounding box center [341, 186] width 37 height 10
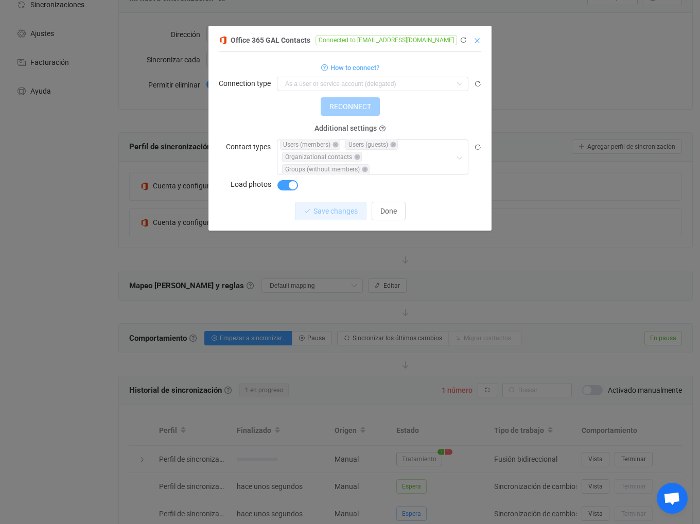
click at [476, 40] on icon "Cerca" at bounding box center [477, 41] width 8 height 8
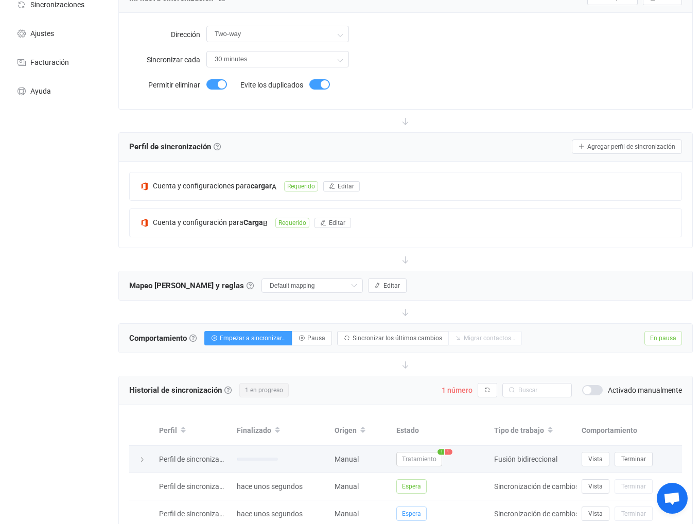
click at [597, 467] on td "Vista Terminar" at bounding box center [628, 459] width 105 height 27
click at [597, 462] on button "Vista" at bounding box center [595, 459] width 28 height 14
click at [486, 387] on icon "button" at bounding box center [487, 390] width 6 height 6
click at [485, 393] on button "button" at bounding box center [487, 390] width 20 height 14
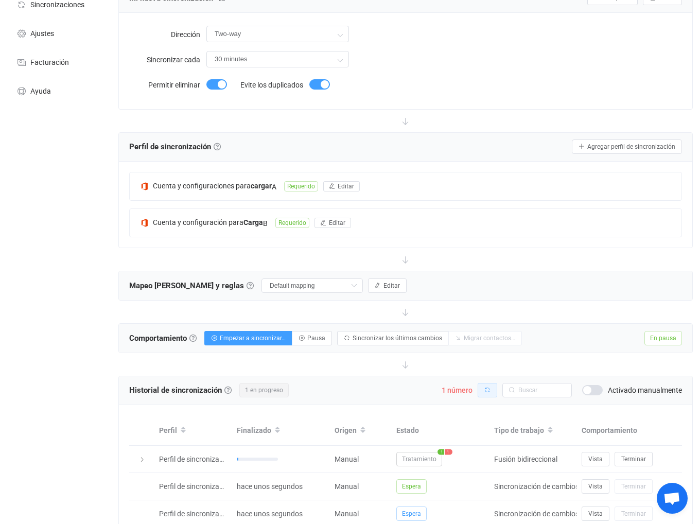
click at [485, 393] on button "button" at bounding box center [487, 390] width 20 height 14
click at [485, 393] on div at bounding box center [405, 460] width 573 height 169
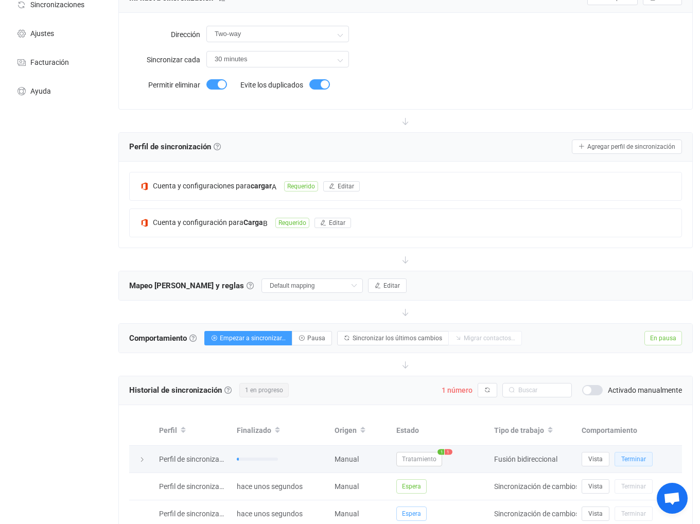
click at [629, 459] on font "Terminar" at bounding box center [633, 458] width 25 height 7
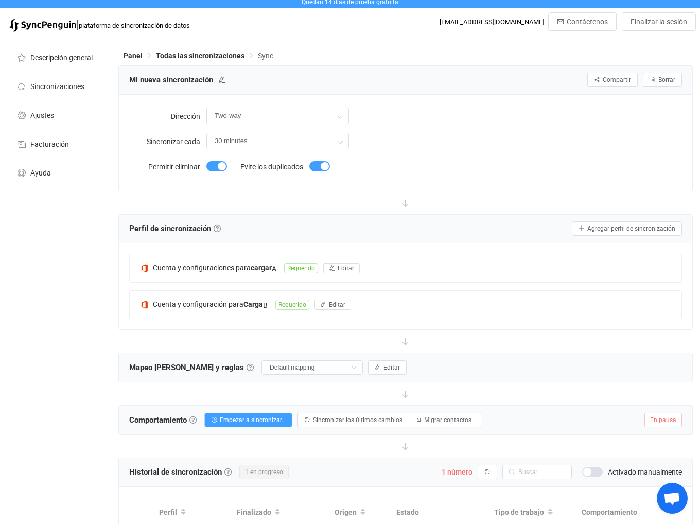
scroll to position [0, 0]
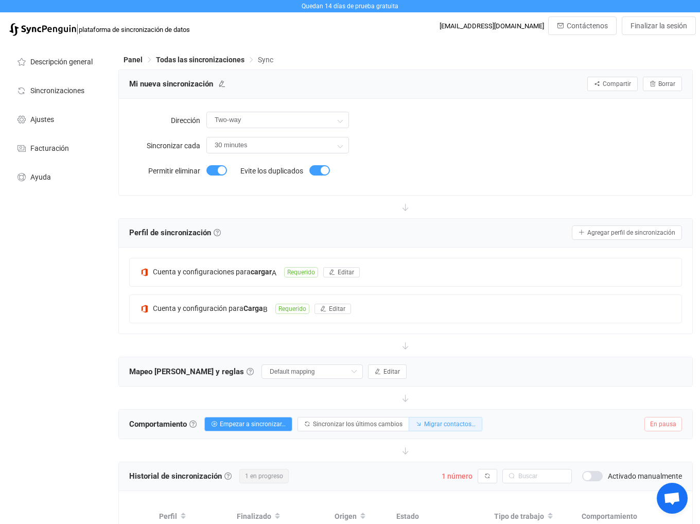
click at [469, 427] on button "Migrar contactos…" at bounding box center [445, 424] width 74 height 14
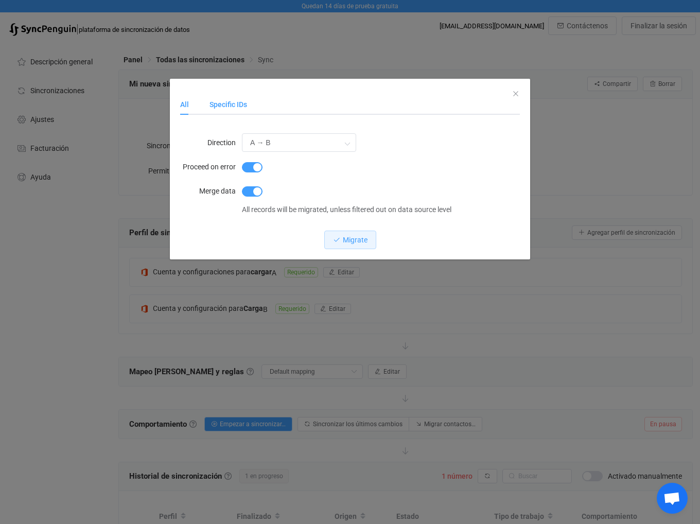
click at [224, 103] on div "Specific IDs" at bounding box center [223, 104] width 48 height 21
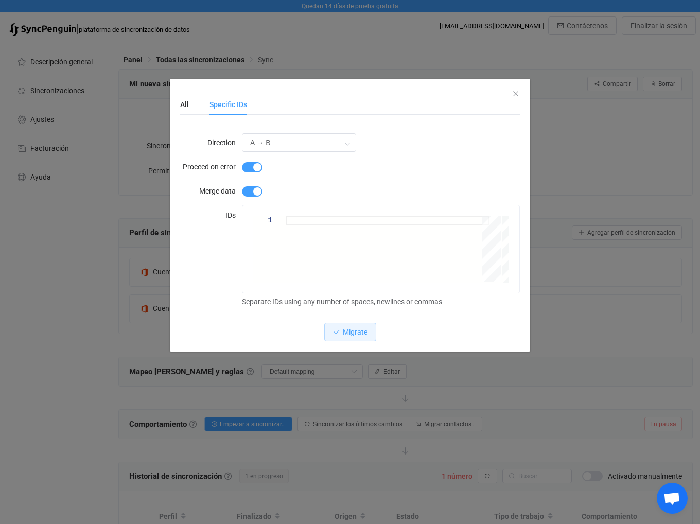
click at [521, 99] on div "All Specific IDs Direction A → B A → B B → A Proceed on error Merge data All re…" at bounding box center [350, 222] width 360 height 257
click at [520, 99] on div "All Specific IDs Direction A → B A → B B → A Proceed on error Merge data All re…" at bounding box center [350, 222] width 360 height 257
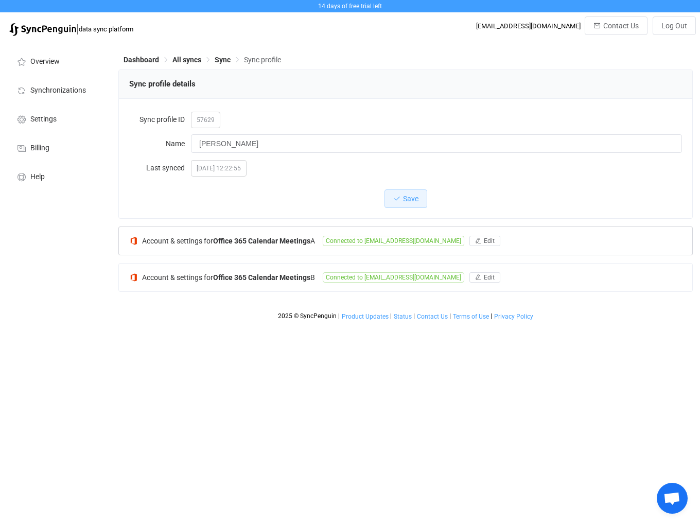
click at [257, 238] on b "Office 365 Calendar Meetings" at bounding box center [261, 241] width 97 height 8
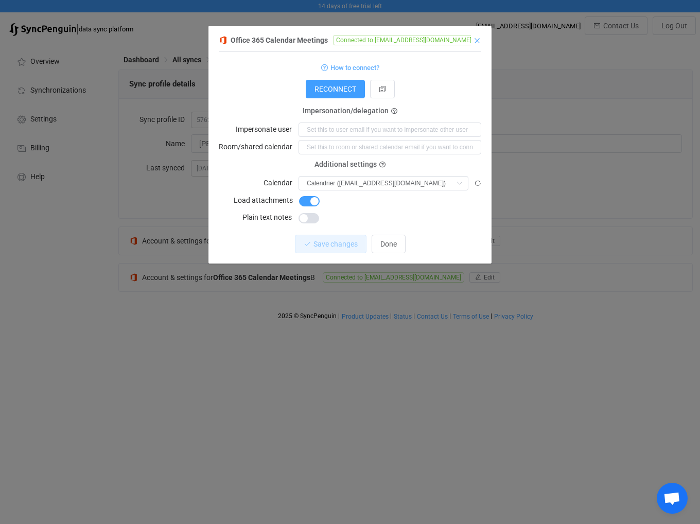
click at [475, 41] on icon "Close" at bounding box center [477, 41] width 8 height 8
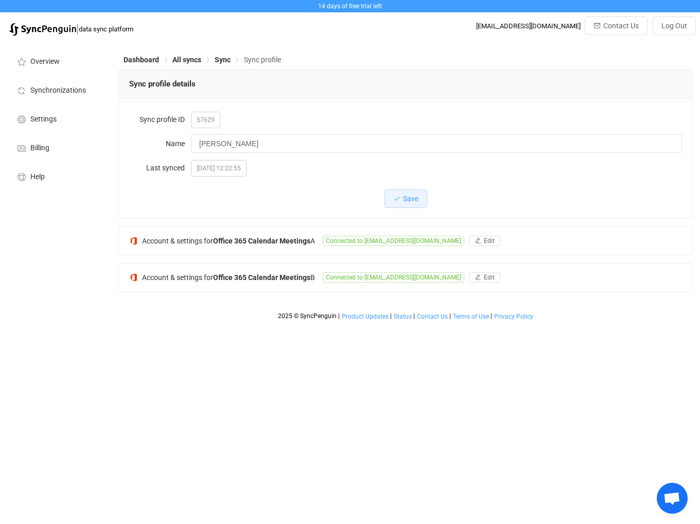
click at [273, 59] on span "Sync profile" at bounding box center [262, 60] width 37 height 8
click at [475, 277] on icon "button" at bounding box center [478, 277] width 6 height 6
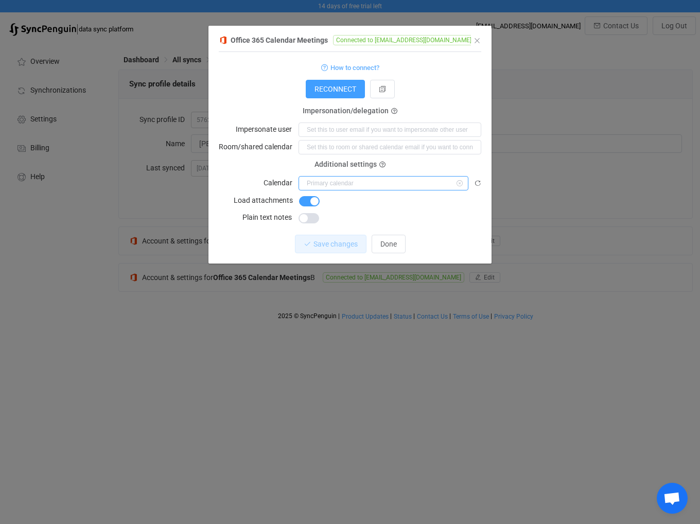
click at [389, 187] on input "dialog" at bounding box center [383, 183] width 170 height 14
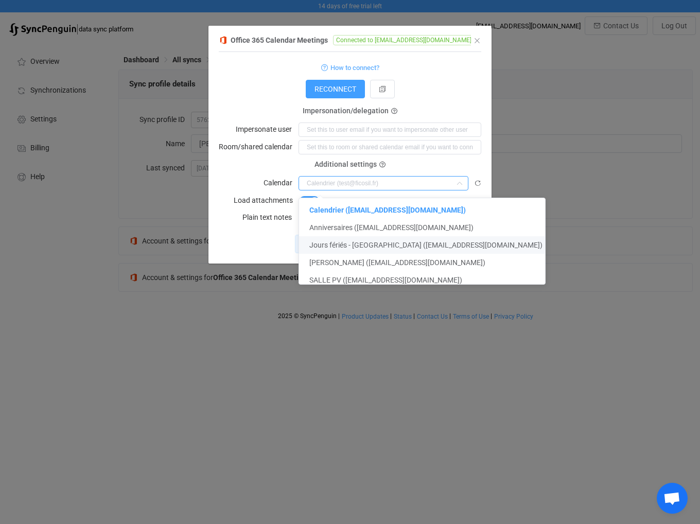
click at [241, 241] on div "Save changes Done" at bounding box center [350, 244] width 262 height 19
type input "Calendrier (test@ficosil.fr)"
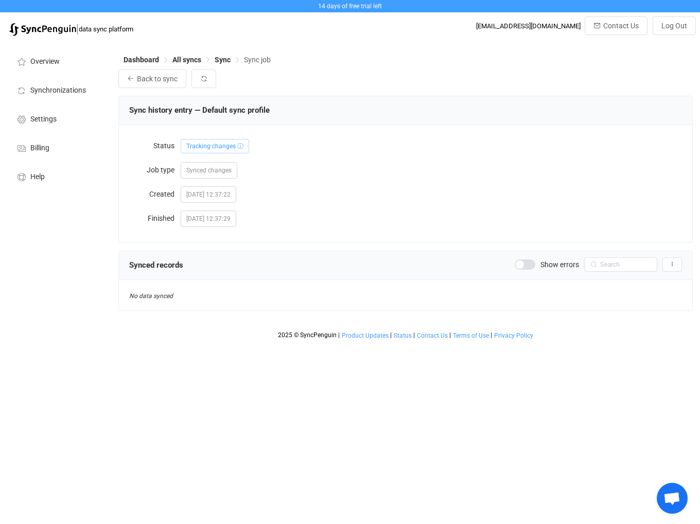
click at [380, 189] on div "[DATE] 12:37:22" at bounding box center [431, 194] width 501 height 21
click at [224, 199] on span "[DATE] 12:37:22" at bounding box center [209, 194] width 56 height 16
click at [213, 77] on button "button" at bounding box center [203, 78] width 25 height 19
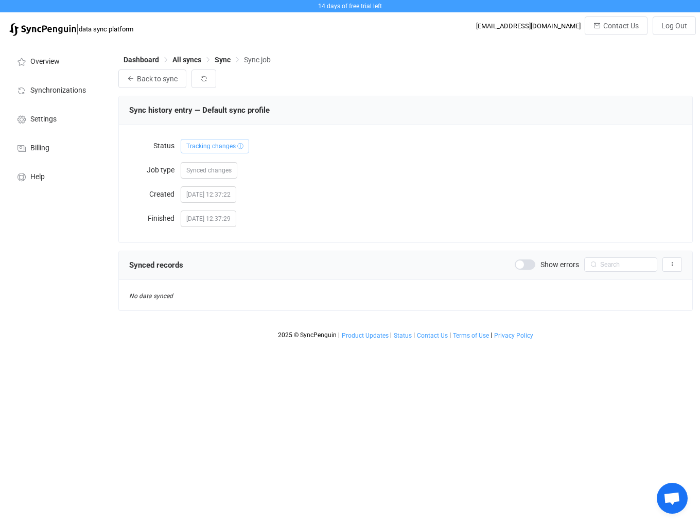
click at [524, 267] on span at bounding box center [524, 264] width 21 height 10
click at [211, 81] on button "button" at bounding box center [203, 78] width 25 height 19
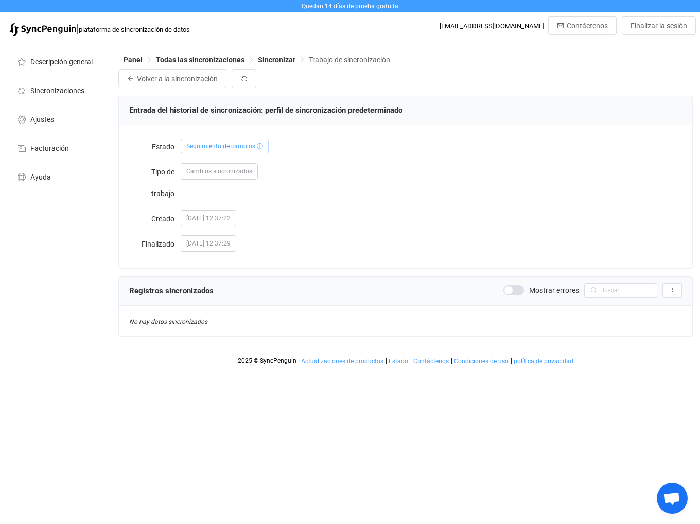
click at [226, 169] on font "Cambios sincronizados" at bounding box center [219, 171] width 66 height 7
click at [197, 75] on font "Volver a la sincronización" at bounding box center [177, 79] width 81 height 8
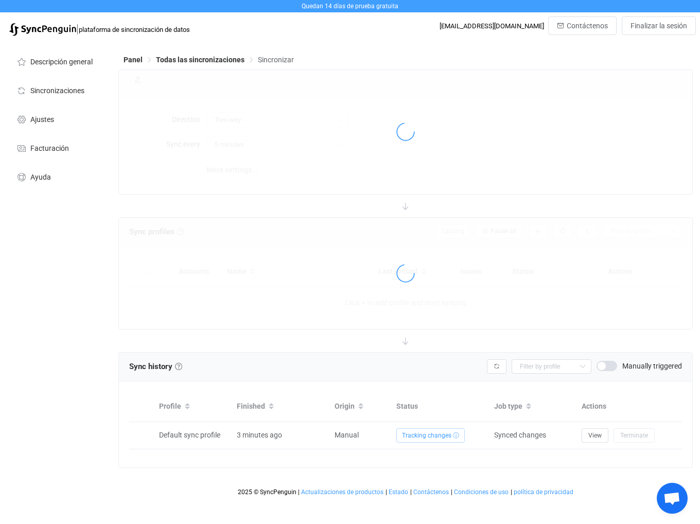
type input "30 minutes"
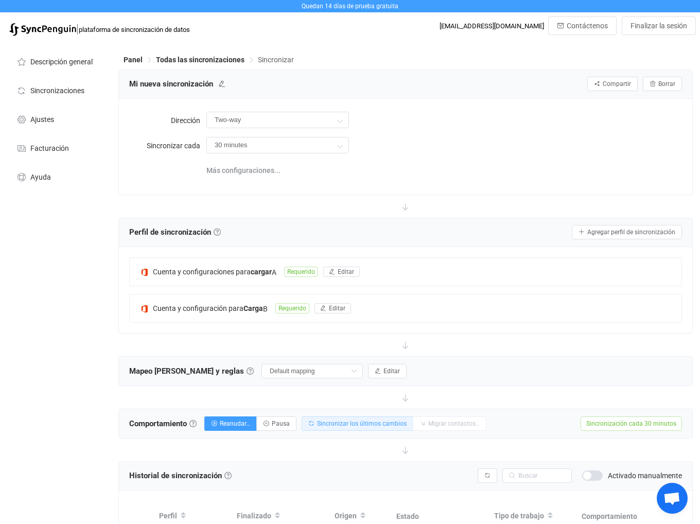
drag, startPoint x: 337, startPoint y: 423, endPoint x: 303, endPoint y: 449, distance: 43.0
click at [303, 449] on div "Mi nueva sincronización Compartir Compartir sincronización Borrar Dirección Two…" at bounding box center [405, 322] width 574 height 507
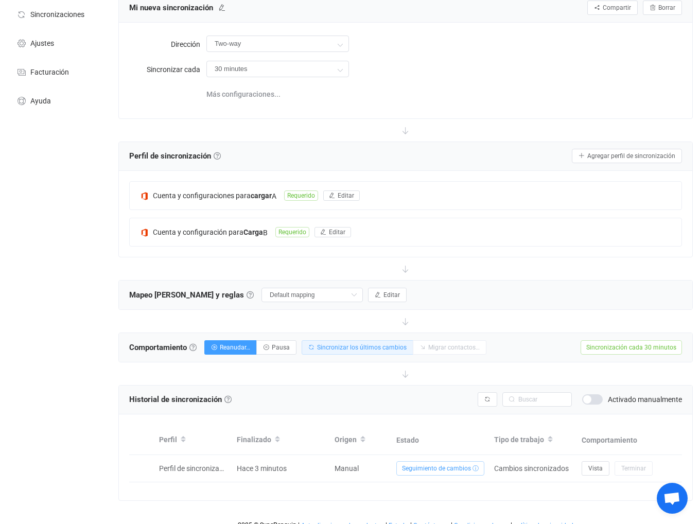
scroll to position [79, 0]
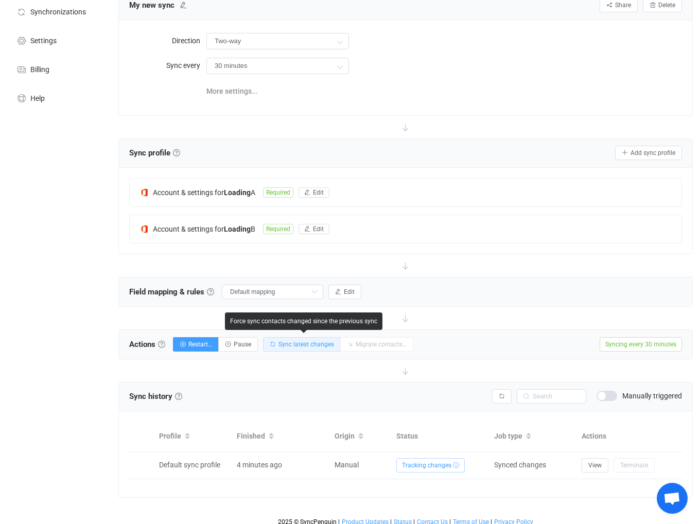
click at [302, 346] on span "Sync latest changes" at bounding box center [306, 344] width 56 height 7
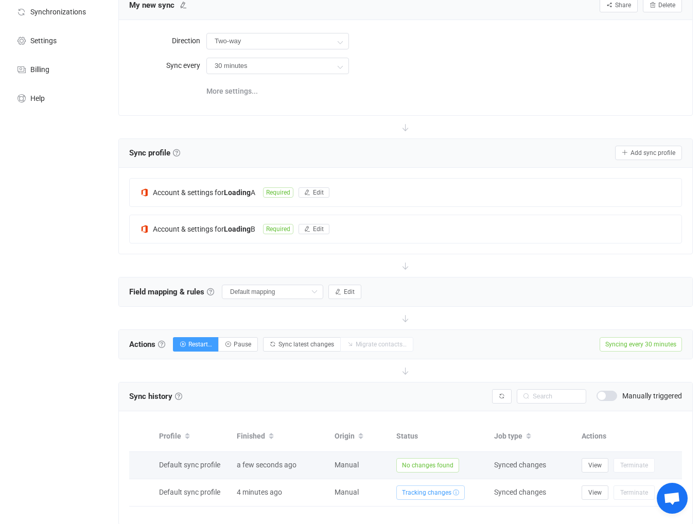
click at [424, 461] on span "No changes found" at bounding box center [427, 465] width 63 height 14
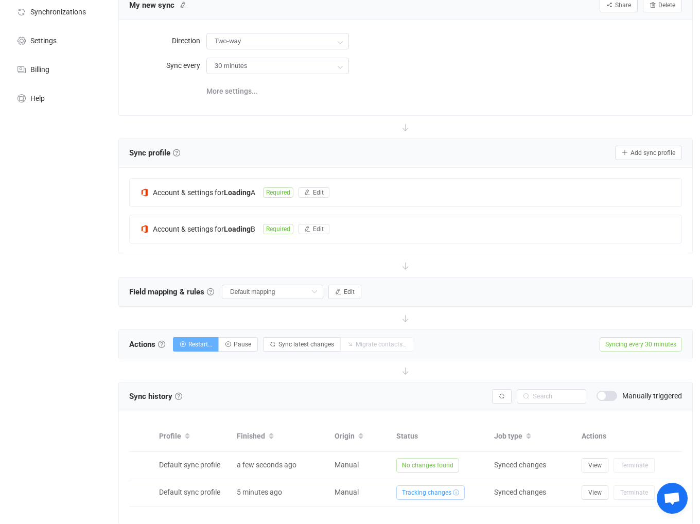
click at [195, 344] on span "Restart…" at bounding box center [200, 344] width 24 height 7
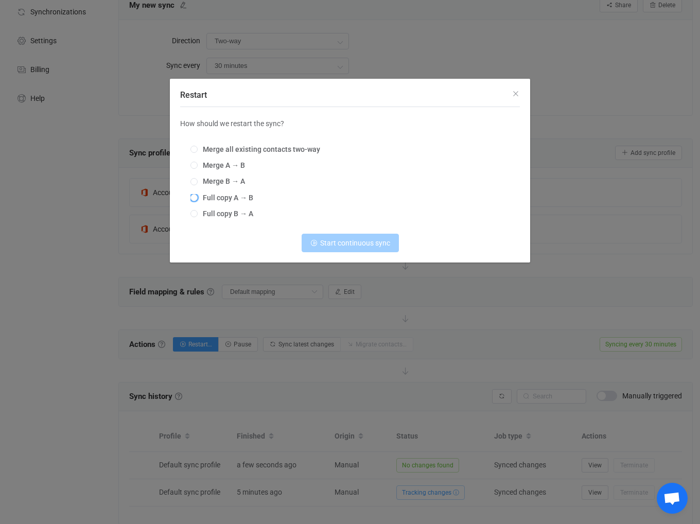
click at [228, 200] on span "Full copy A → B" at bounding box center [226, 197] width 56 height 8
click at [198, 200] on input "Full copy A → B" at bounding box center [193, 198] width 7 height 8
radio input "true"
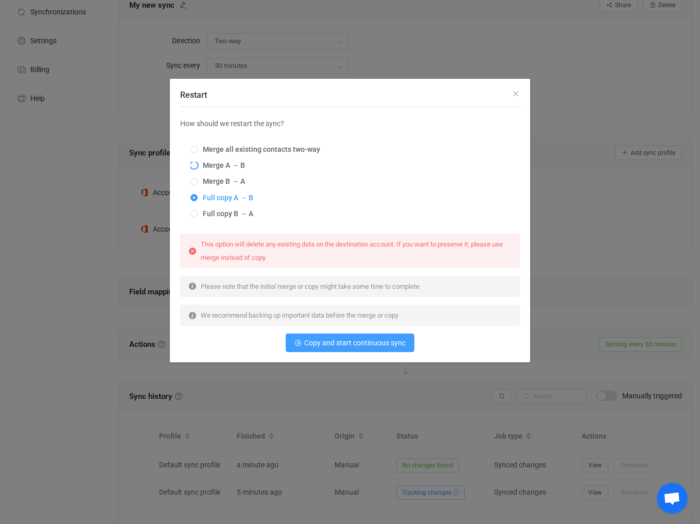
click at [226, 167] on span "Merge A → B" at bounding box center [221, 165] width 47 height 8
click at [198, 167] on input "Merge A → B" at bounding box center [193, 166] width 7 height 8
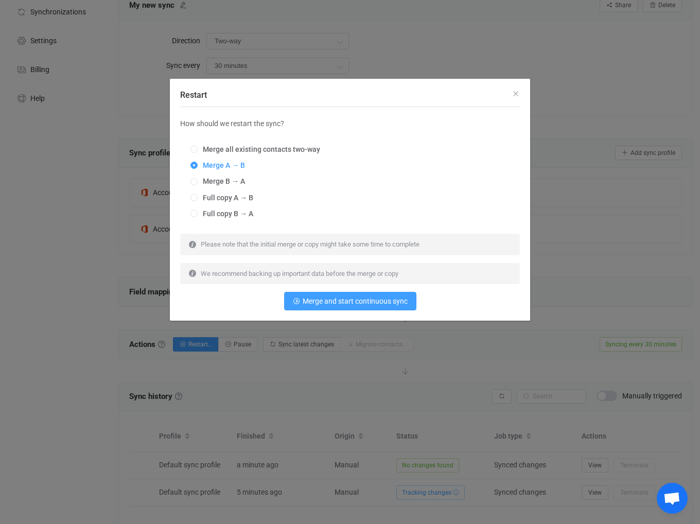
radio input "true"
radio input "false"
click at [249, 151] on span "Merge all existing contacts two-way" at bounding box center [259, 149] width 122 height 8
click at [198, 151] on input "Merge all existing contacts two-way" at bounding box center [193, 150] width 7 height 8
radio input "true"
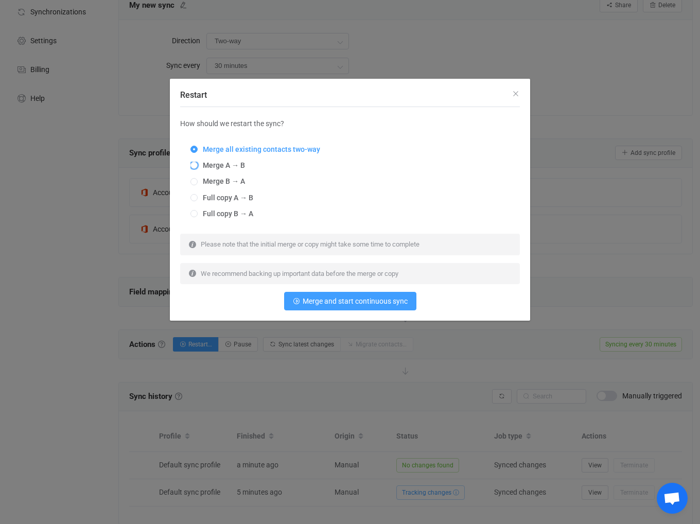
click at [233, 163] on span "Merge A → B" at bounding box center [221, 165] width 47 height 8
click at [198, 163] on input "Merge A → B" at bounding box center [193, 166] width 7 height 8
radio input "true"
radio input "false"
radio input "true"
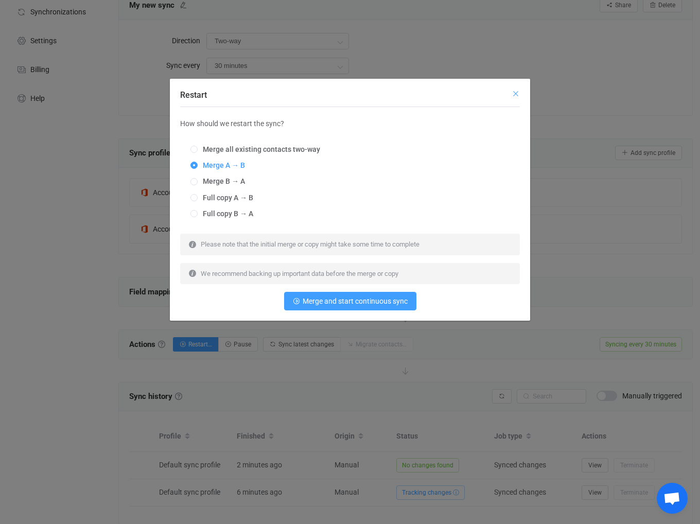
click at [514, 97] on icon "Close" at bounding box center [515, 94] width 8 height 8
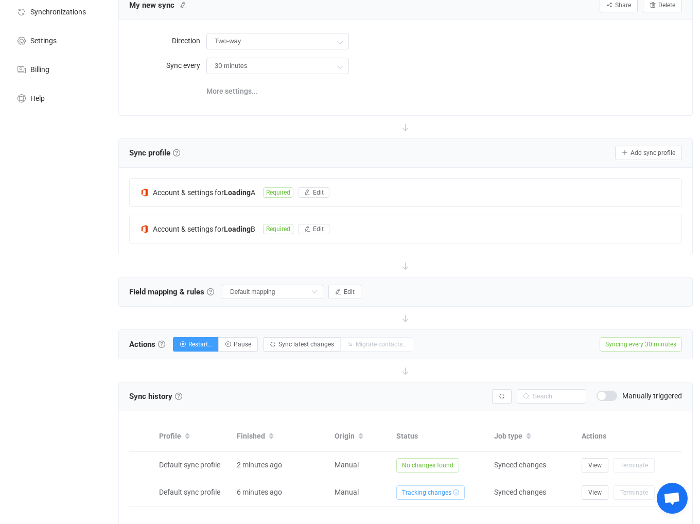
click at [628, 344] on span "Syncing every 30 minutes" at bounding box center [640, 344] width 82 height 14
click at [189, 344] on button "Restart…" at bounding box center [196, 344] width 46 height 14
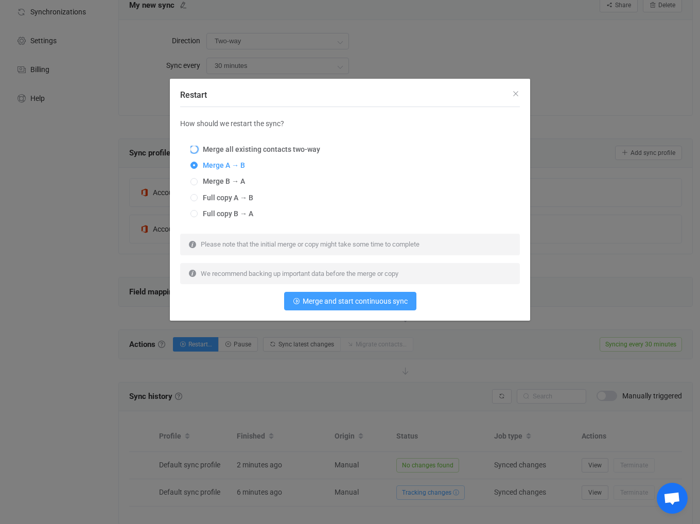
click at [246, 147] on span "Merge all existing contacts two-way" at bounding box center [259, 149] width 122 height 8
click at [198, 147] on input "Merge all existing contacts two-way" at bounding box center [193, 150] width 7 height 8
radio input "true"
radio input "false"
click at [301, 305] on button "Merge and start continuous sync" at bounding box center [350, 301] width 132 height 19
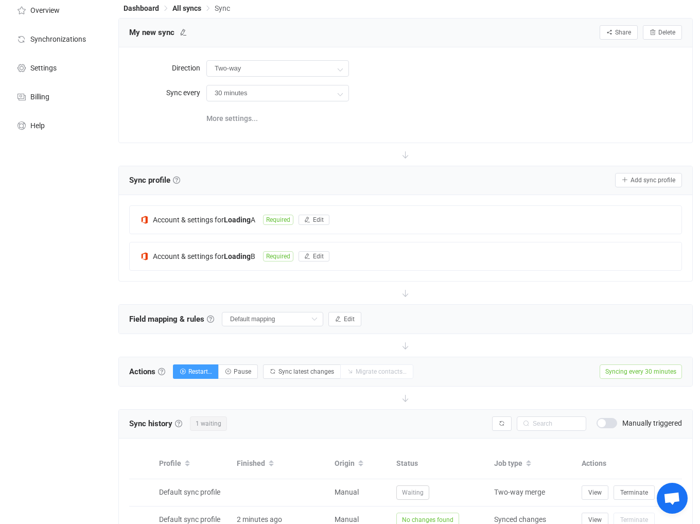
scroll to position [27, 0]
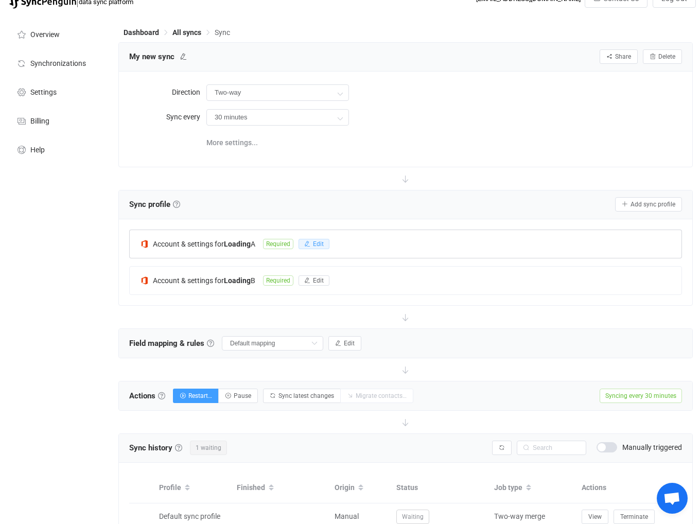
click at [314, 243] on button "Edit" at bounding box center [313, 244] width 31 height 10
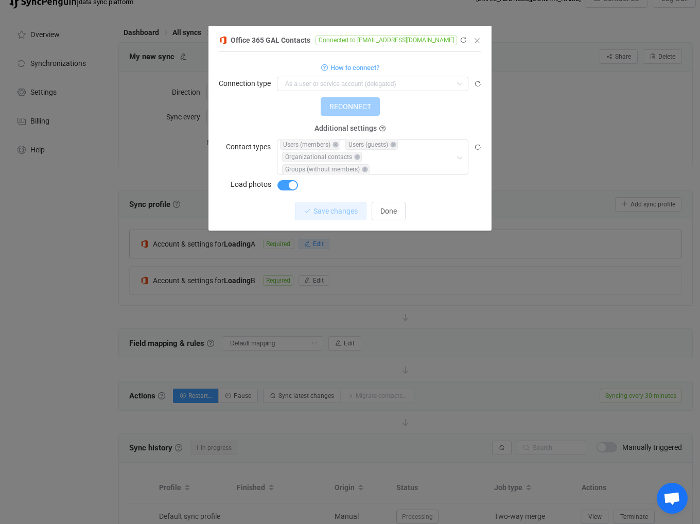
scroll to position [79, 0]
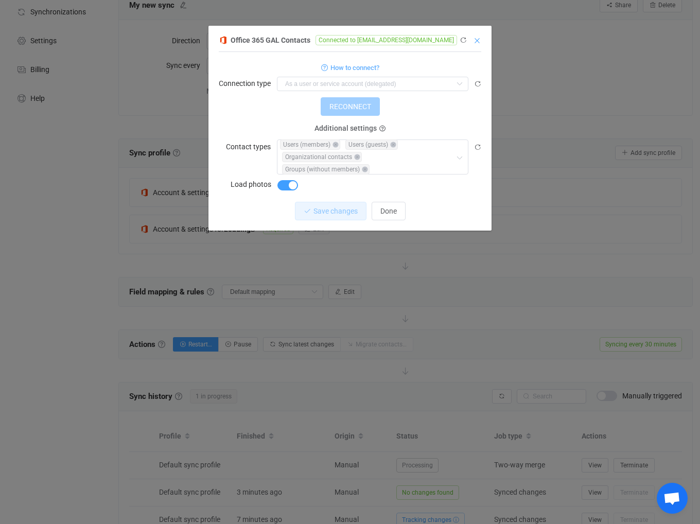
click at [477, 40] on icon "Close" at bounding box center [477, 41] width 8 height 8
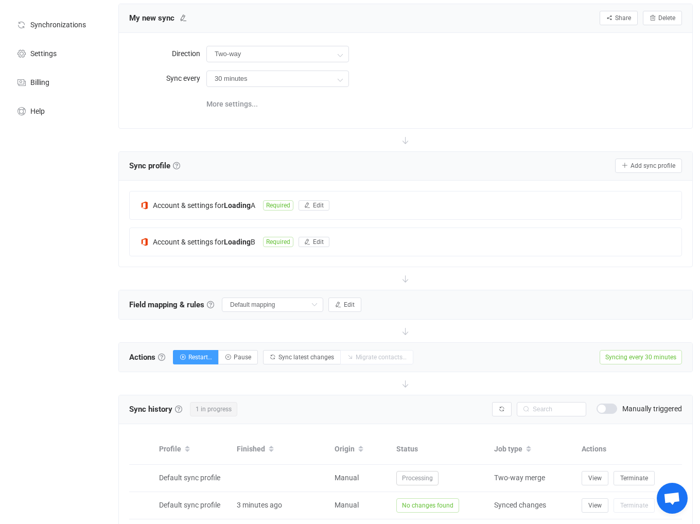
scroll to position [0, 0]
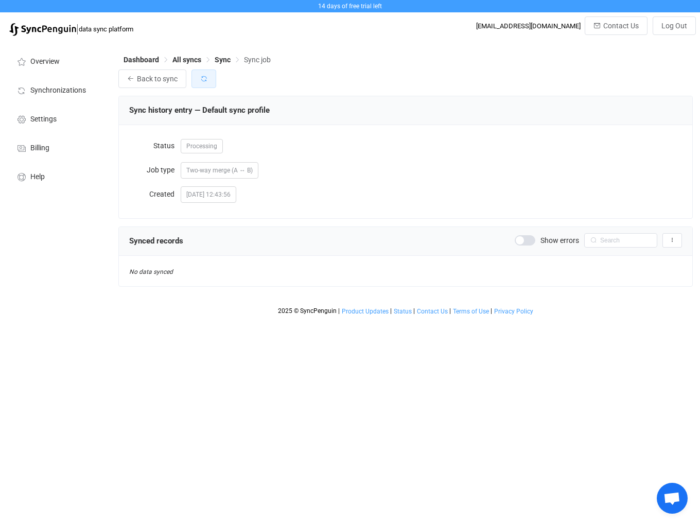
click at [208, 80] on button "button" at bounding box center [203, 78] width 25 height 19
click at [201, 145] on span "Processing" at bounding box center [202, 146] width 42 height 14
click at [451, 320] on html "14 days of free trial left | data sync platform savinfo@sisteo.fr Contact Us Lo…" at bounding box center [350, 160] width 700 height 320
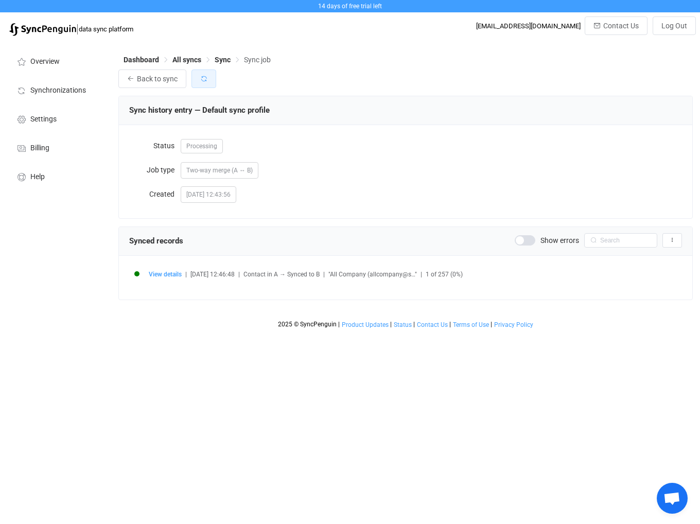
click at [207, 80] on button "button" at bounding box center [203, 78] width 25 height 19
click at [205, 75] on button "button" at bounding box center [203, 78] width 25 height 19
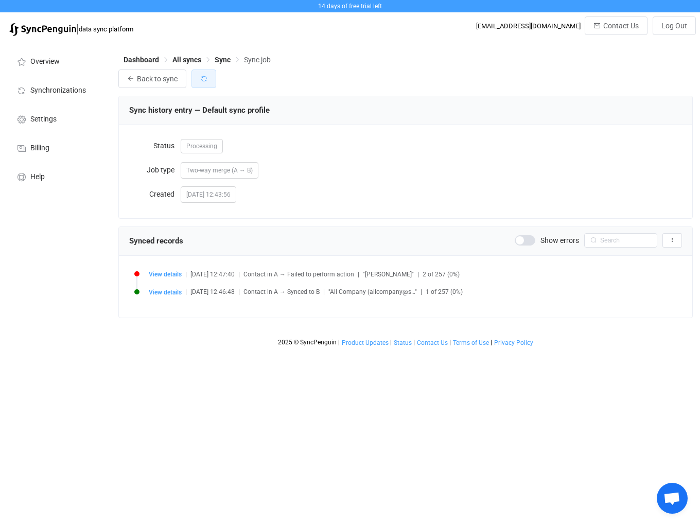
click at [212, 81] on button "button" at bounding box center [203, 78] width 25 height 19
click at [531, 243] on span at bounding box center [524, 240] width 21 height 10
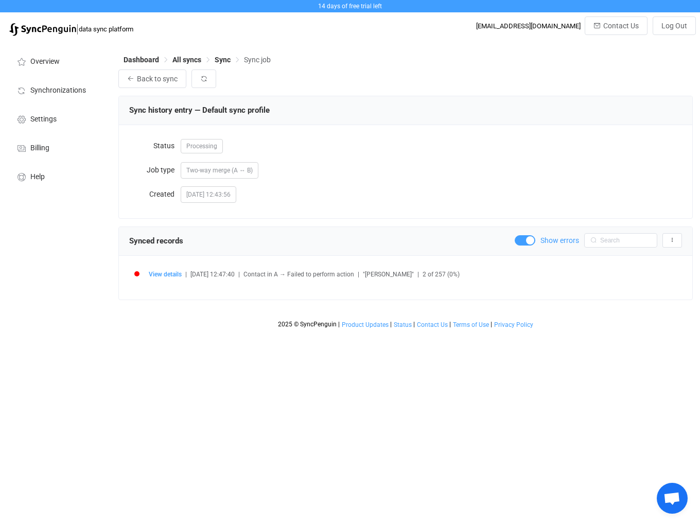
click at [531, 243] on span at bounding box center [524, 240] width 21 height 10
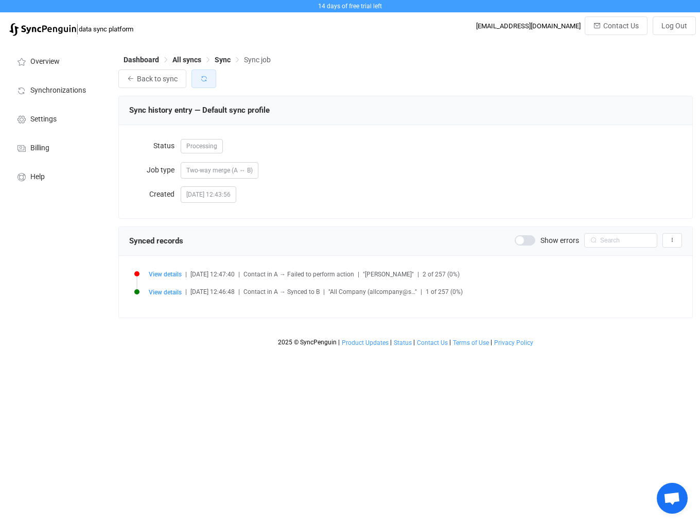
click at [206, 79] on icon "button" at bounding box center [203, 78] width 7 height 7
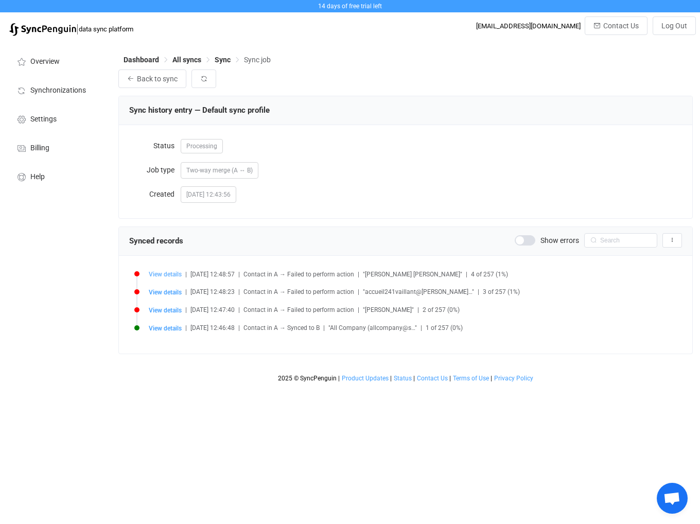
click at [154, 276] on span "View details" at bounding box center [165, 274] width 33 height 7
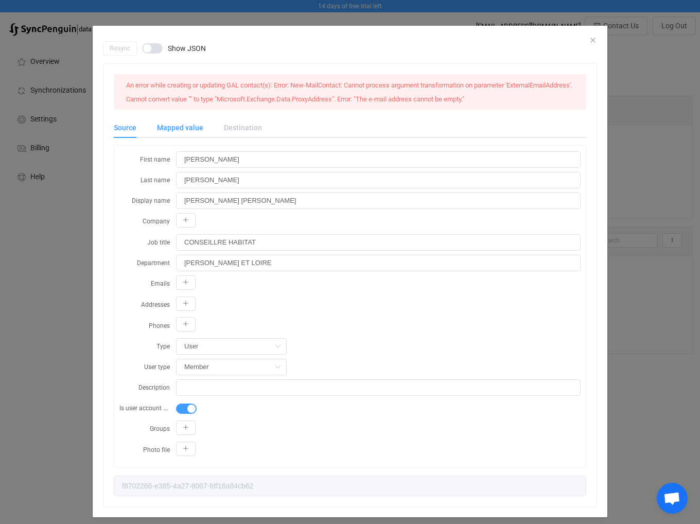
click at [182, 126] on div "Mapped value" at bounding box center [180, 127] width 67 height 21
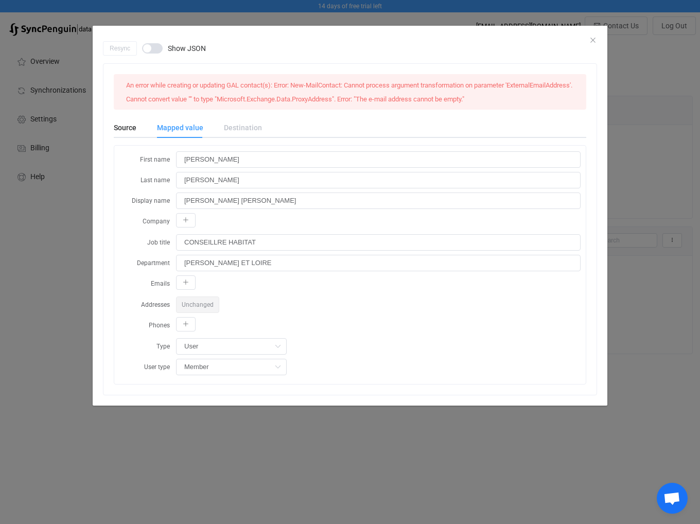
click at [245, 126] on div "Destination" at bounding box center [237, 127] width 48 height 21
click at [238, 128] on div "Destination" at bounding box center [237, 127] width 48 height 21
click at [120, 130] on div "Source" at bounding box center [130, 127] width 33 height 21
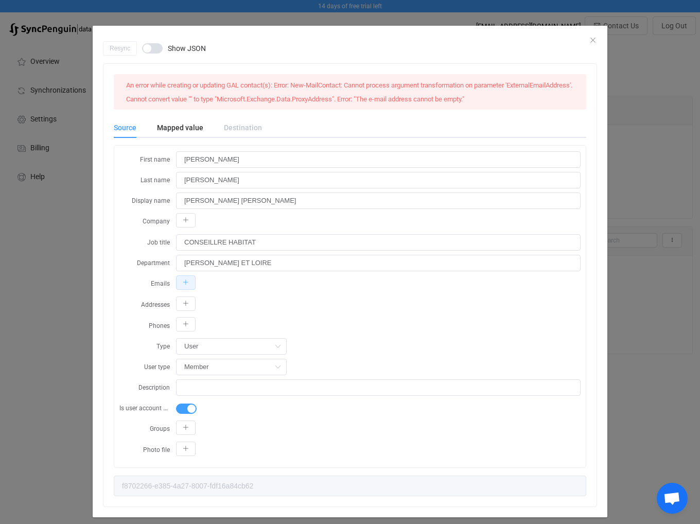
click at [183, 279] on icon "dialog" at bounding box center [186, 282] width 6 height 6
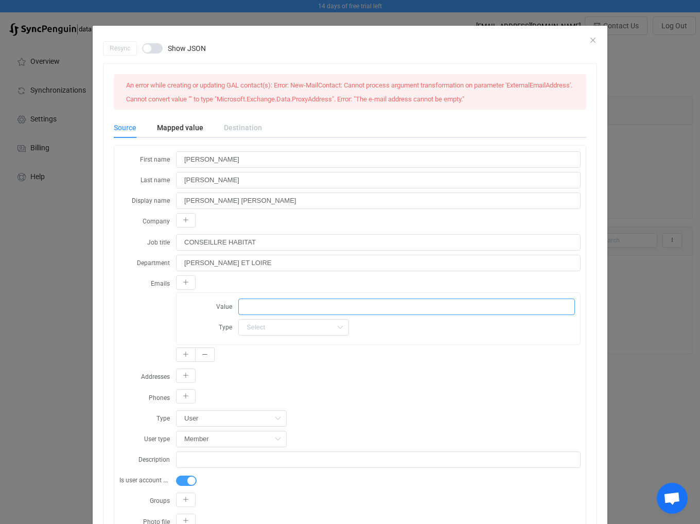
click at [248, 302] on input "dialog" at bounding box center [406, 306] width 336 height 16
click at [262, 321] on input "dialog" at bounding box center [293, 327] width 111 height 16
click at [264, 354] on li "Work" at bounding box center [291, 351] width 112 height 17
type input "Work"
click at [273, 307] on input "dialog" at bounding box center [406, 306] width 336 height 16
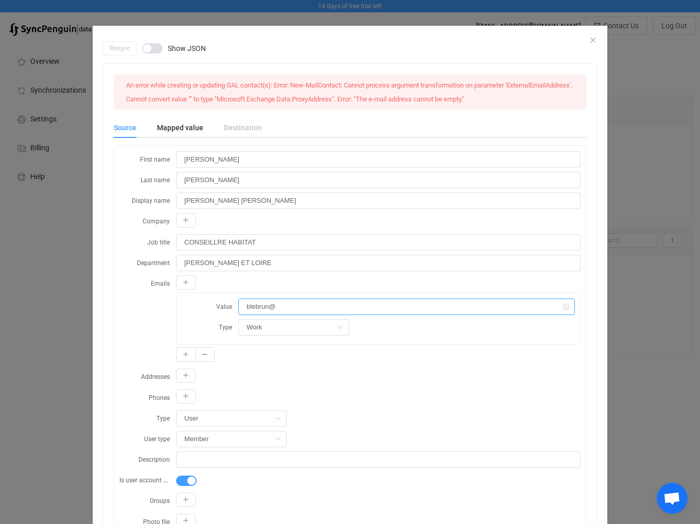
drag, startPoint x: 292, startPoint y: 308, endPoint x: 213, endPoint y: 308, distance: 78.7
click at [213, 308] on div "Value blebrun@" at bounding box center [378, 306] width 393 height 17
paste input ".[PERSON_NAME][EMAIL_ADDRESS][DOMAIN_NAME]"
type input "[PERSON_NAME][EMAIL_ADDRESS][DOMAIN_NAME]"
click at [104, 345] on div "An error while creating or updating GAL contact(s): Error: New-MailContact: Can…" at bounding box center [349, 321] width 493 height 514
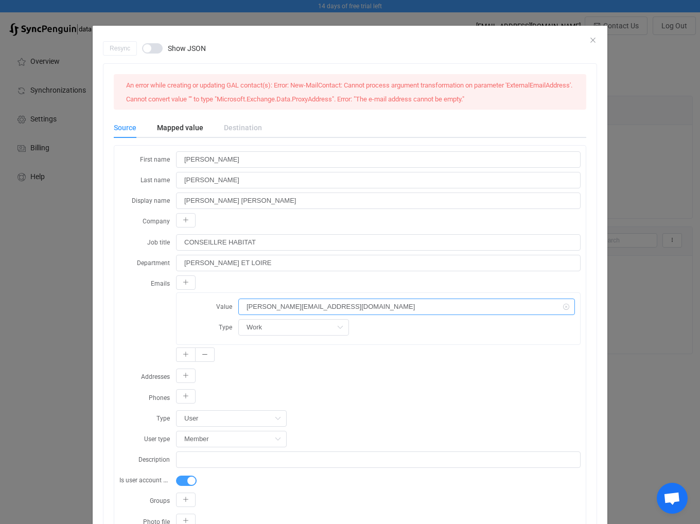
drag, startPoint x: 241, startPoint y: 307, endPoint x: 230, endPoint y: 307, distance: 10.3
click at [230, 307] on div "Value [PERSON_NAME][EMAIL_ADDRESS][DOMAIN_NAME]" at bounding box center [378, 306] width 393 height 17
click at [186, 123] on div "Mapped value" at bounding box center [180, 127] width 67 height 21
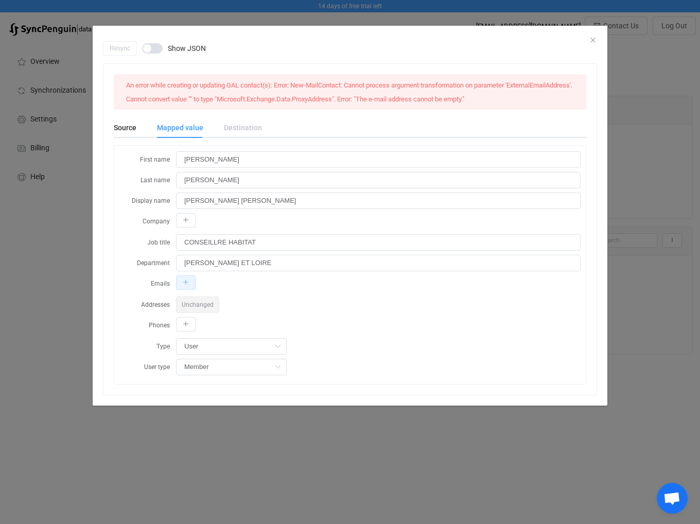
click at [186, 283] on icon "dialog" at bounding box center [186, 282] width 6 height 6
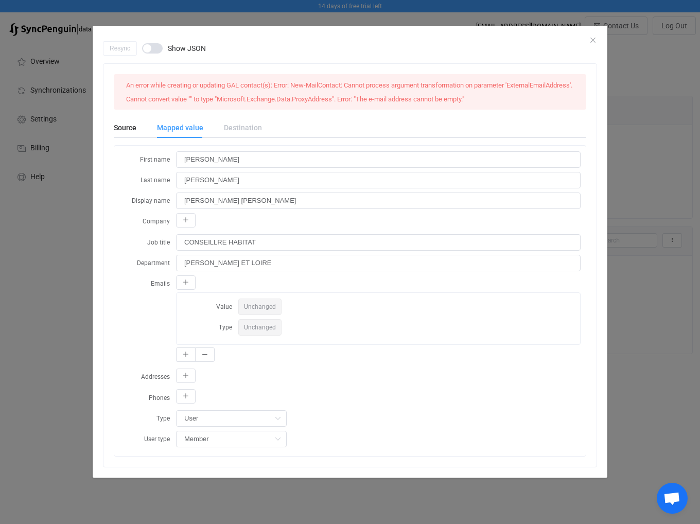
click at [257, 303] on span "Unchanged" at bounding box center [259, 306] width 43 height 16
click at [257, 309] on span "Unchanged" at bounding box center [259, 306] width 43 height 16
click at [269, 329] on span "Unchanged" at bounding box center [259, 327] width 43 height 16
click at [269, 305] on span "Unchanged" at bounding box center [259, 306] width 43 height 16
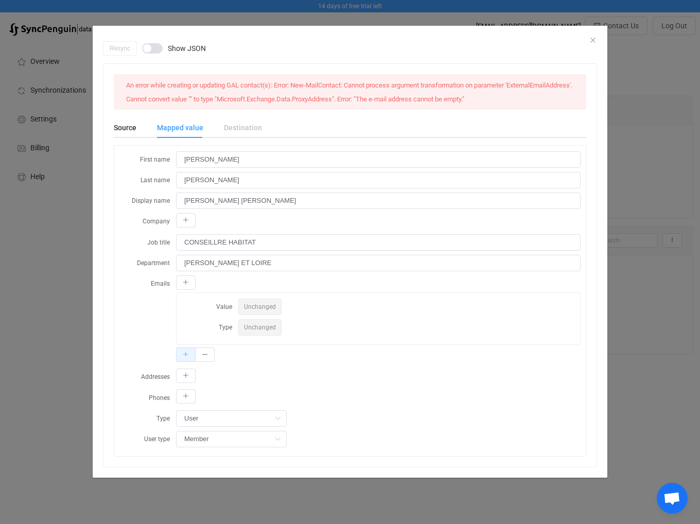
click at [186, 353] on icon "dialog" at bounding box center [186, 354] width 6 height 6
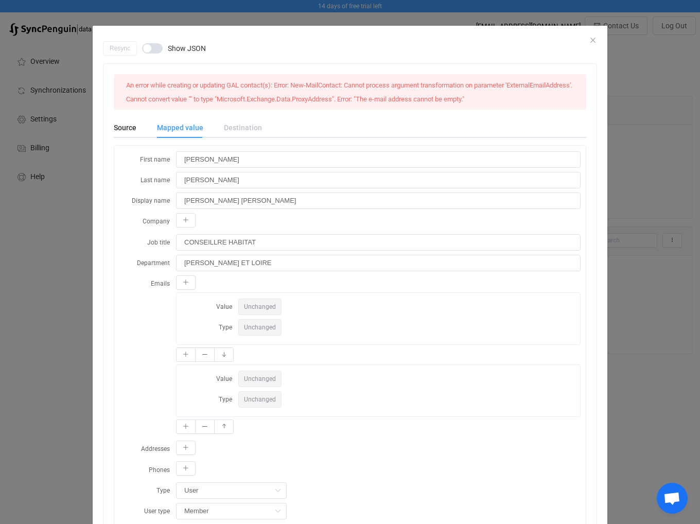
click at [256, 375] on span "Unchanged" at bounding box center [259, 378] width 43 height 16
click at [202, 352] on icon "dialog" at bounding box center [205, 354] width 6 height 6
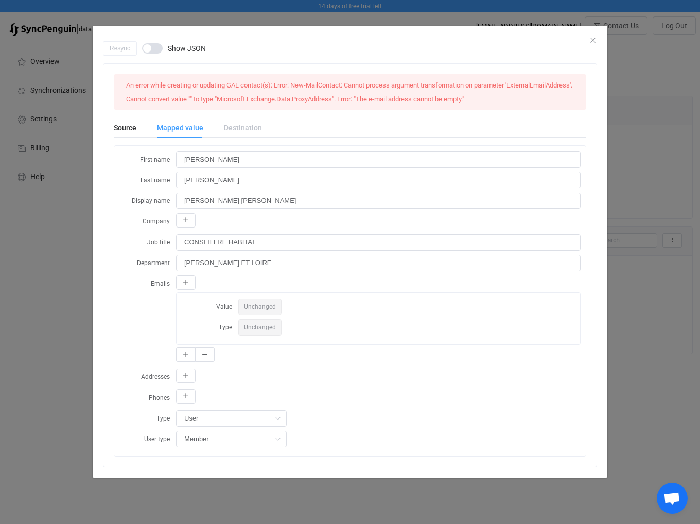
click at [241, 131] on div "Destination" at bounding box center [237, 127] width 48 height 21
click at [591, 40] on icon "Close" at bounding box center [593, 40] width 8 height 8
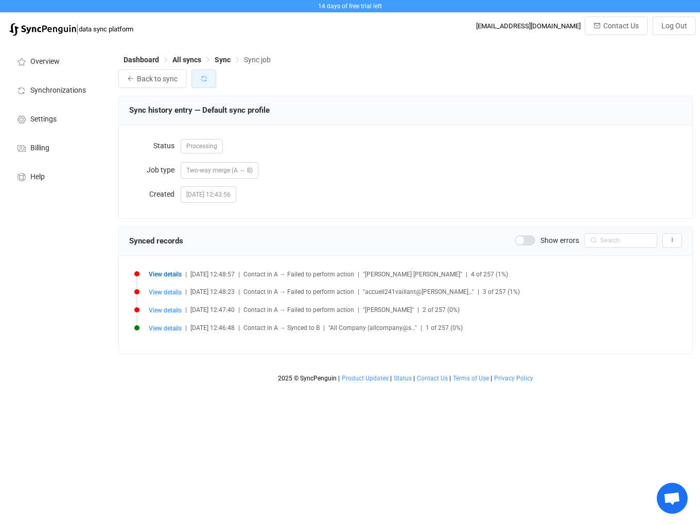
click at [214, 75] on button "button" at bounding box center [203, 78] width 25 height 19
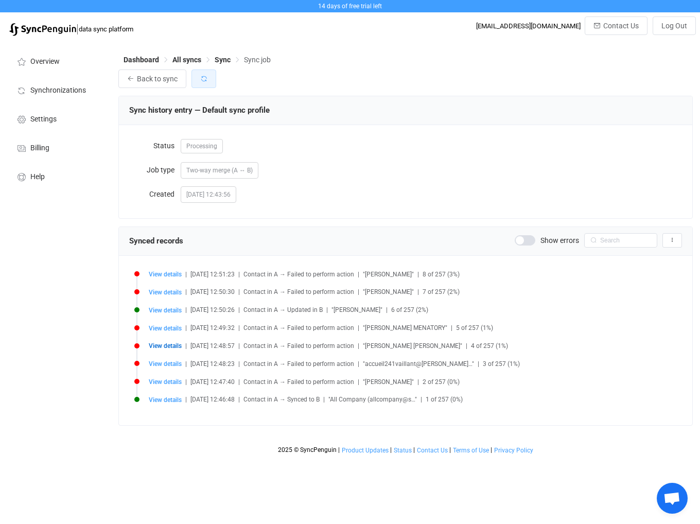
click at [206, 79] on icon "button" at bounding box center [203, 78] width 7 height 7
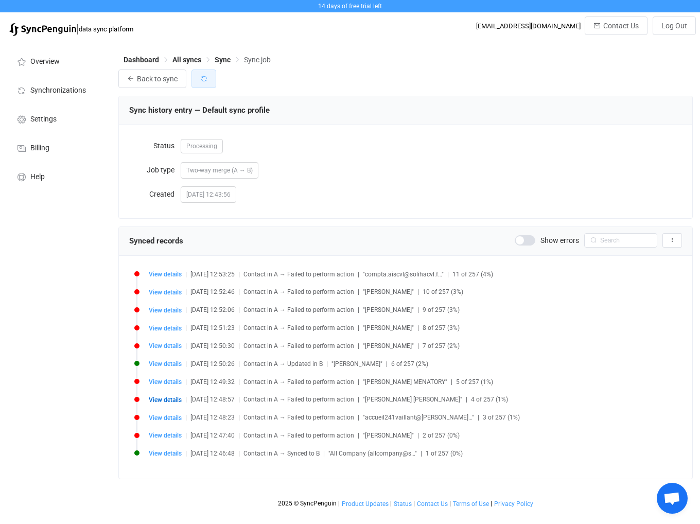
click at [206, 79] on icon "button" at bounding box center [203, 78] width 7 height 7
click at [173, 276] on span "View details" at bounding box center [165, 274] width 33 height 7
type input "[EMAIL_ADDRESS][DOMAIN_NAME]"
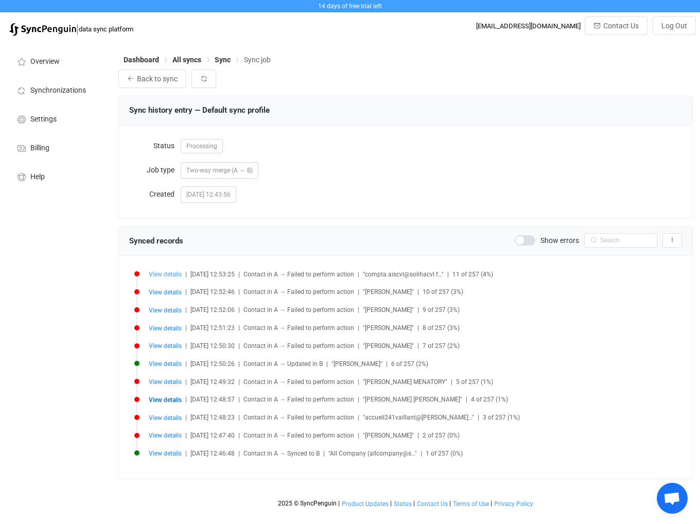
type input "[EMAIL_ADDRESS][DOMAIN_NAME]"
type input "[PERSON_NAME] AIS"
type input "12ee872f-a6cd-47ad-abfe-52a097867637"
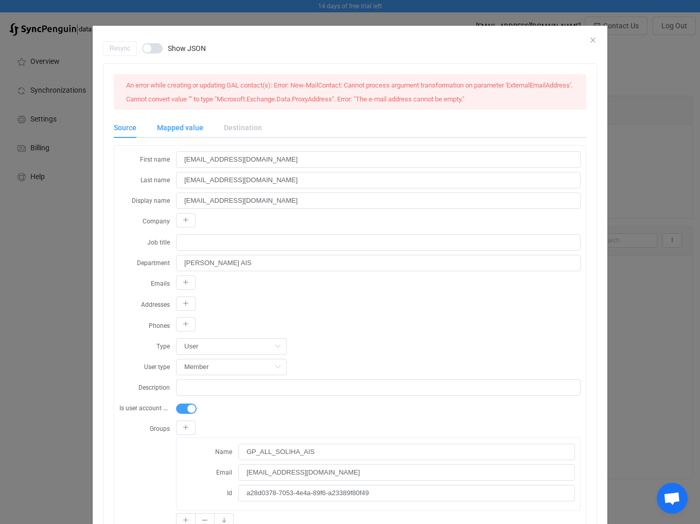
click at [195, 126] on div "Mapped value" at bounding box center [180, 127] width 67 height 21
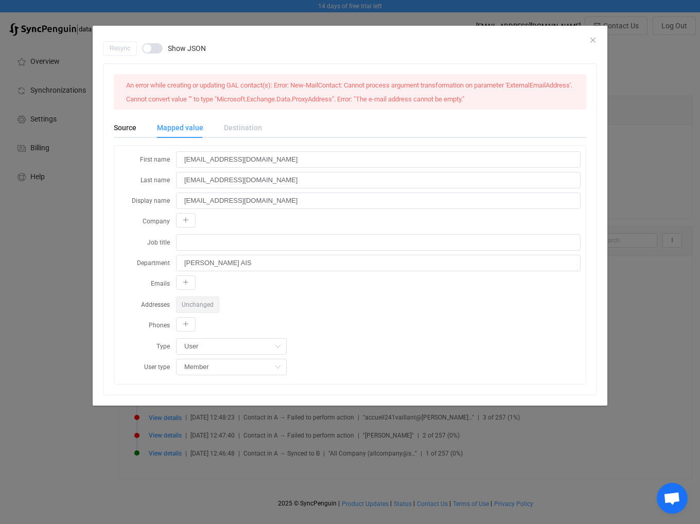
click at [592, 42] on div "Resync Show JSON" at bounding box center [350, 48] width 494 height 14
click at [589, 38] on icon "Close" at bounding box center [593, 40] width 8 height 8
